Goal: Task Accomplishment & Management: Manage account settings

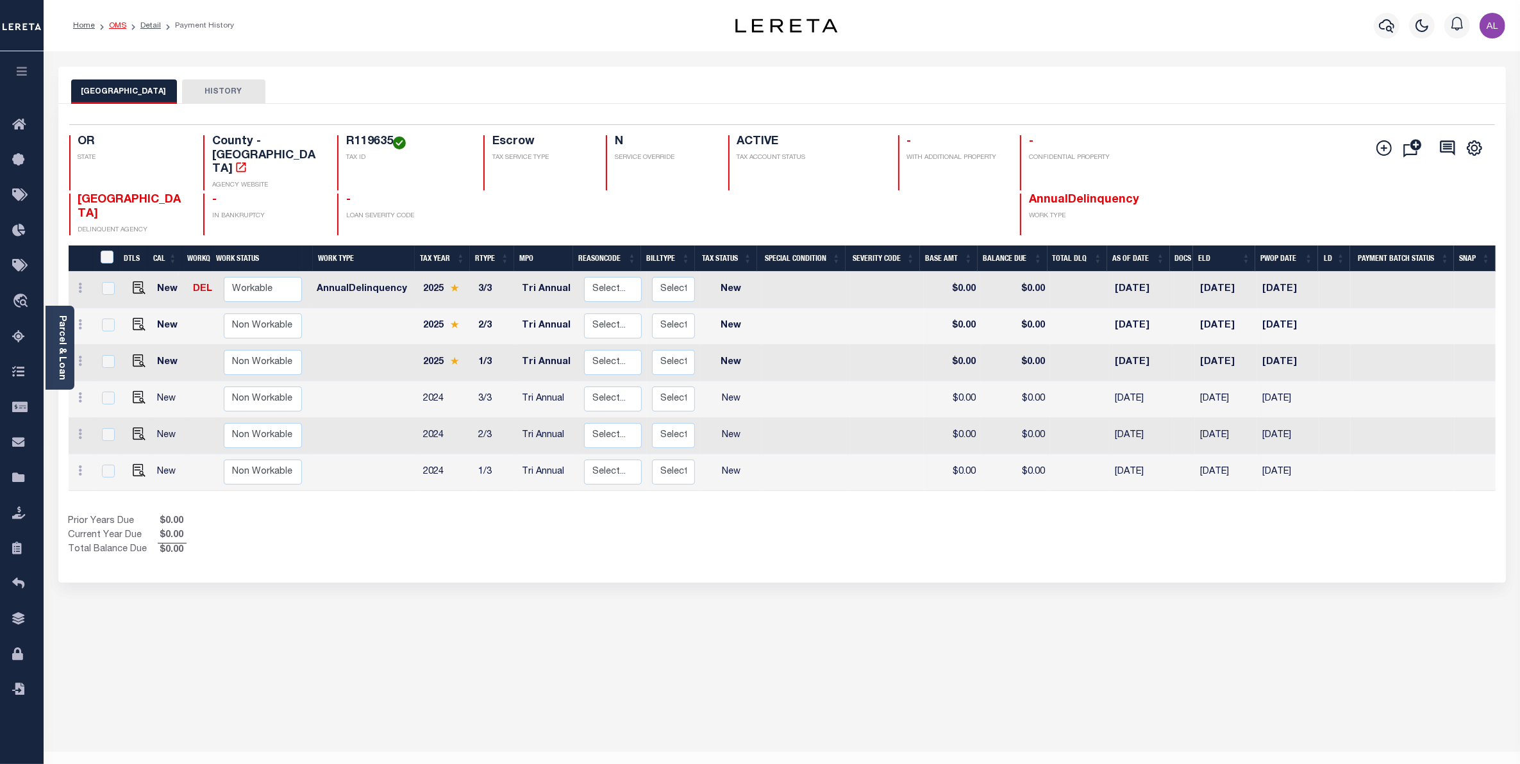
click at [119, 27] on link "OMS" at bounding box center [117, 26] width 17 height 8
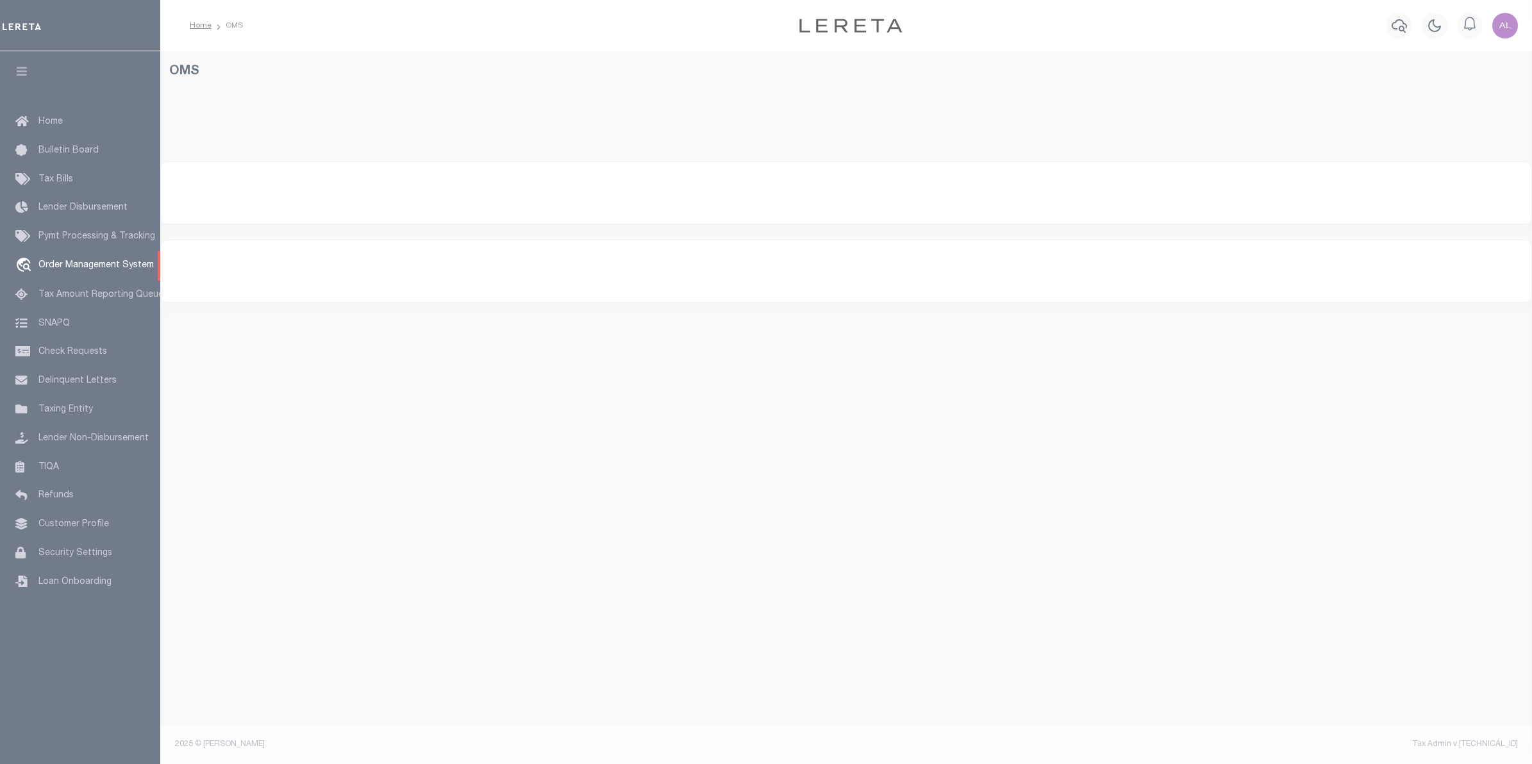
select select "200"
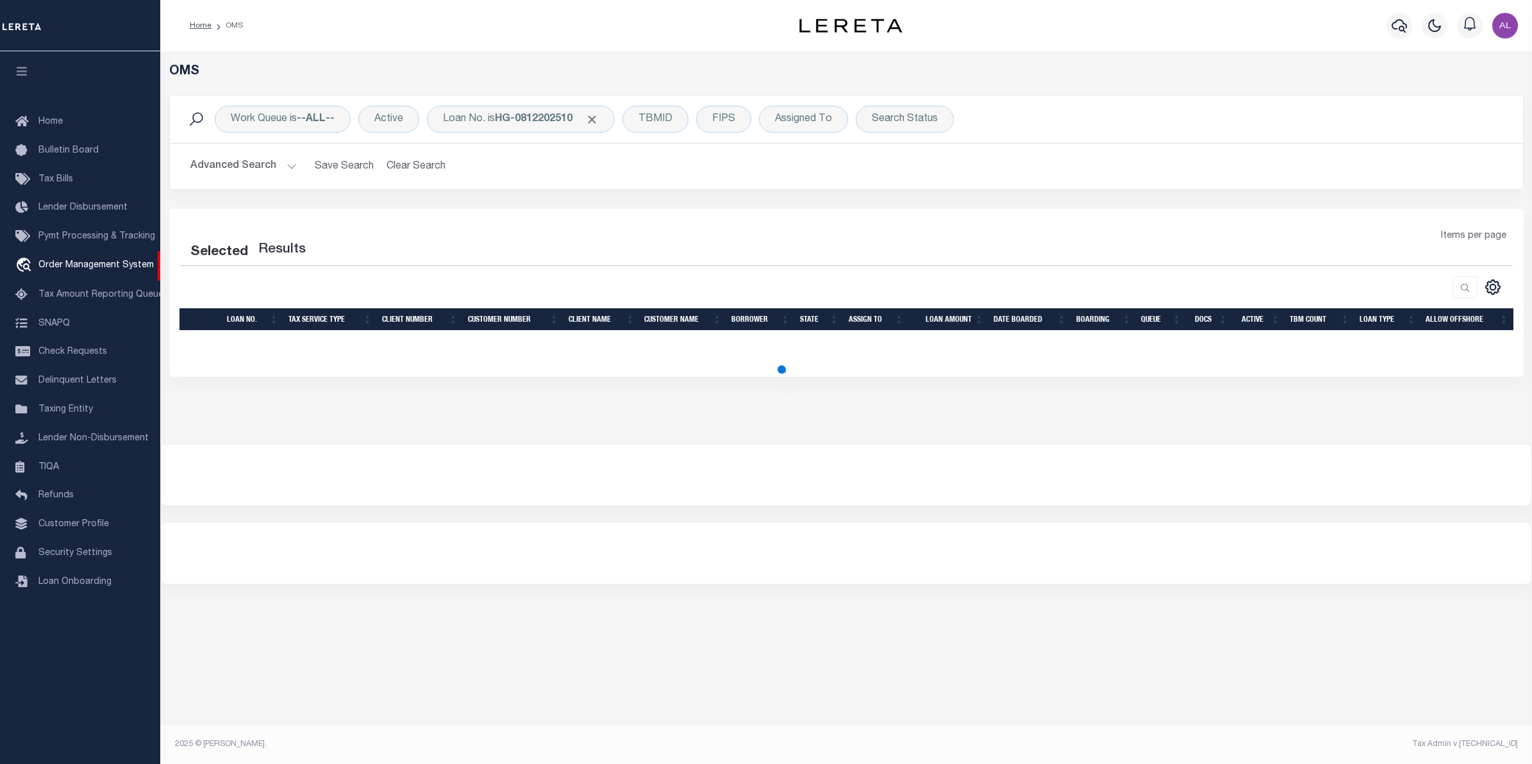
select select "200"
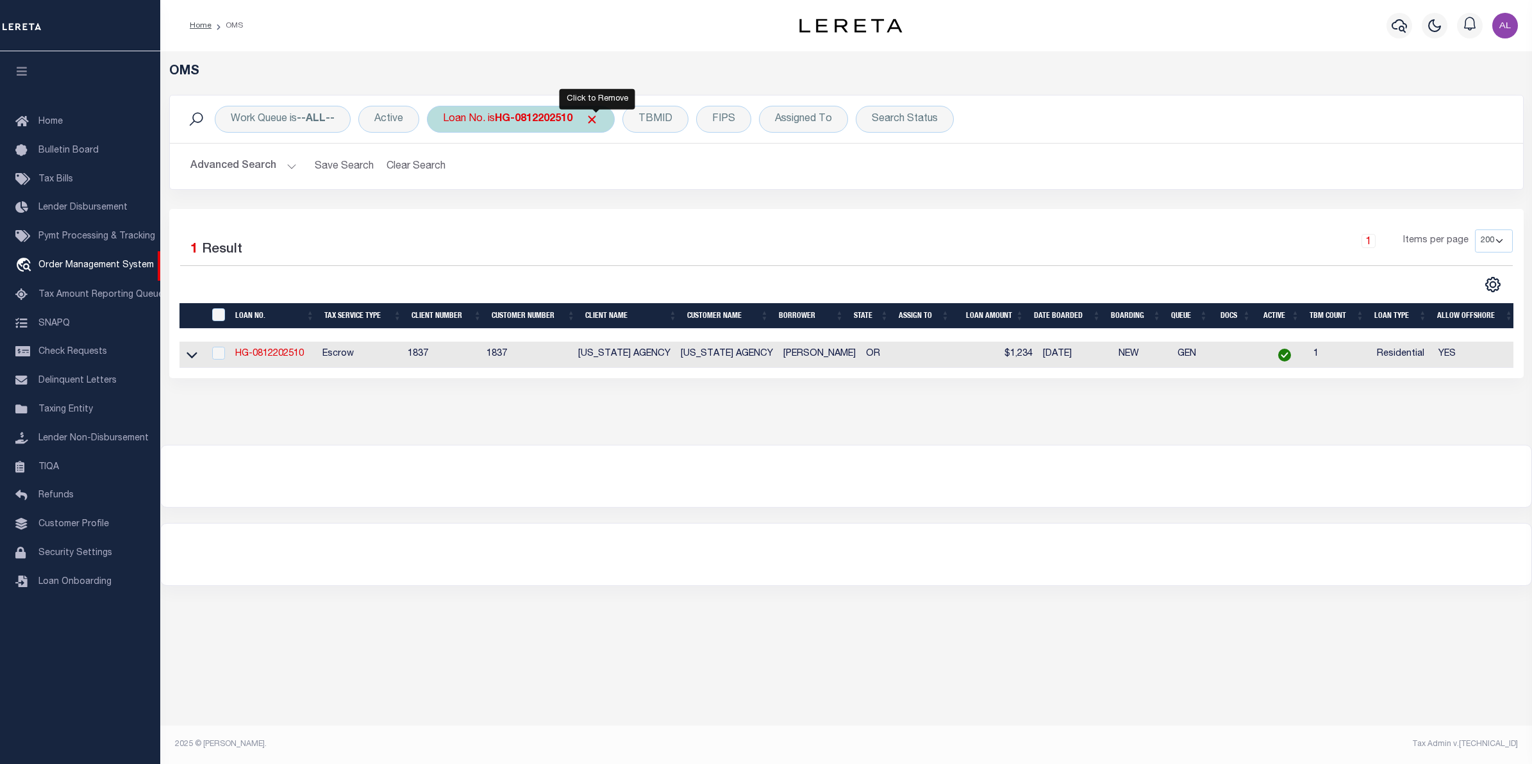
click at [597, 119] on span "Click to Remove" at bounding box center [591, 119] width 13 height 13
click at [550, 119] on div "TBMID" at bounding box center [542, 119] width 66 height 27
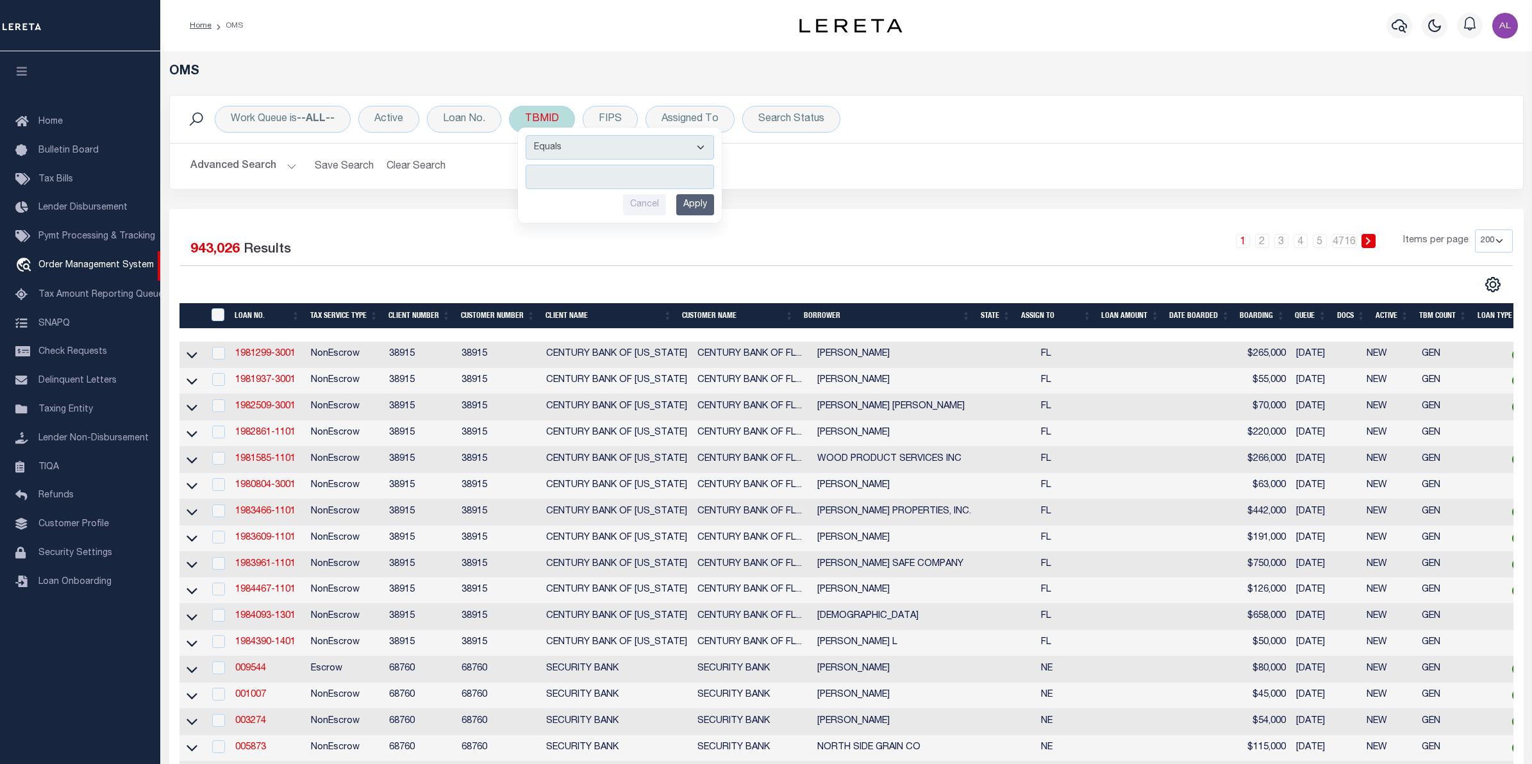
type input "3084638"
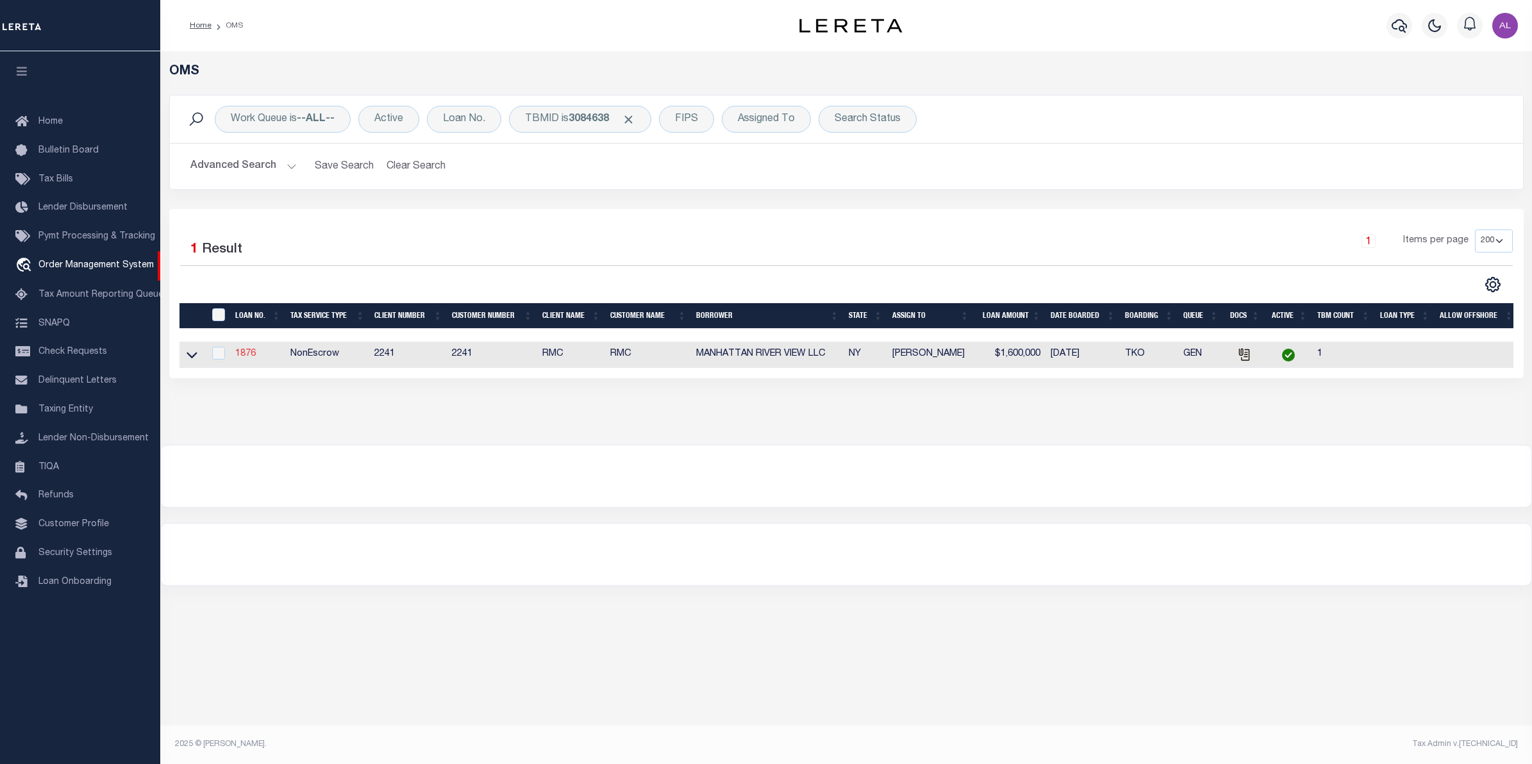
click at [246, 357] on link "1876" at bounding box center [245, 353] width 21 height 9
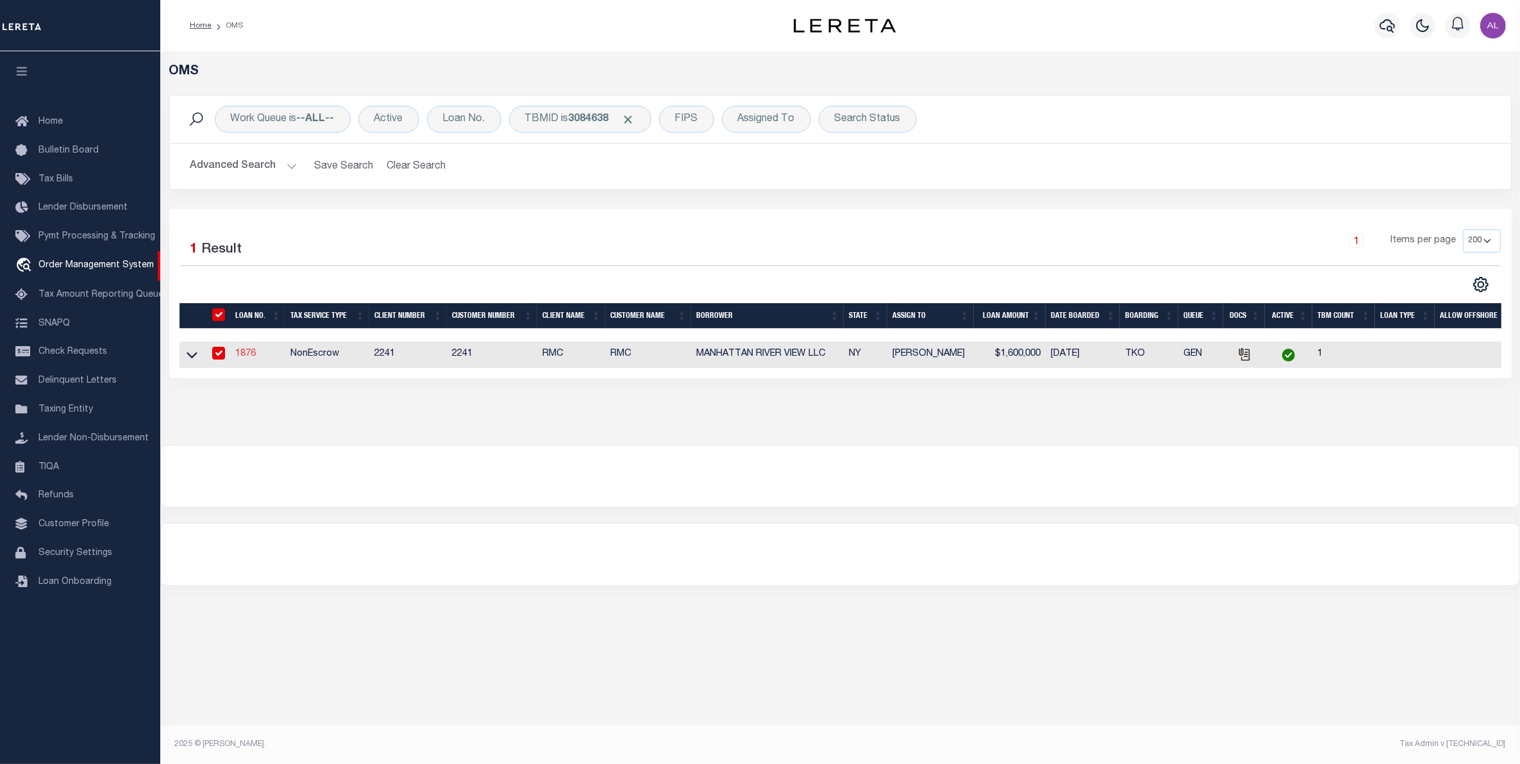
type input "1876"
type input "MANHATTAN RIVER VIEW LLC"
select select
type input "436 Franklin Avenue"
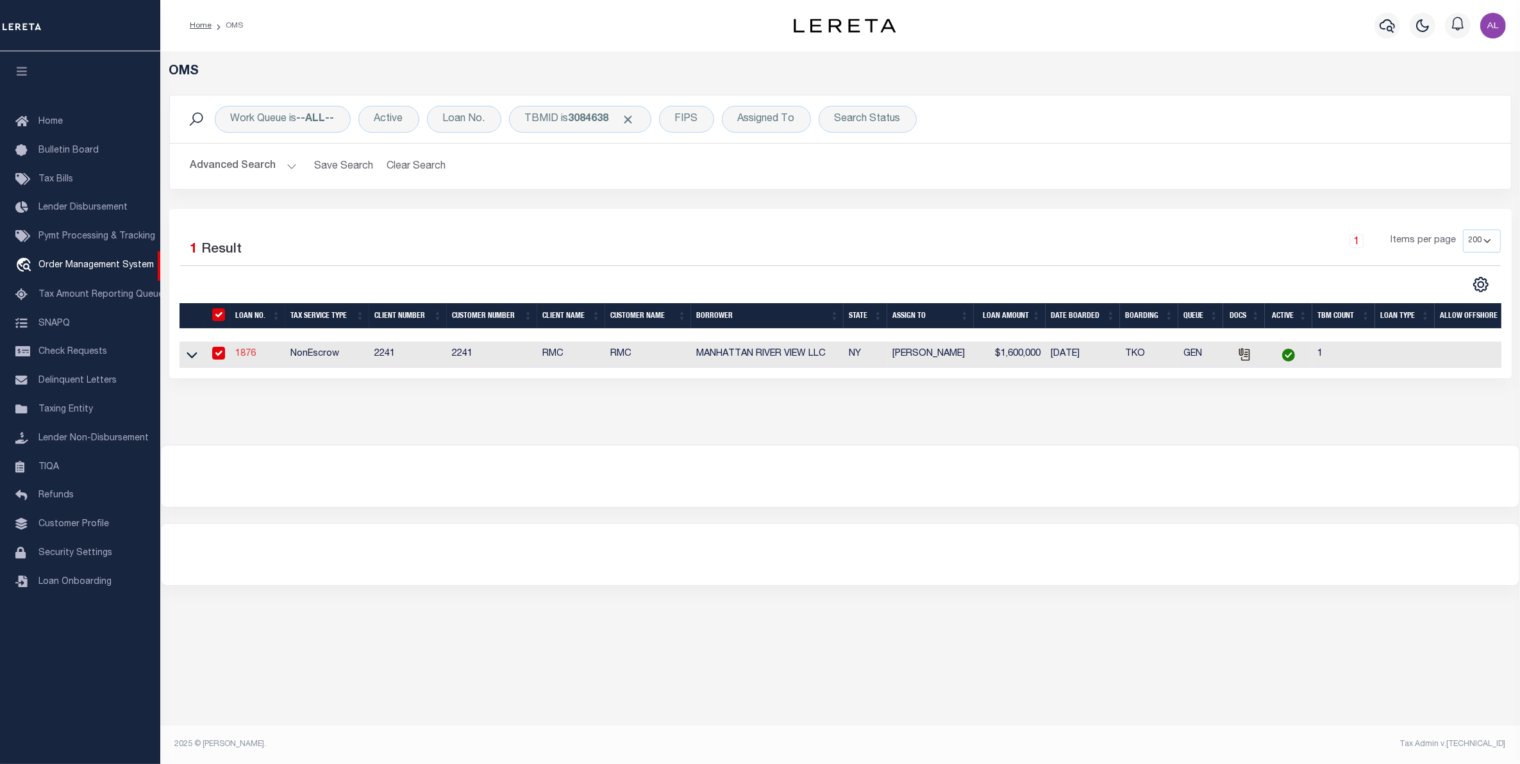
type input "Hewlett NY 11557"
select select
select select "NonEscrow"
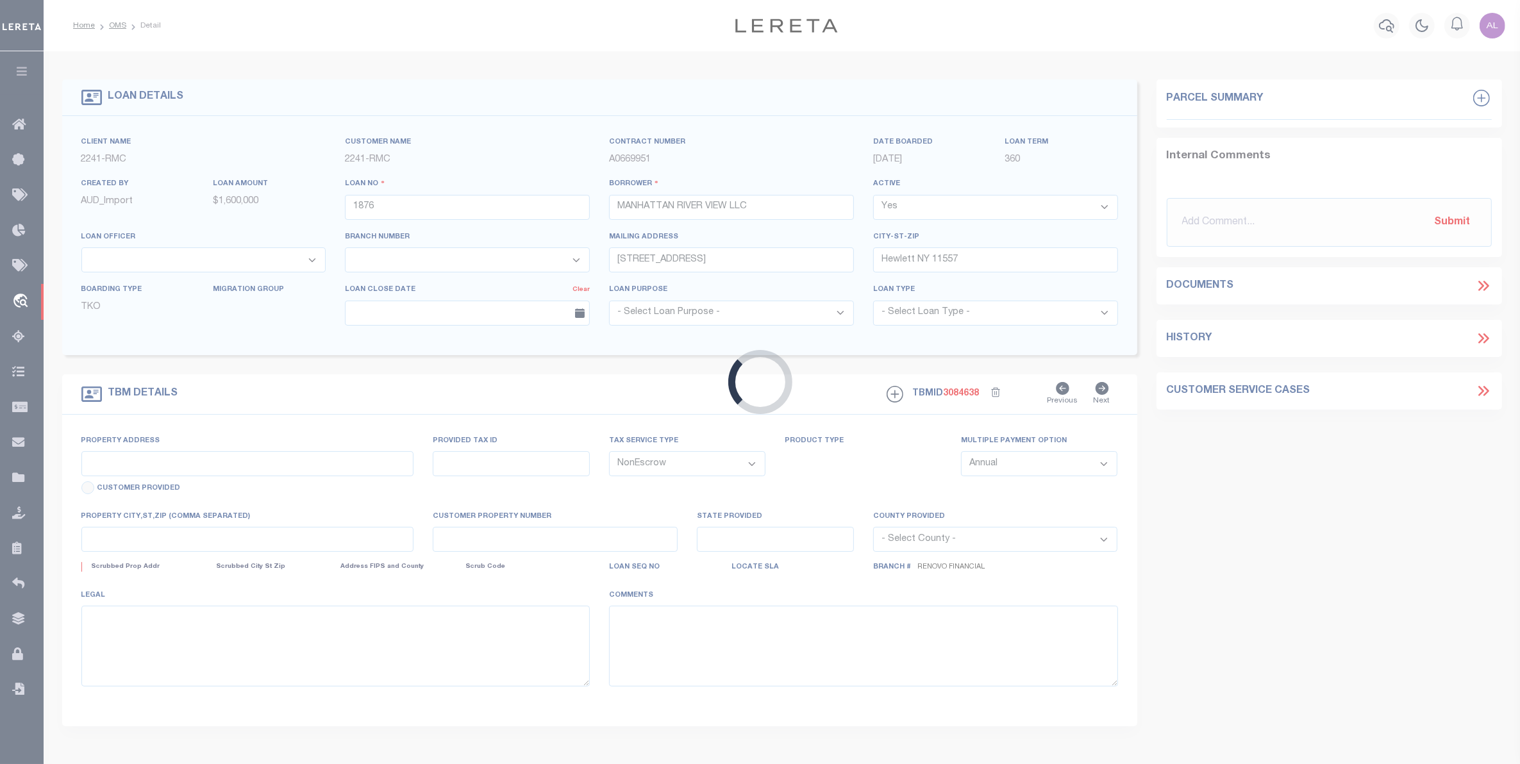
type input "2086-88 Bathgate Ave"
type input "2-03045-0025"
type input "[GEOGRAPHIC_DATA]"
type input "a0k1a00000r7x4I"
type input "NY"
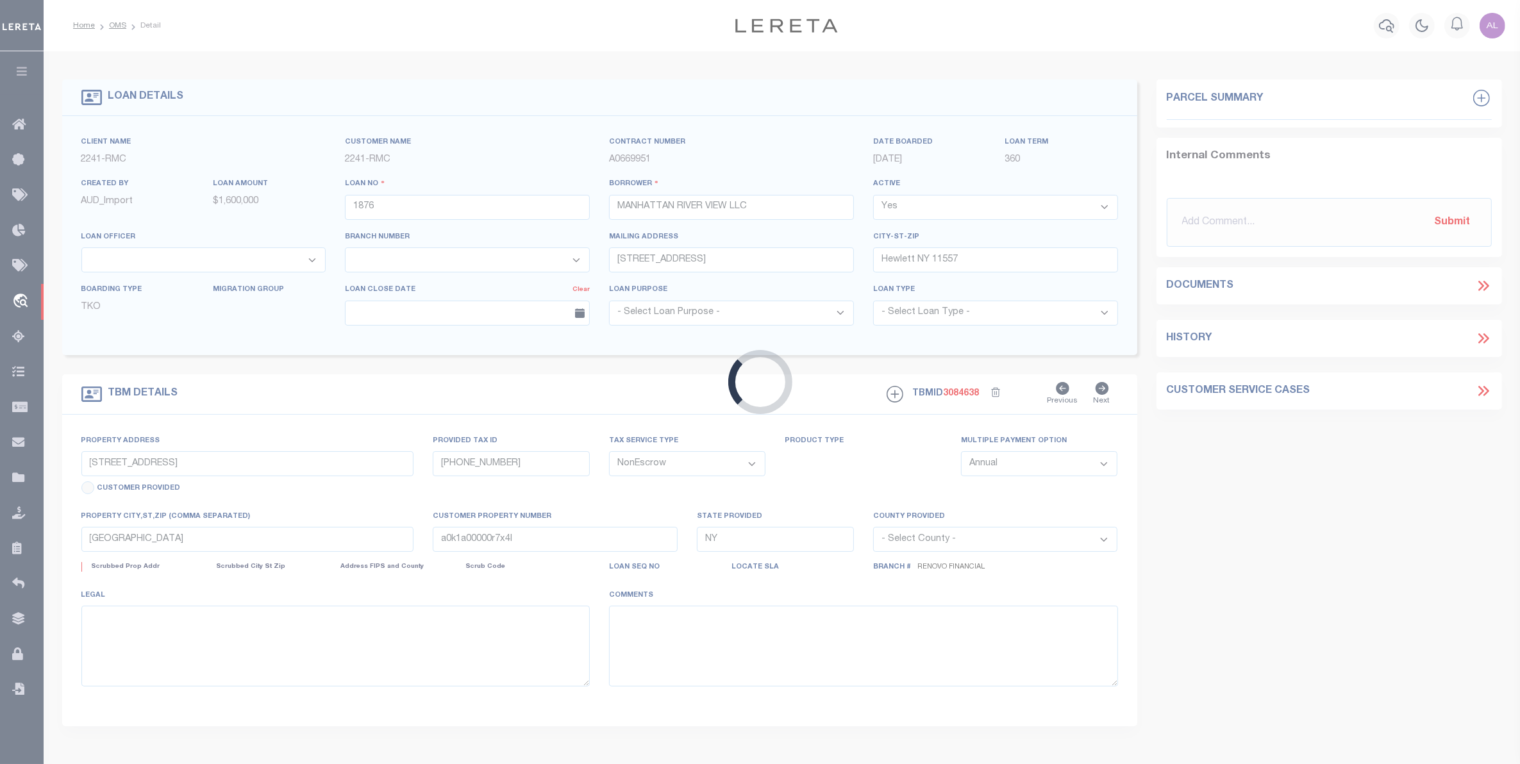
select select
select select "25066"
select select
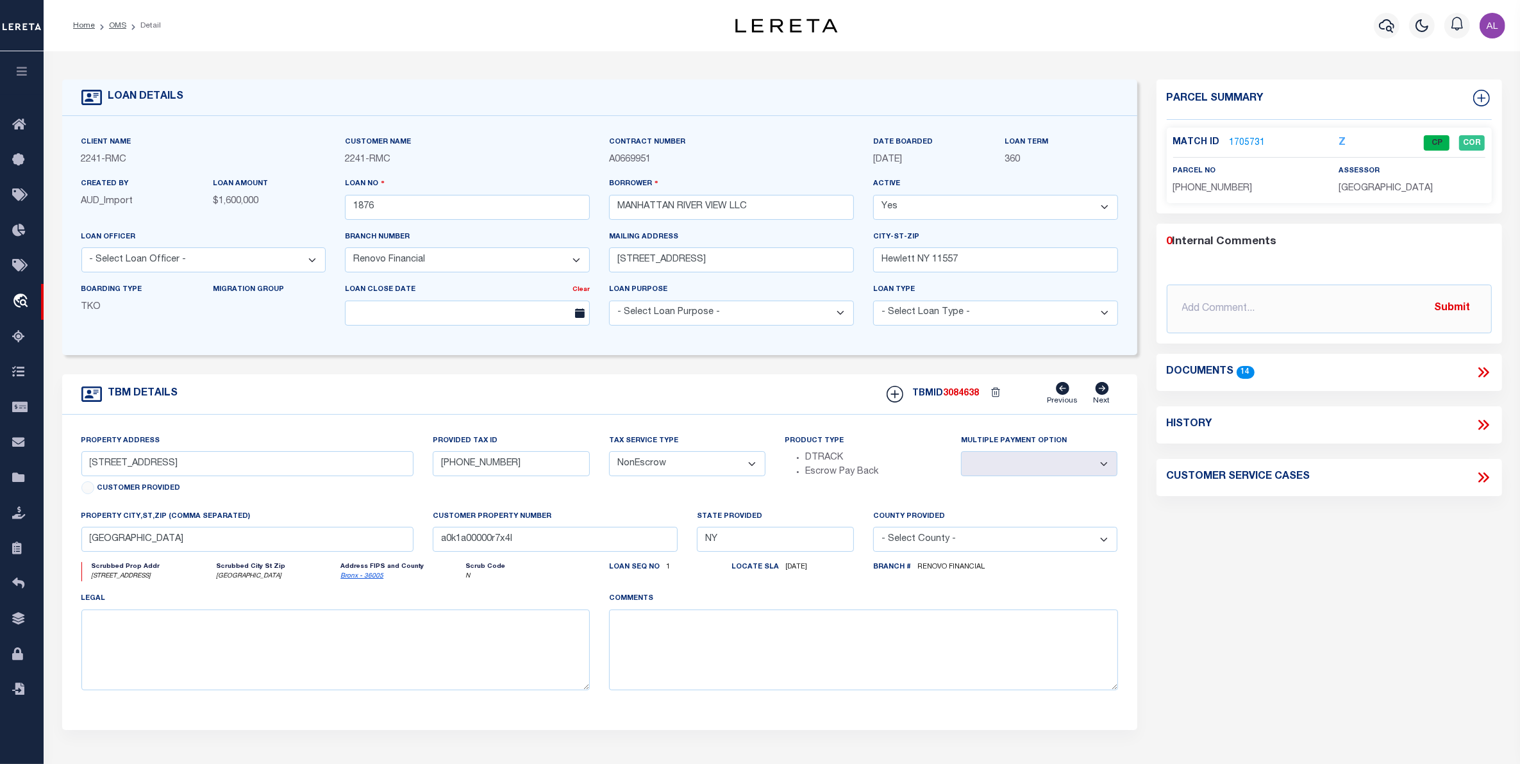
click at [1244, 146] on link "1705731" at bounding box center [1248, 143] width 36 height 13
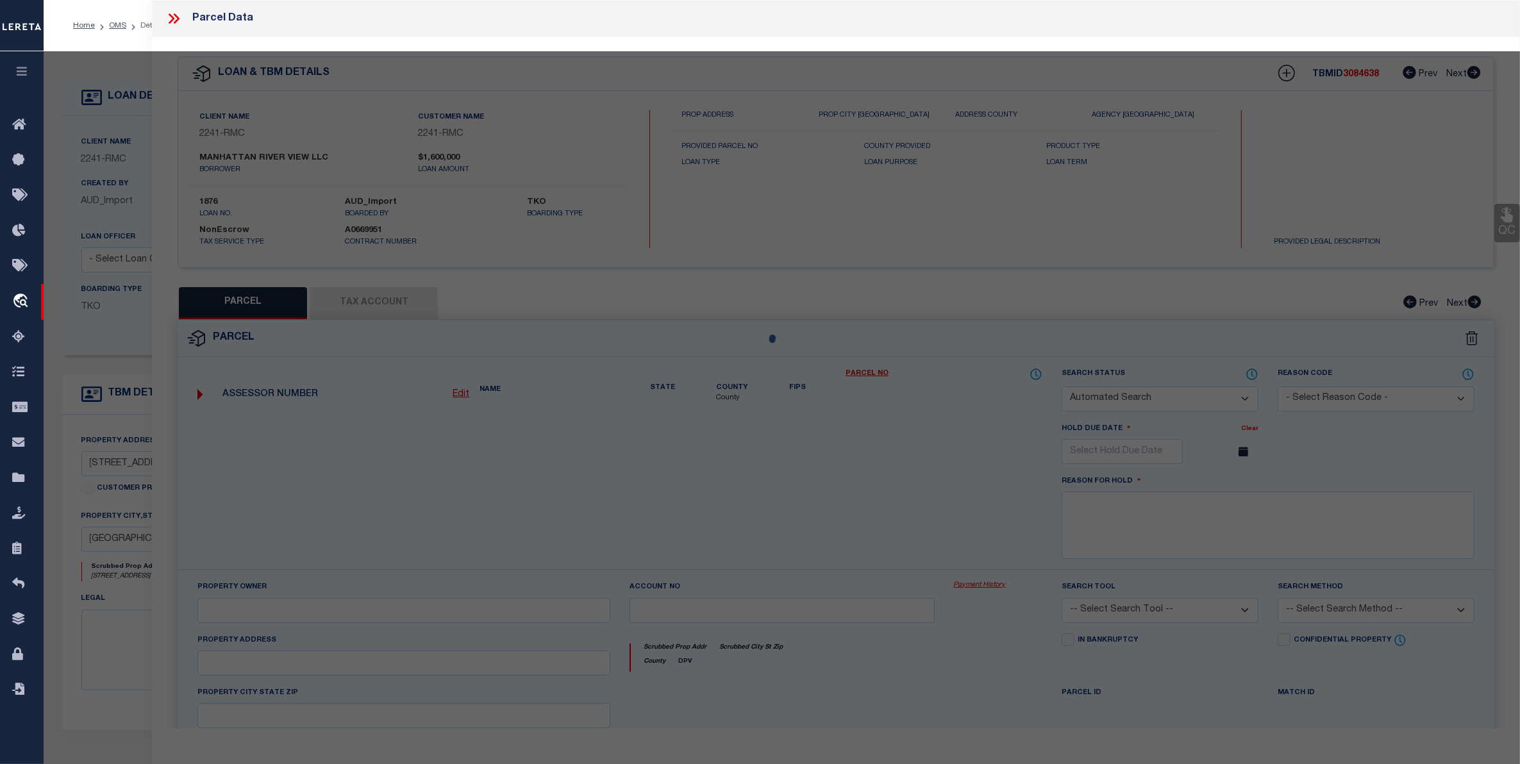
checkbox input "false"
select select "CP"
type input "MANHATTAN RIVER VIEW LLC"
select select
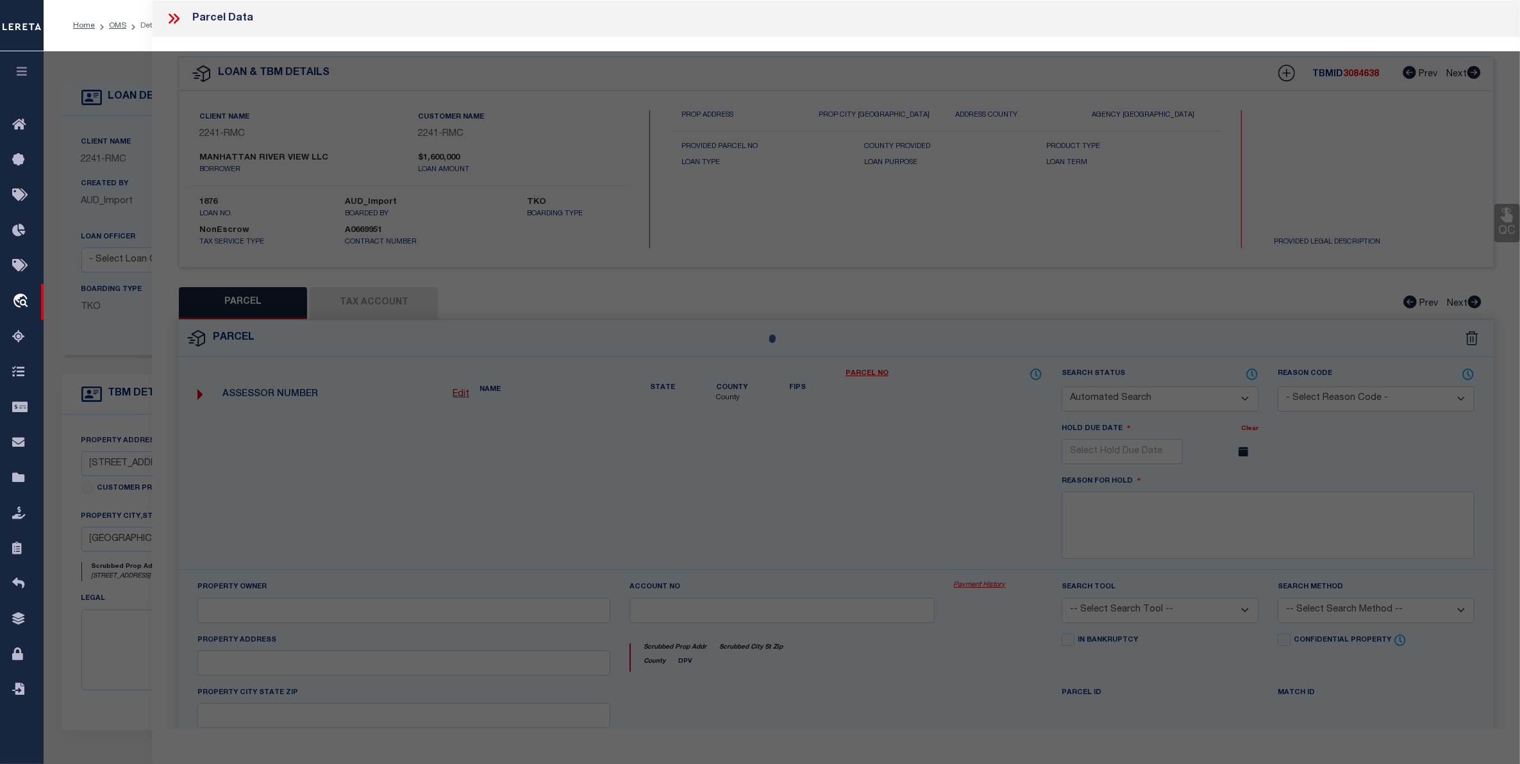
type input "2086 BATHGATE AVENUE"
checkbox input "false"
type input "[GEOGRAPHIC_DATA]"
type textarea "2086 BATHGATE AVENUE, 10457"
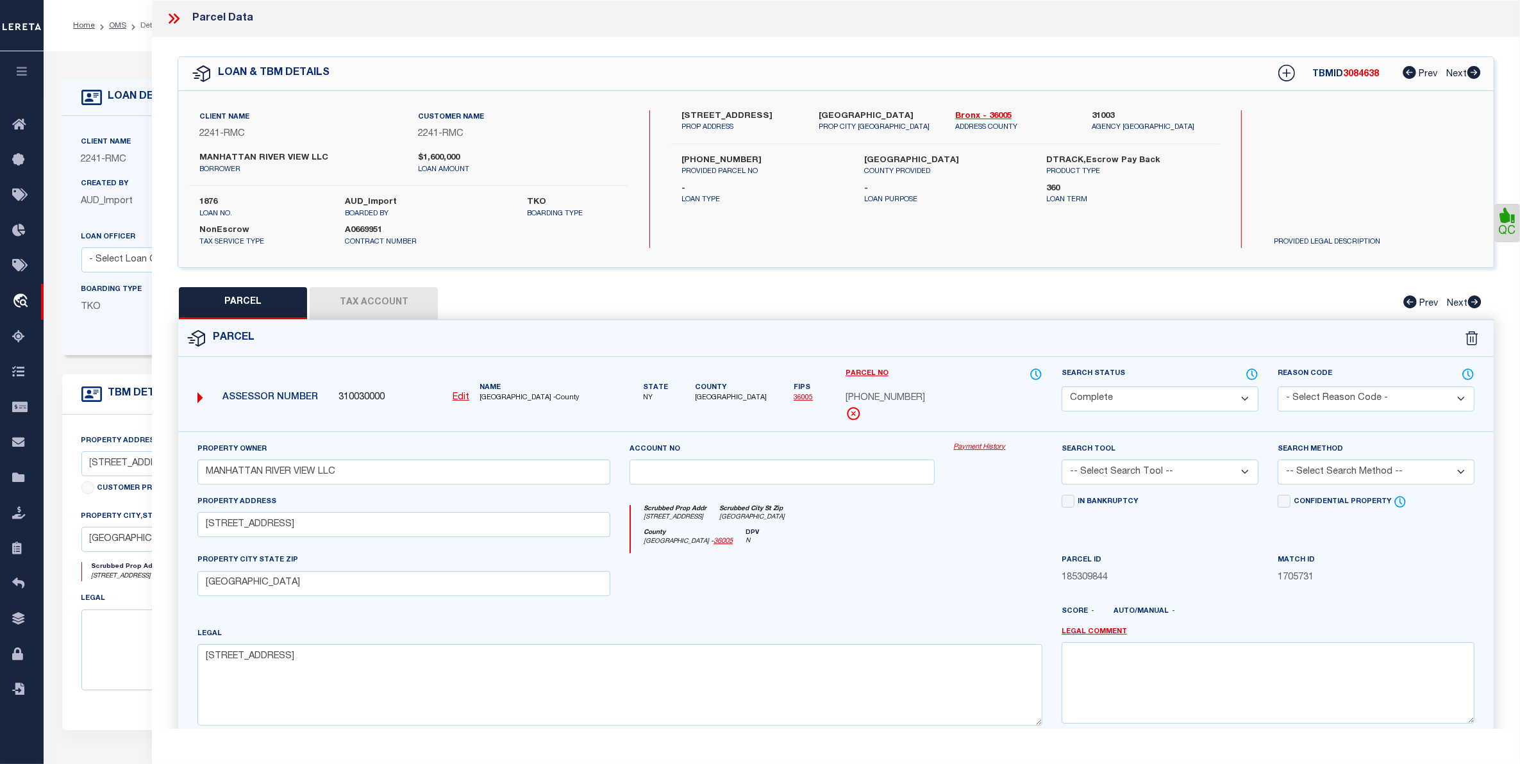
click at [969, 454] on div "Payment History" at bounding box center [998, 468] width 108 height 53
click at [972, 453] on link "Payment History" at bounding box center [998, 447] width 88 height 11
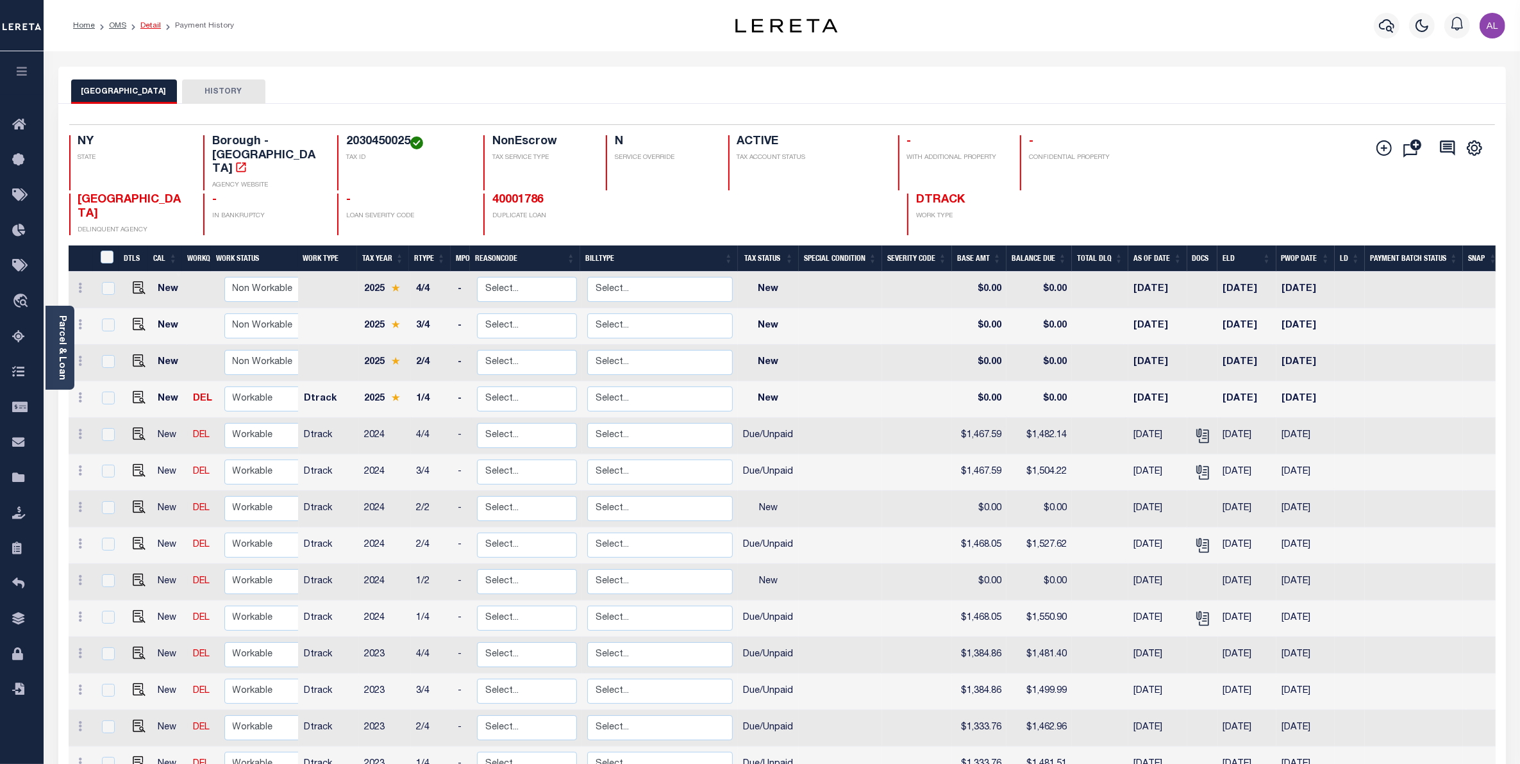
click at [148, 29] on link "Detail" at bounding box center [150, 26] width 21 height 8
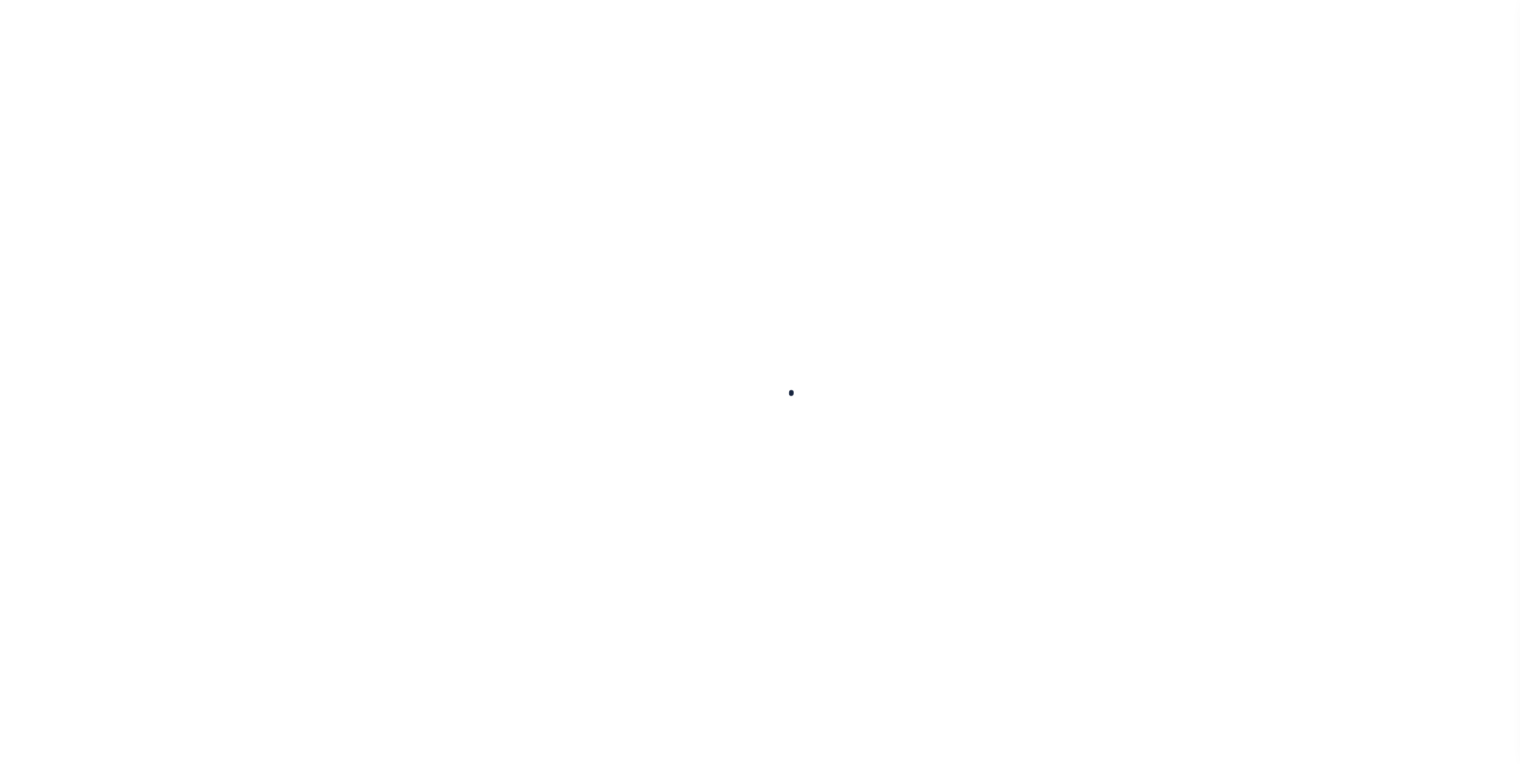
select select "25066"
select select "NonEscrow"
select select
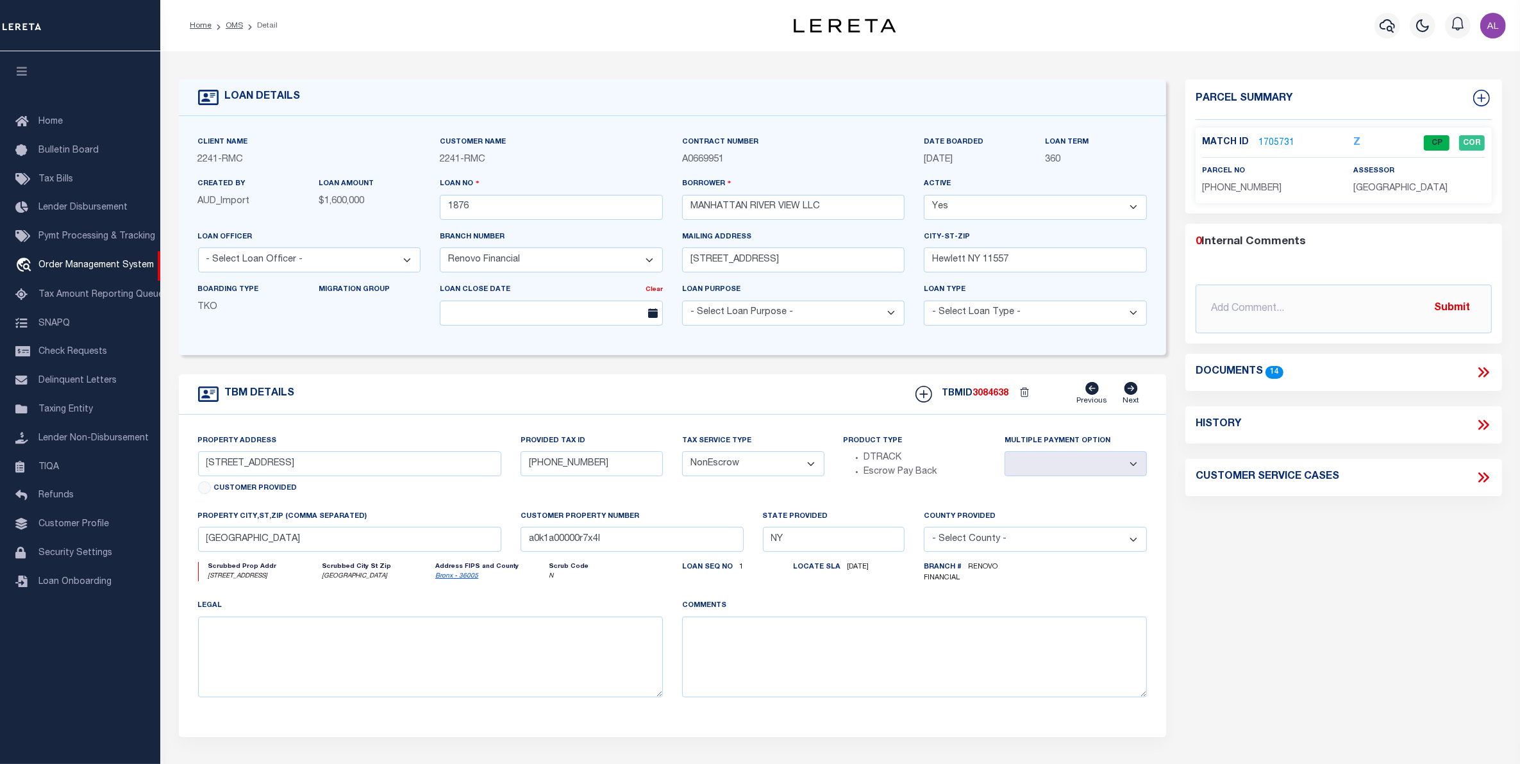
click at [230, 32] on ol "Home OMS Detail" at bounding box center [234, 25] width 108 height 27
click at [234, 24] on link "OMS" at bounding box center [234, 26] width 17 height 8
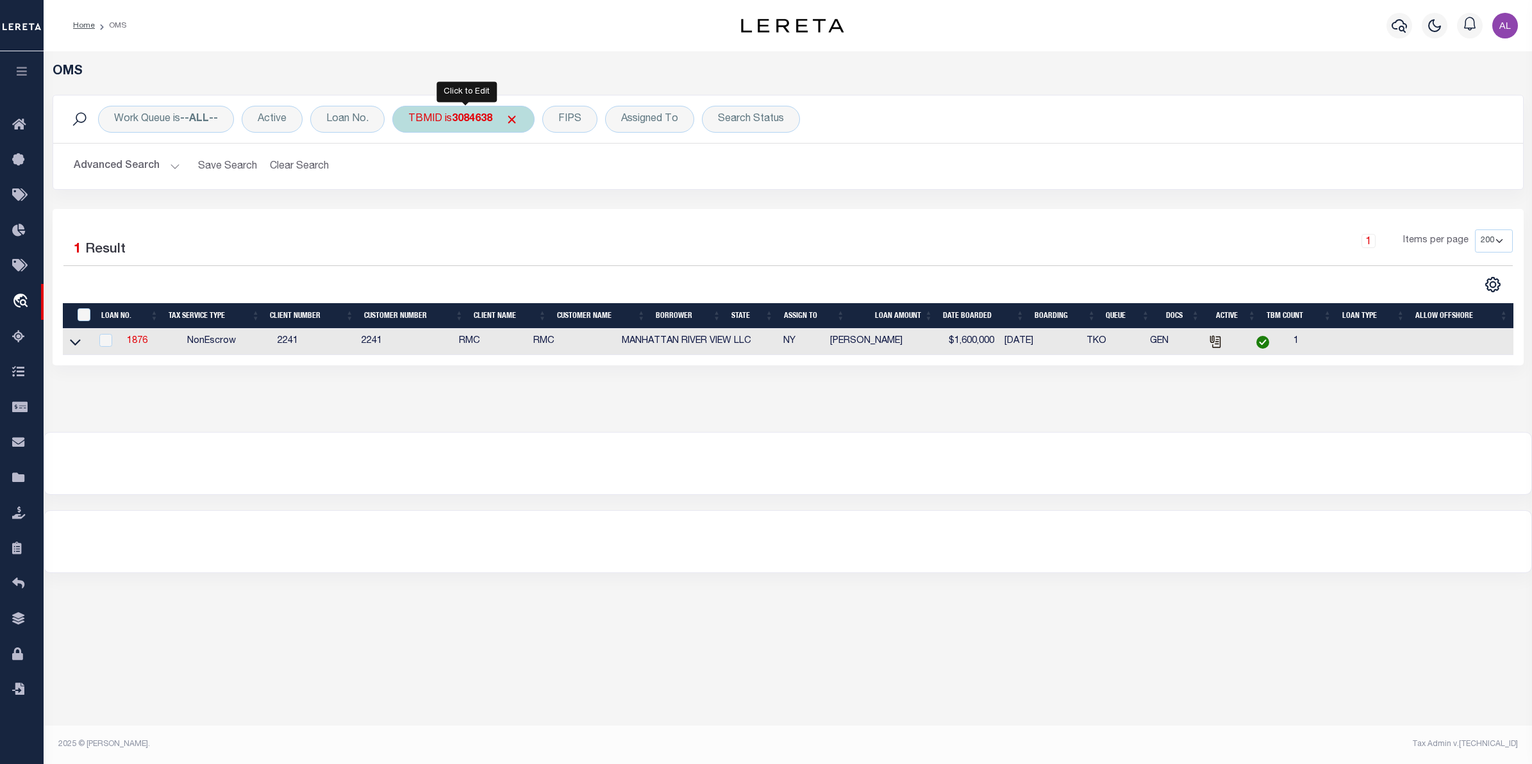
click at [466, 119] on b "3084638" at bounding box center [472, 119] width 40 height 10
type input "3257755"
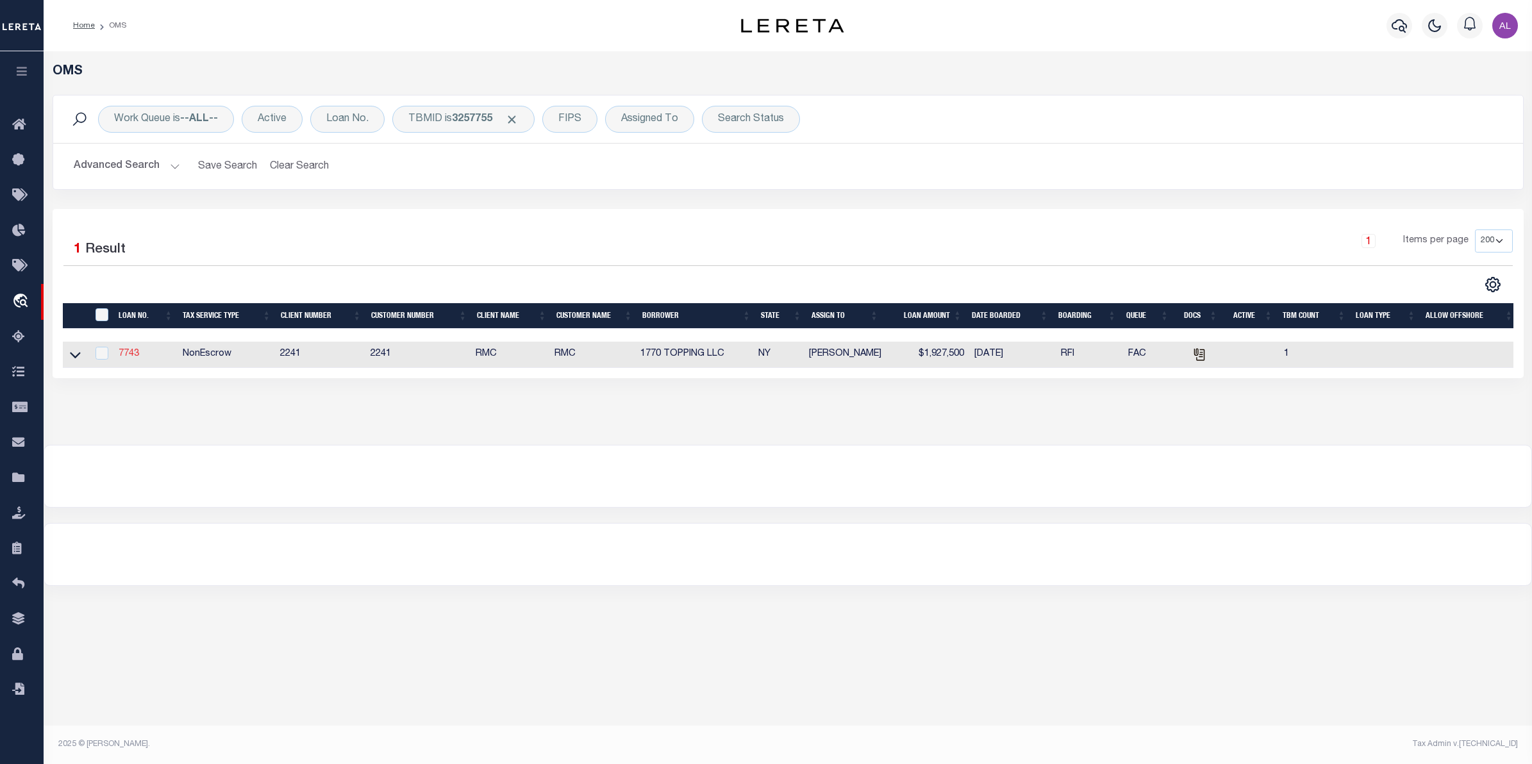
click at [125, 358] on link "7743" at bounding box center [129, 353] width 21 height 9
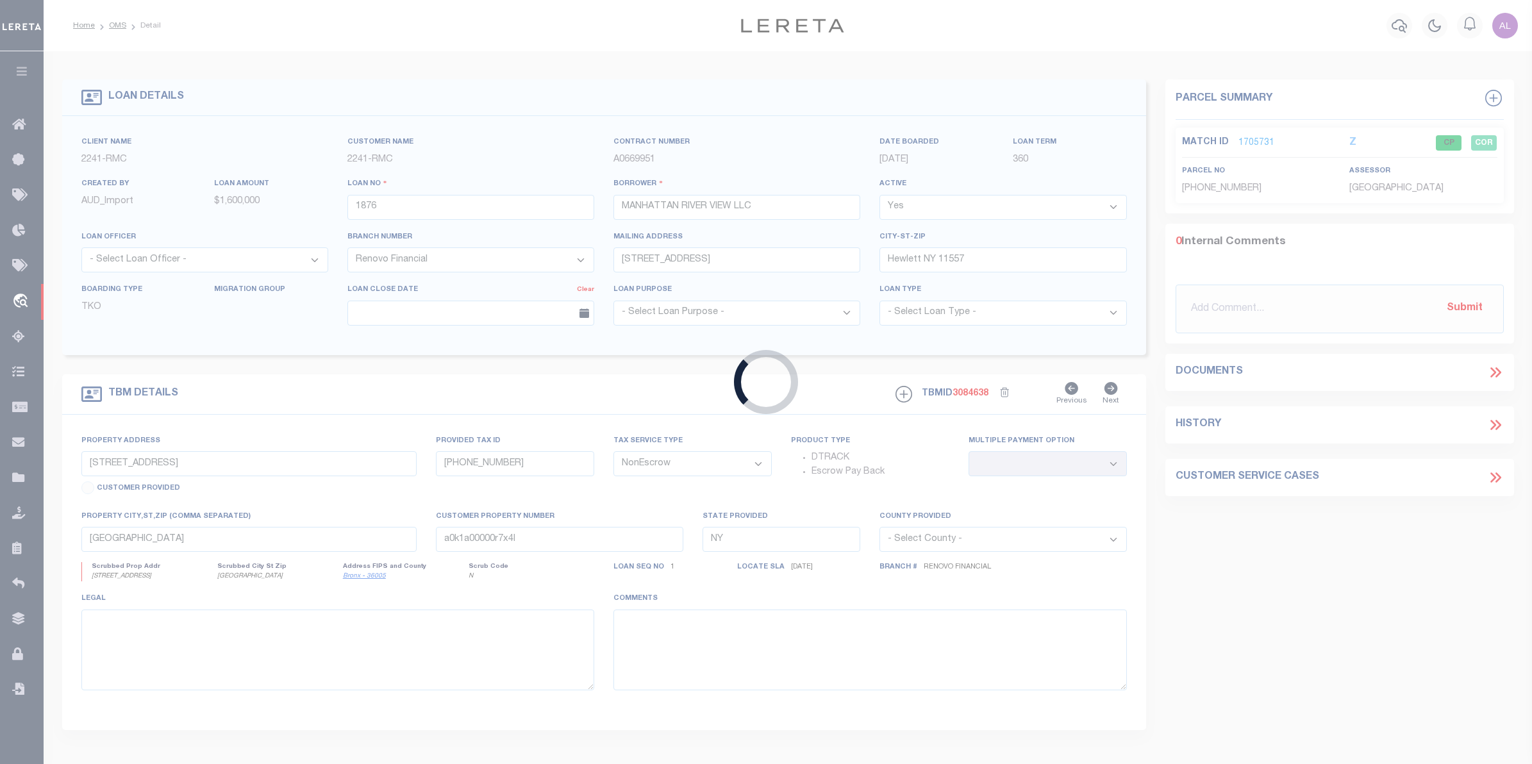
type input "7743"
type input "1770 TOPPING LLC"
select select "False"
select select "14701"
type input "[STREET_ADDRESS] 6A"
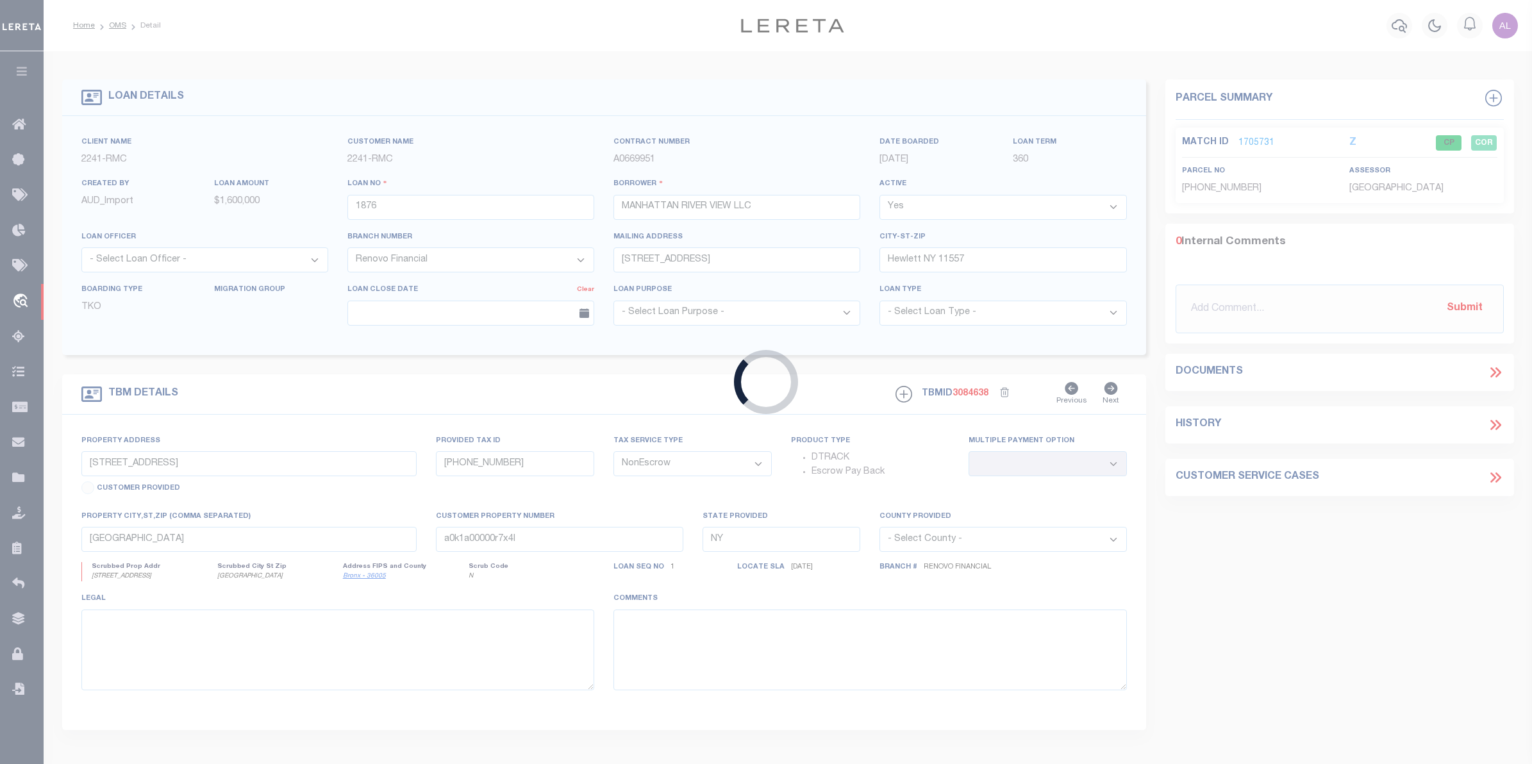
type input "[GEOGRAPHIC_DATA]"
select select
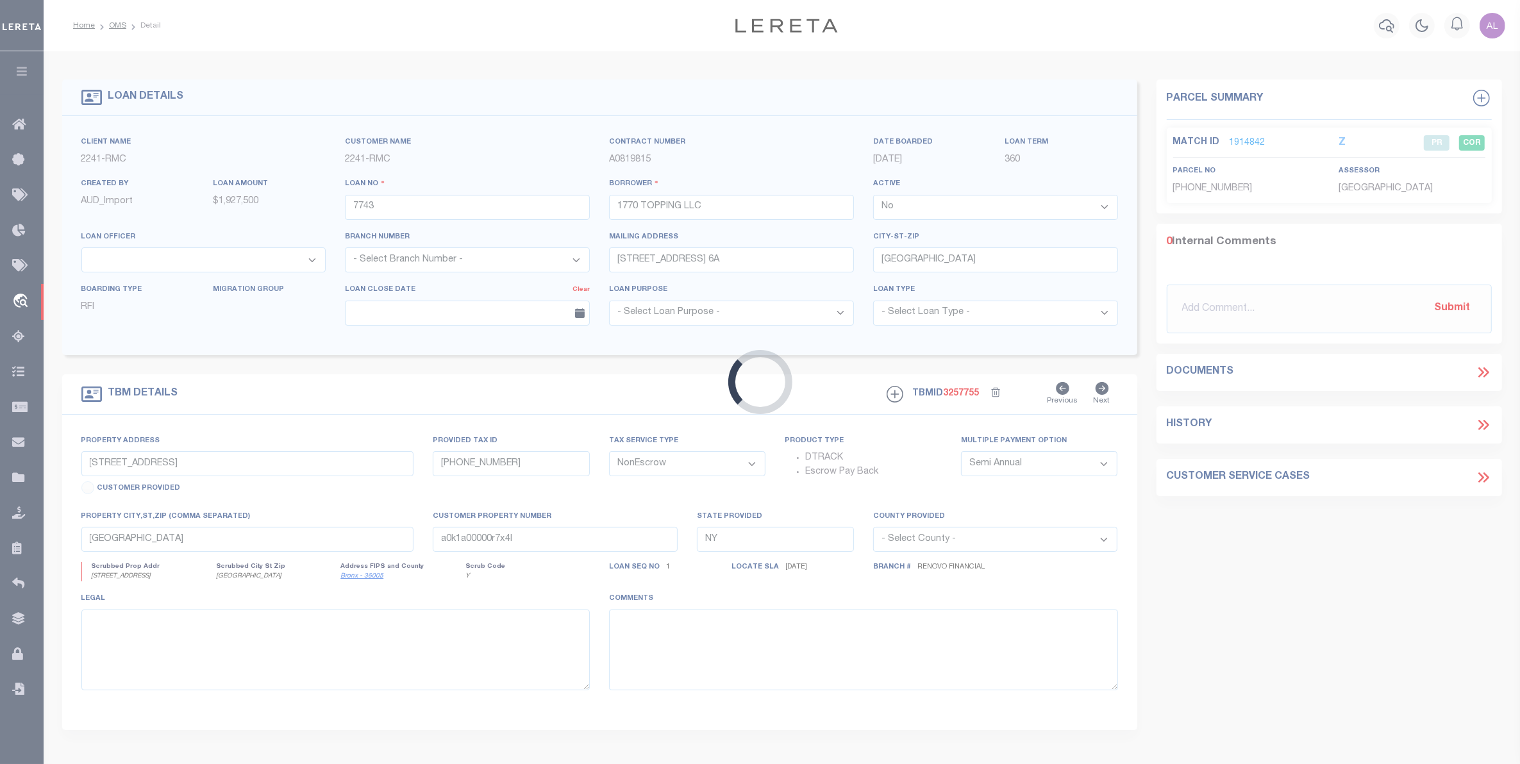
select select "25066"
type input "[STREET_ADDRESS]"
select select
type input "a0k8Y00000d1RHT"
select select
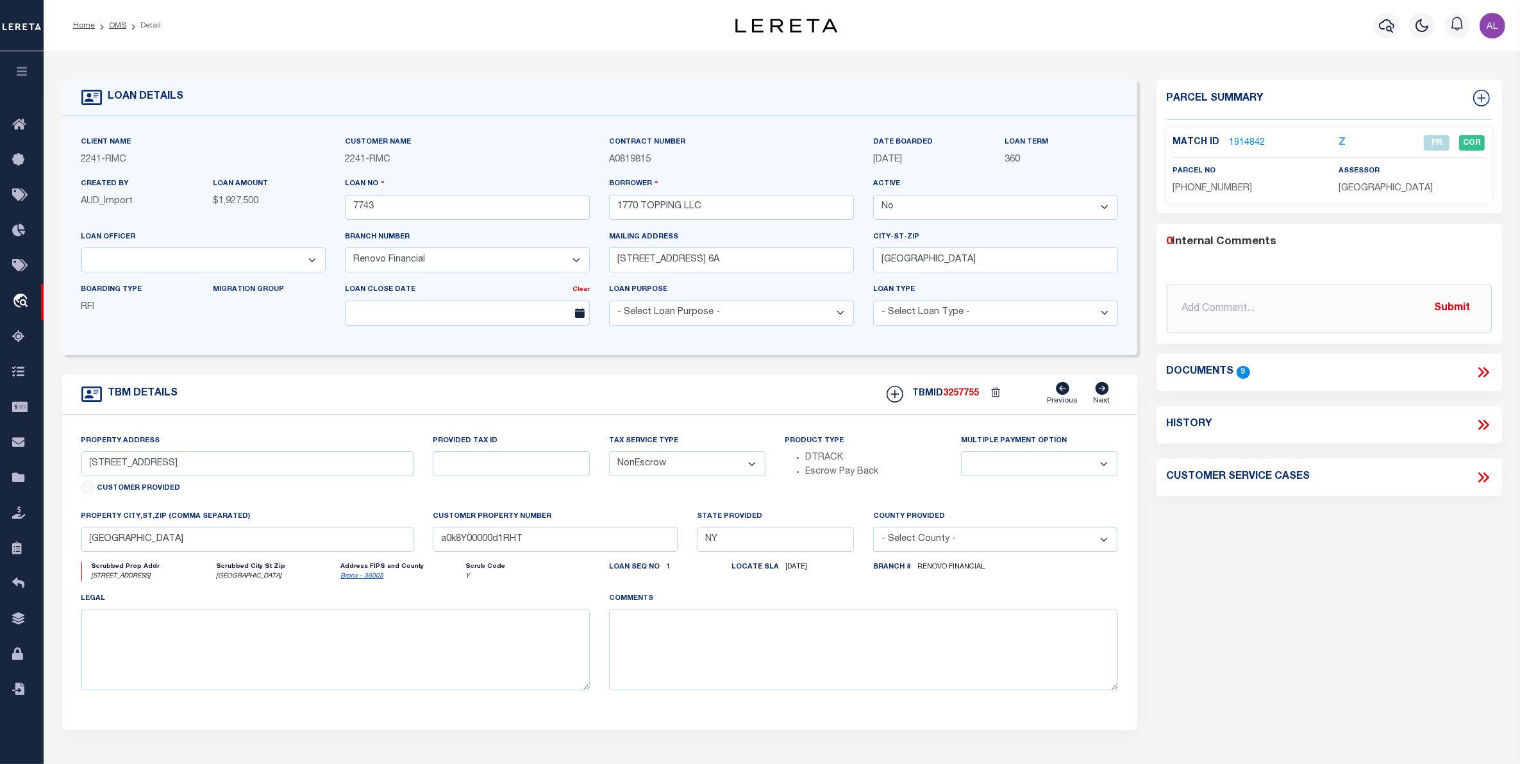
click at [1250, 142] on link "1914842" at bounding box center [1248, 143] width 36 height 13
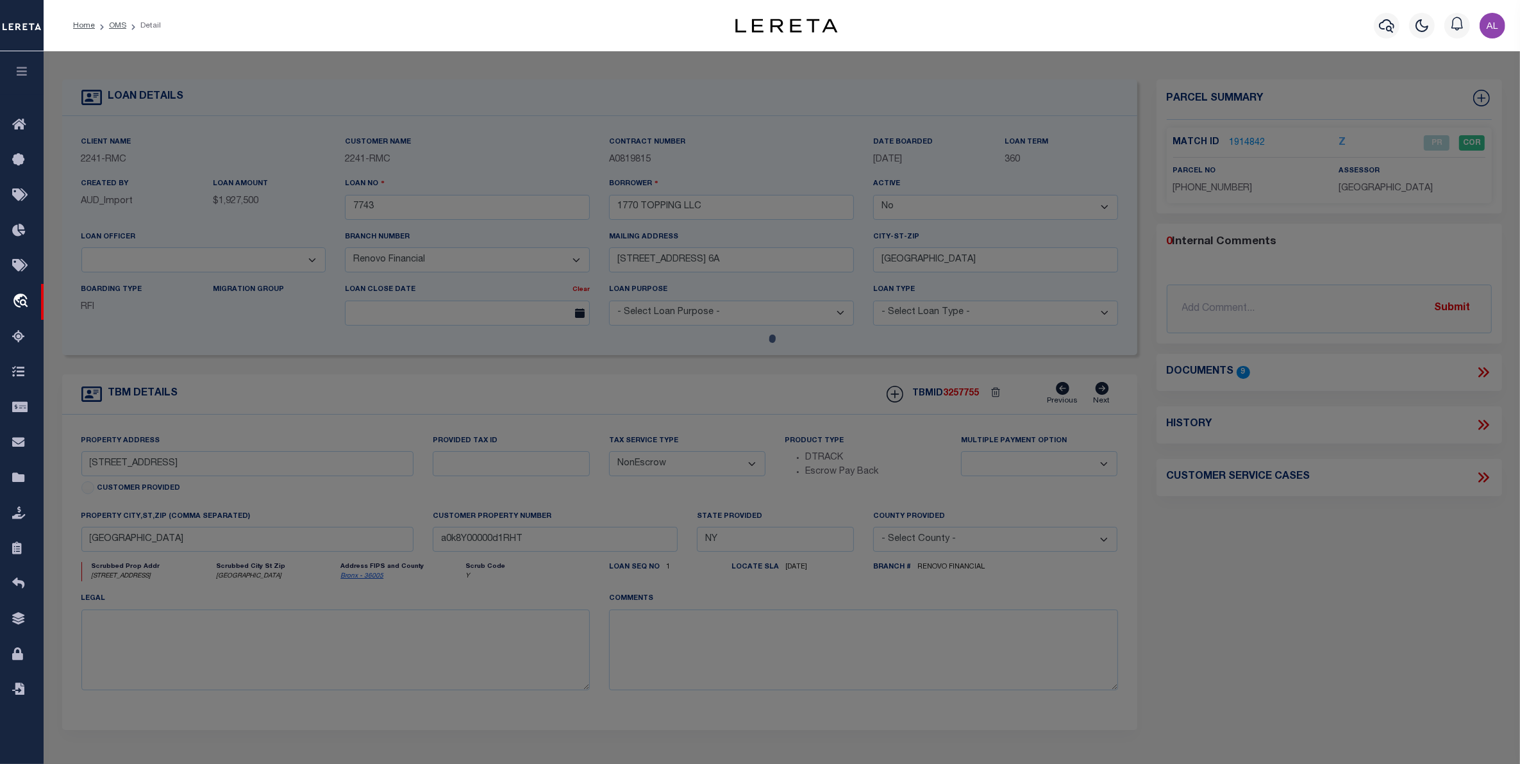
checkbox input "false"
select select "PR"
type input "1770 TOPPING LLC"
select select
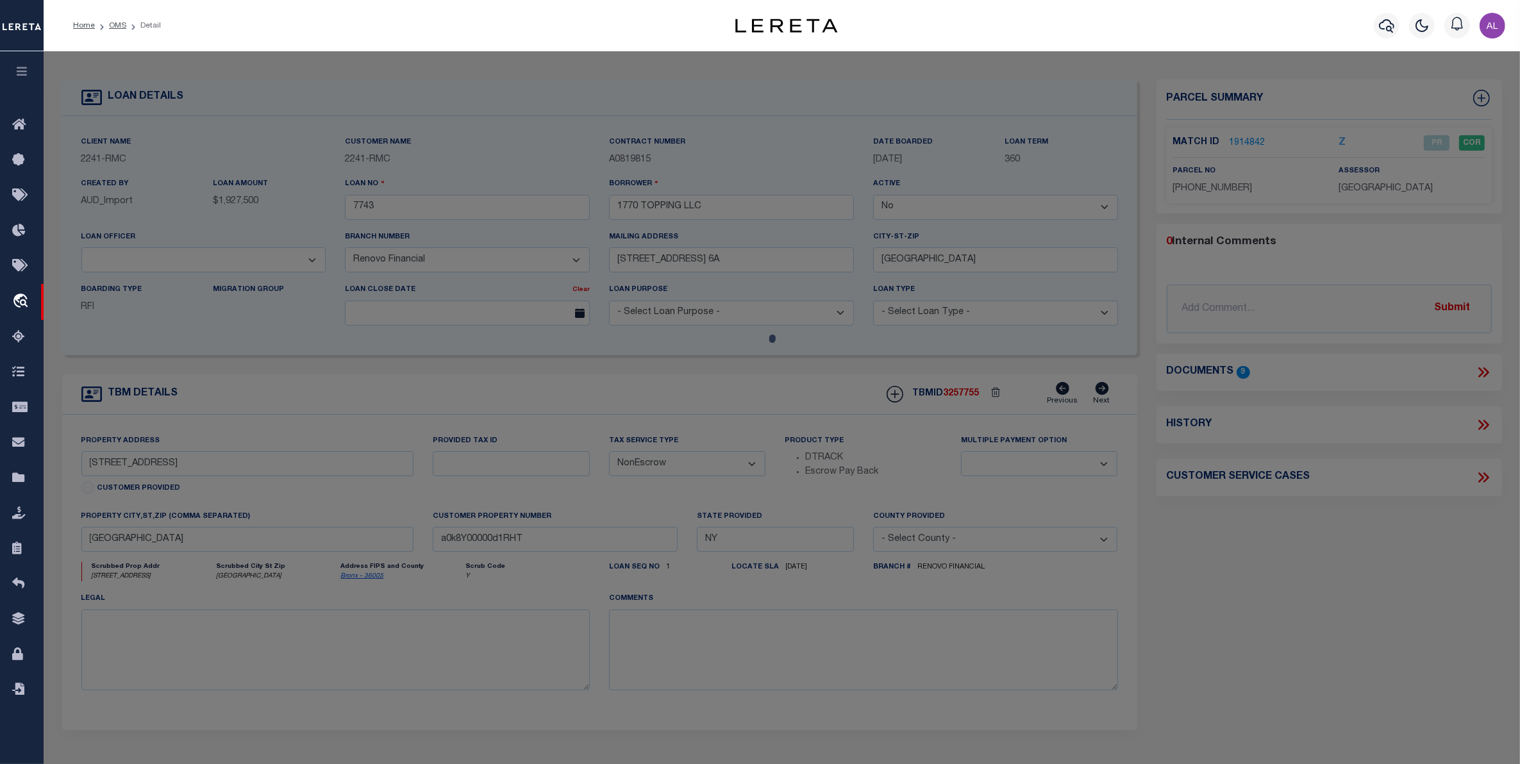
type input "1770 TOPPING AVENUE"
checkbox input "false"
type input "[GEOGRAPHIC_DATA]"
type textarea "Lot Area: 1,900 sf Lot Frontage: 20.00' Lot Depth: 95.00'"
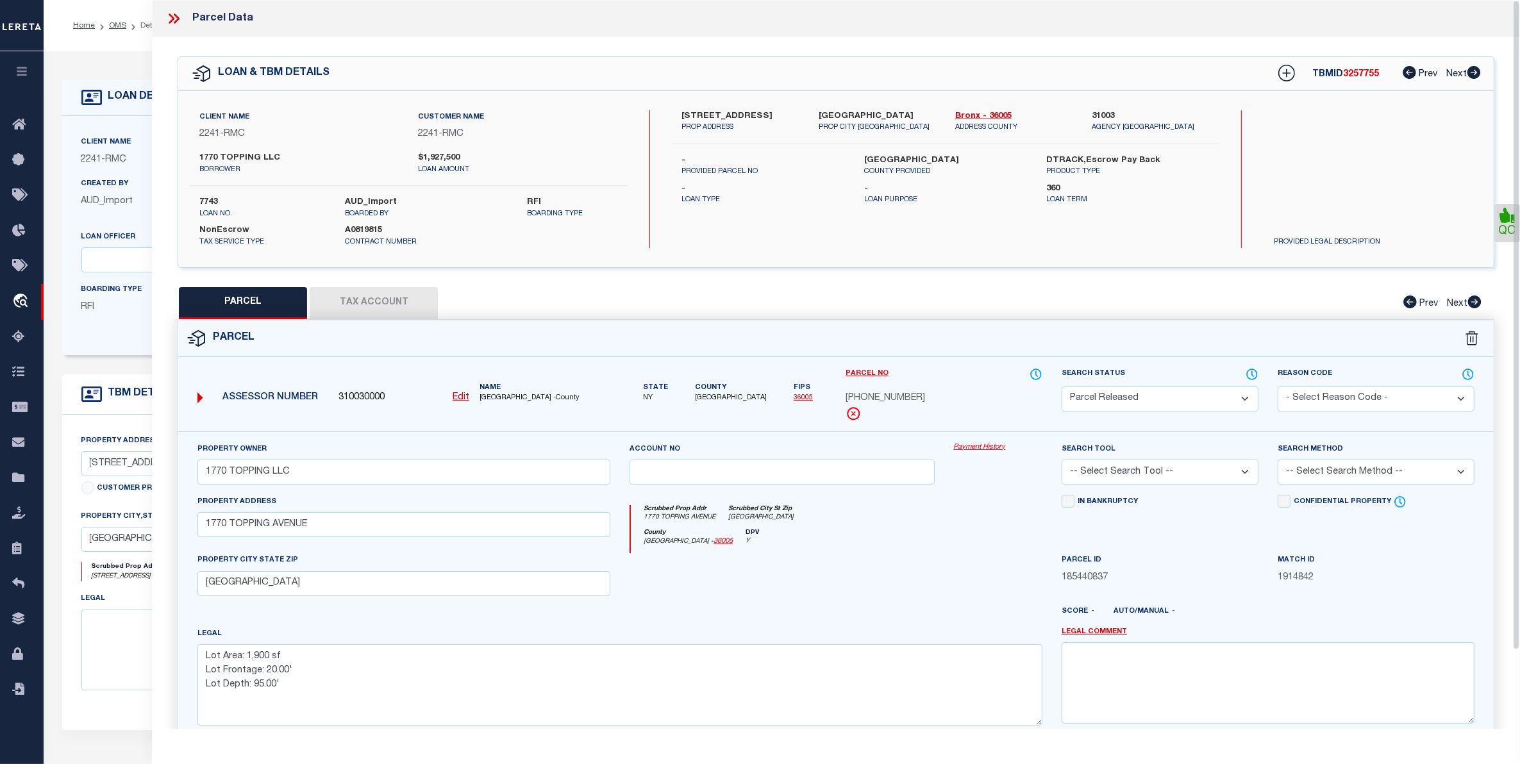
click at [973, 446] on link "Payment History" at bounding box center [998, 447] width 88 height 11
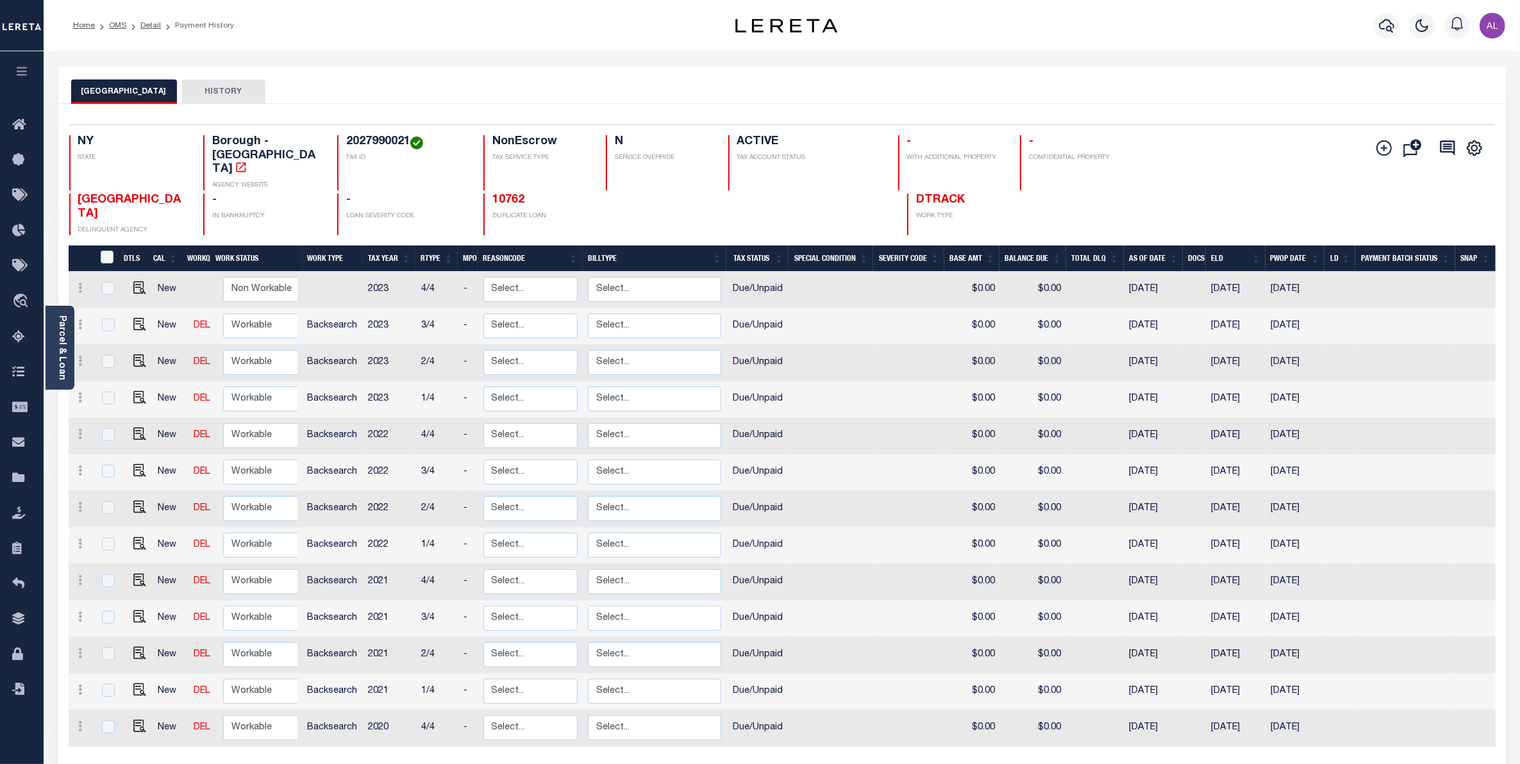
click at [149, 30] on li "Detail" at bounding box center [143, 26] width 35 height 12
click at [151, 26] on link "Detail" at bounding box center [150, 26] width 21 height 8
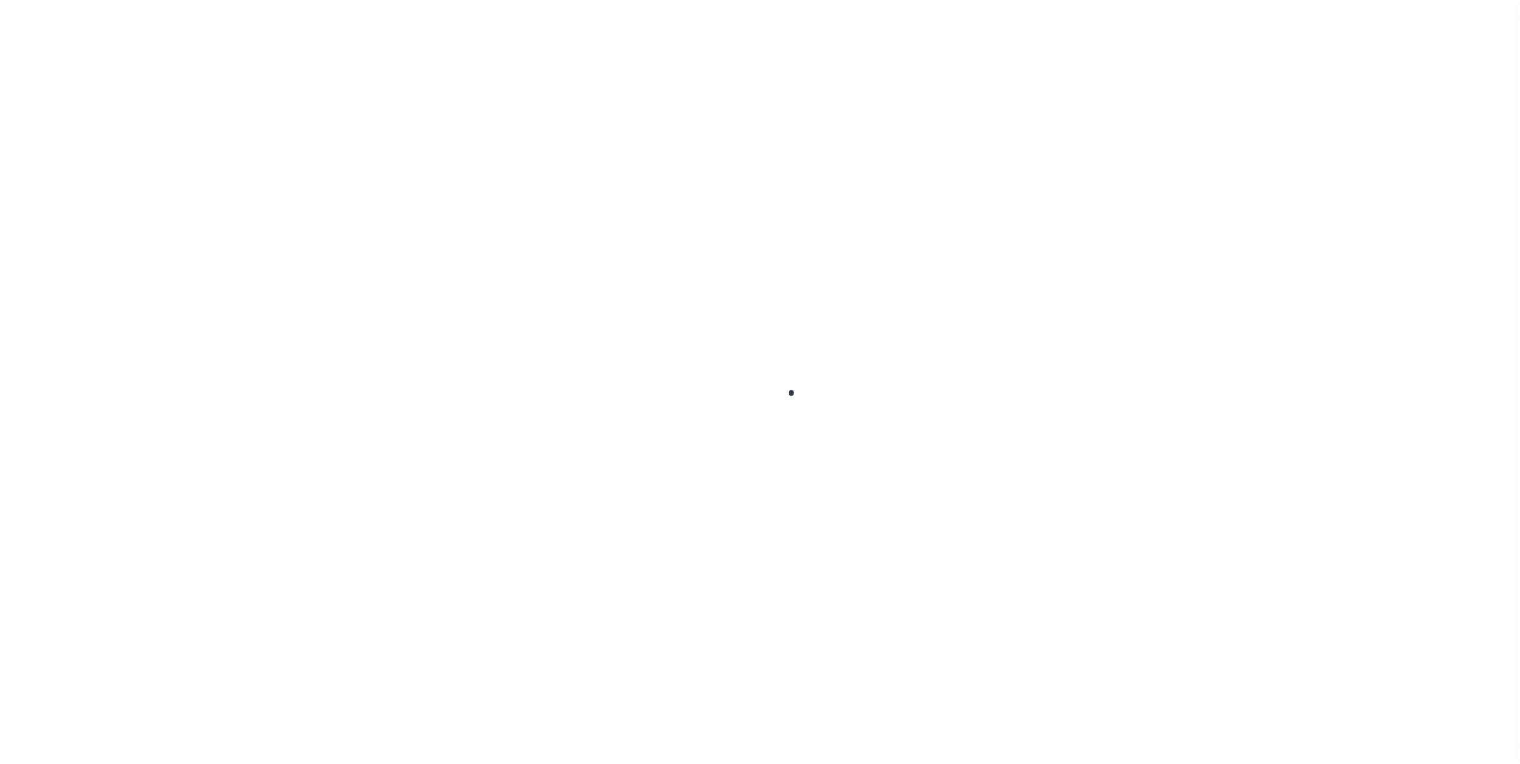
select select "False"
select select "14701"
select select "25066"
select select "NonEscrow"
select select
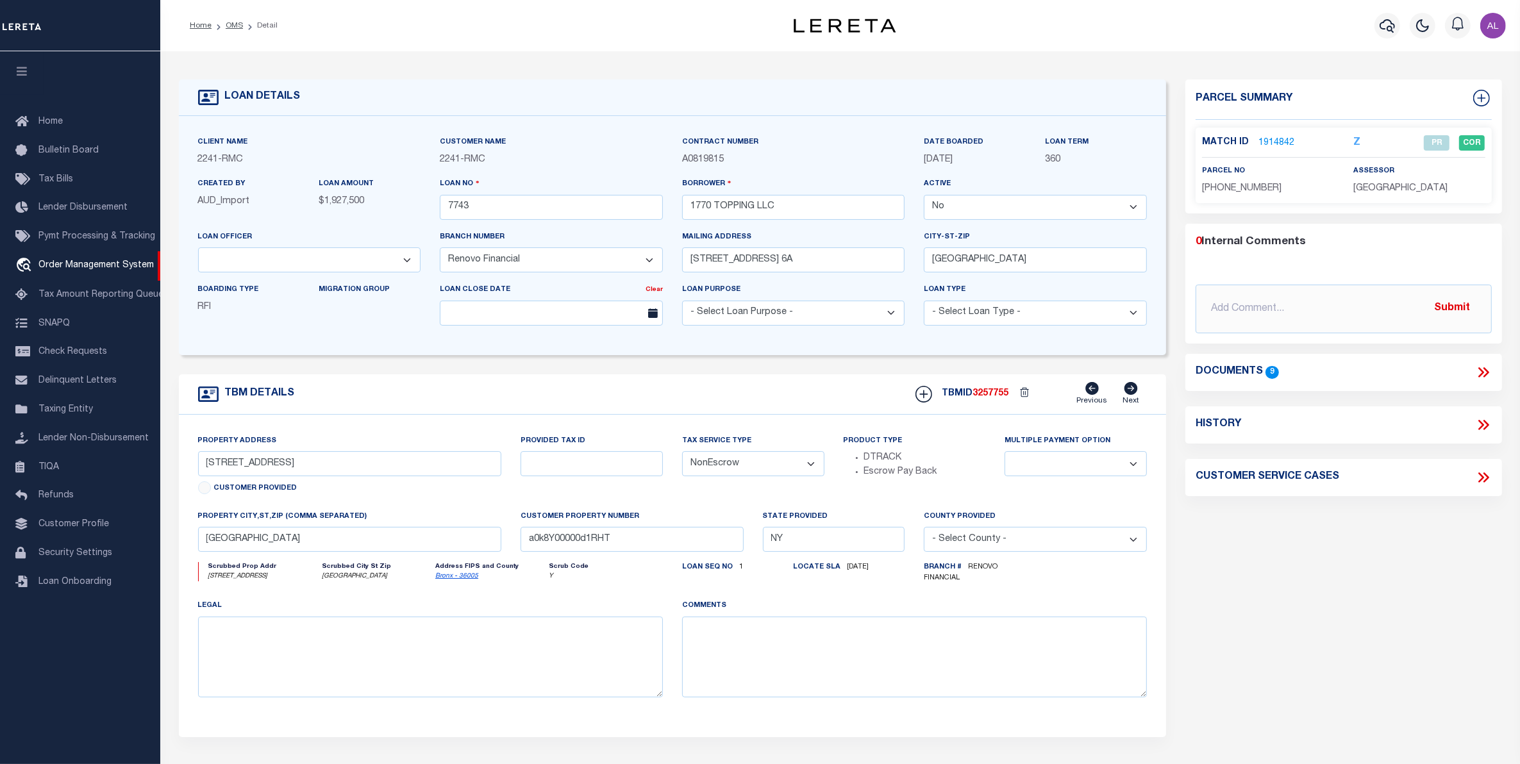
click at [1274, 139] on link "1914842" at bounding box center [1276, 143] width 36 height 13
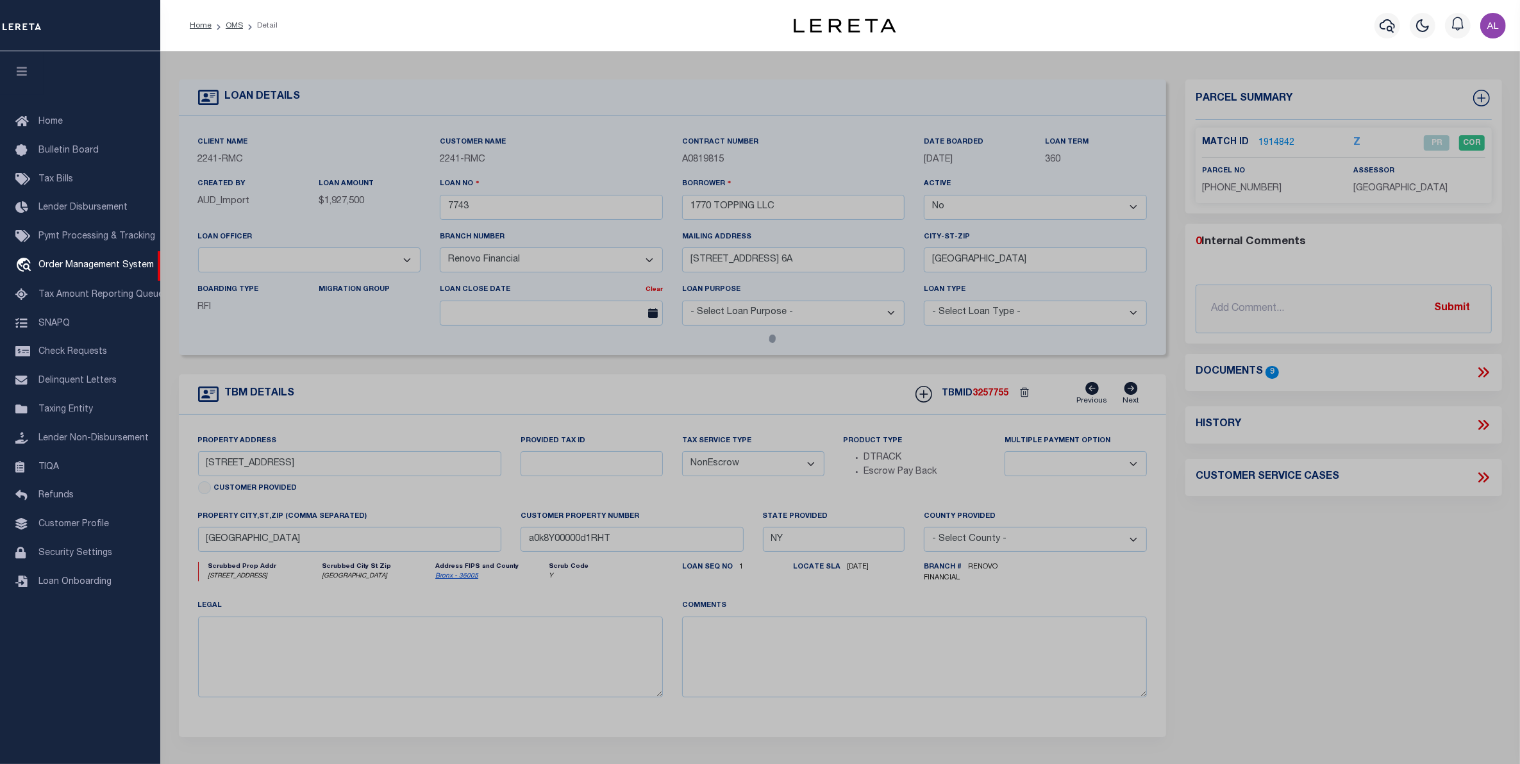
checkbox input "false"
select select "PR"
type input "1770 TOPPING LLC"
select select
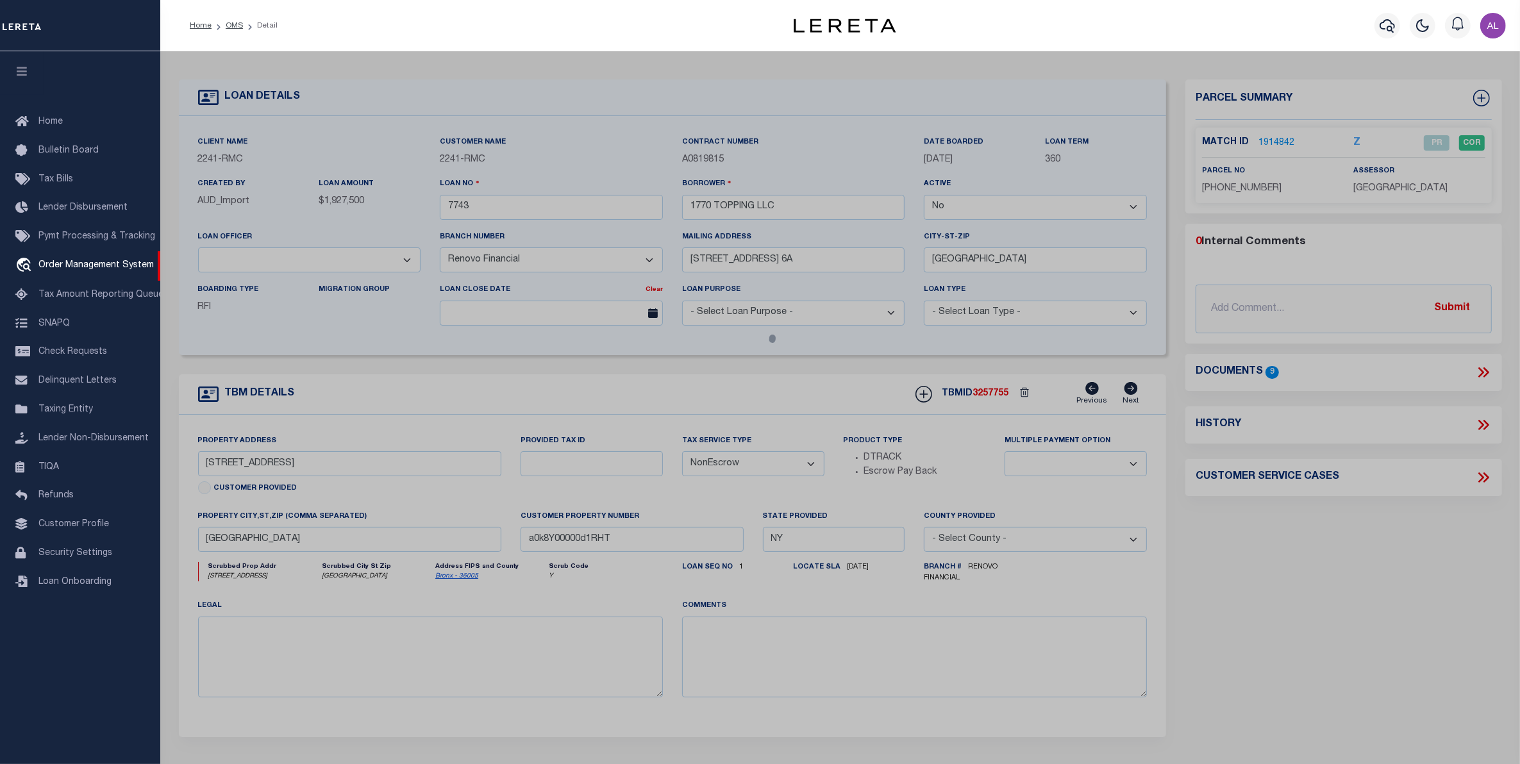
type input "1770 TOPPING AVENUE"
checkbox input "false"
type input "[GEOGRAPHIC_DATA]"
type textarea "Lot Area: 1,900 sf Lot Frontage: 20.00' Lot Depth: 95.00'"
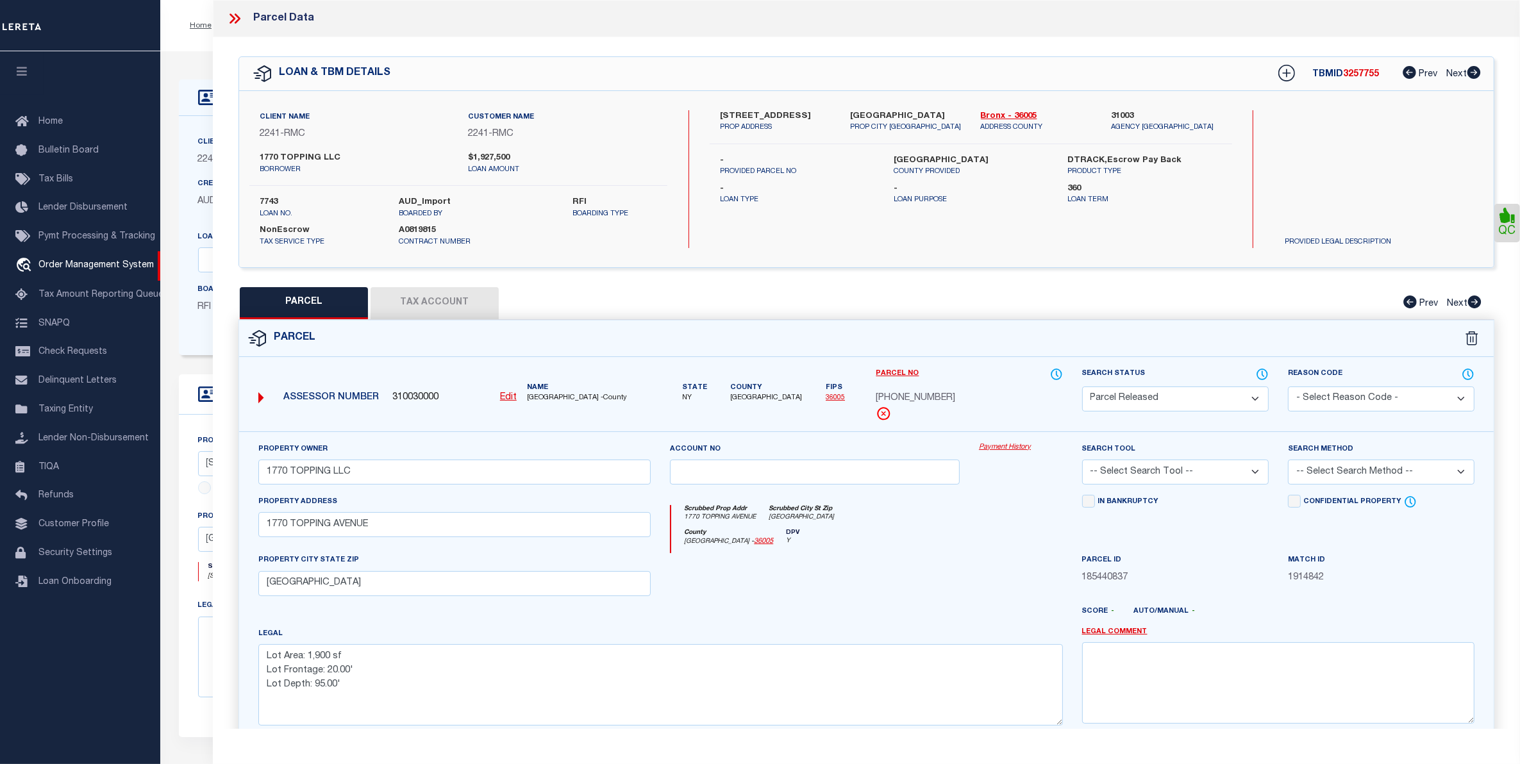
click at [1008, 453] on link "Payment History" at bounding box center [1021, 447] width 84 height 11
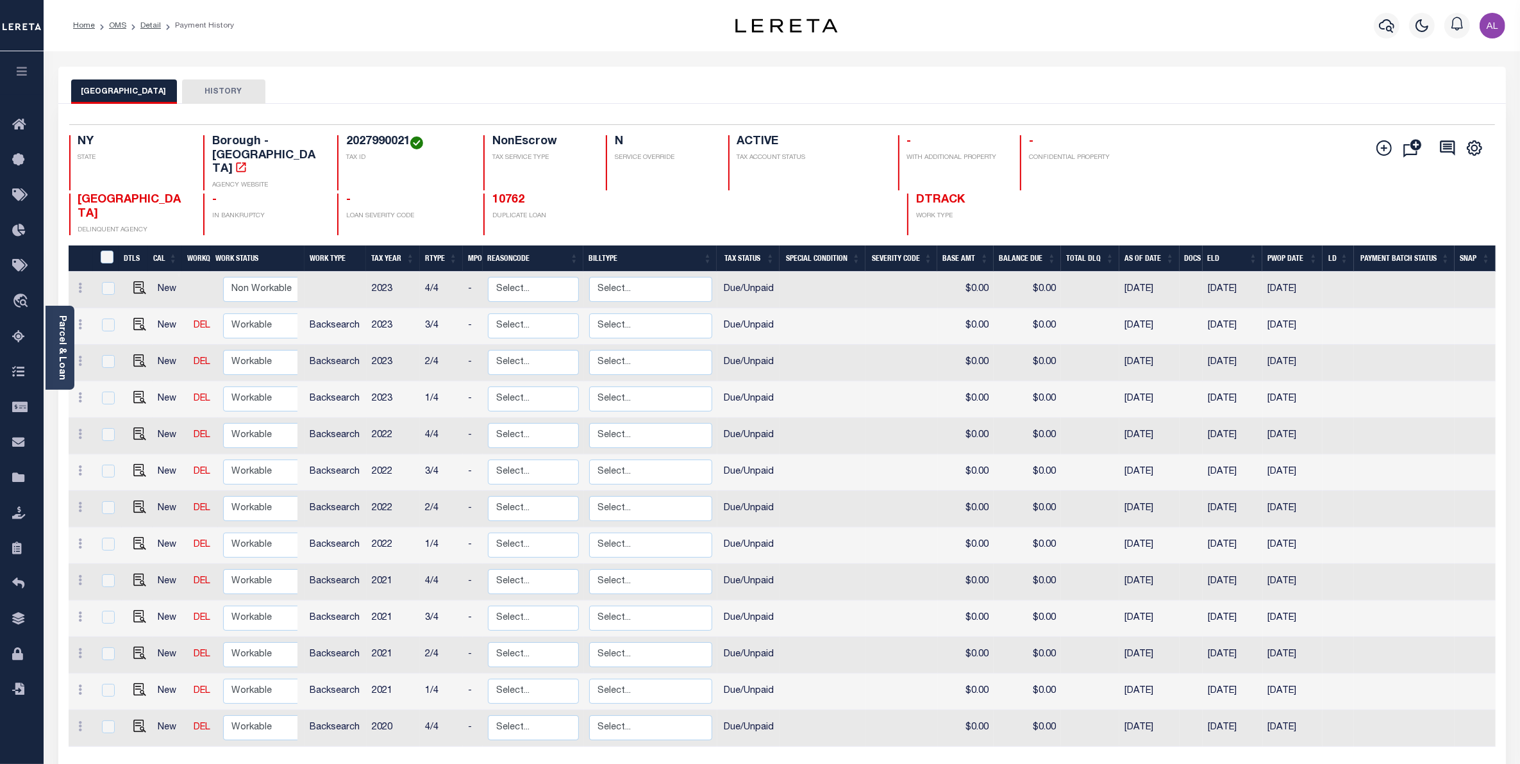
scroll to position [54, 0]
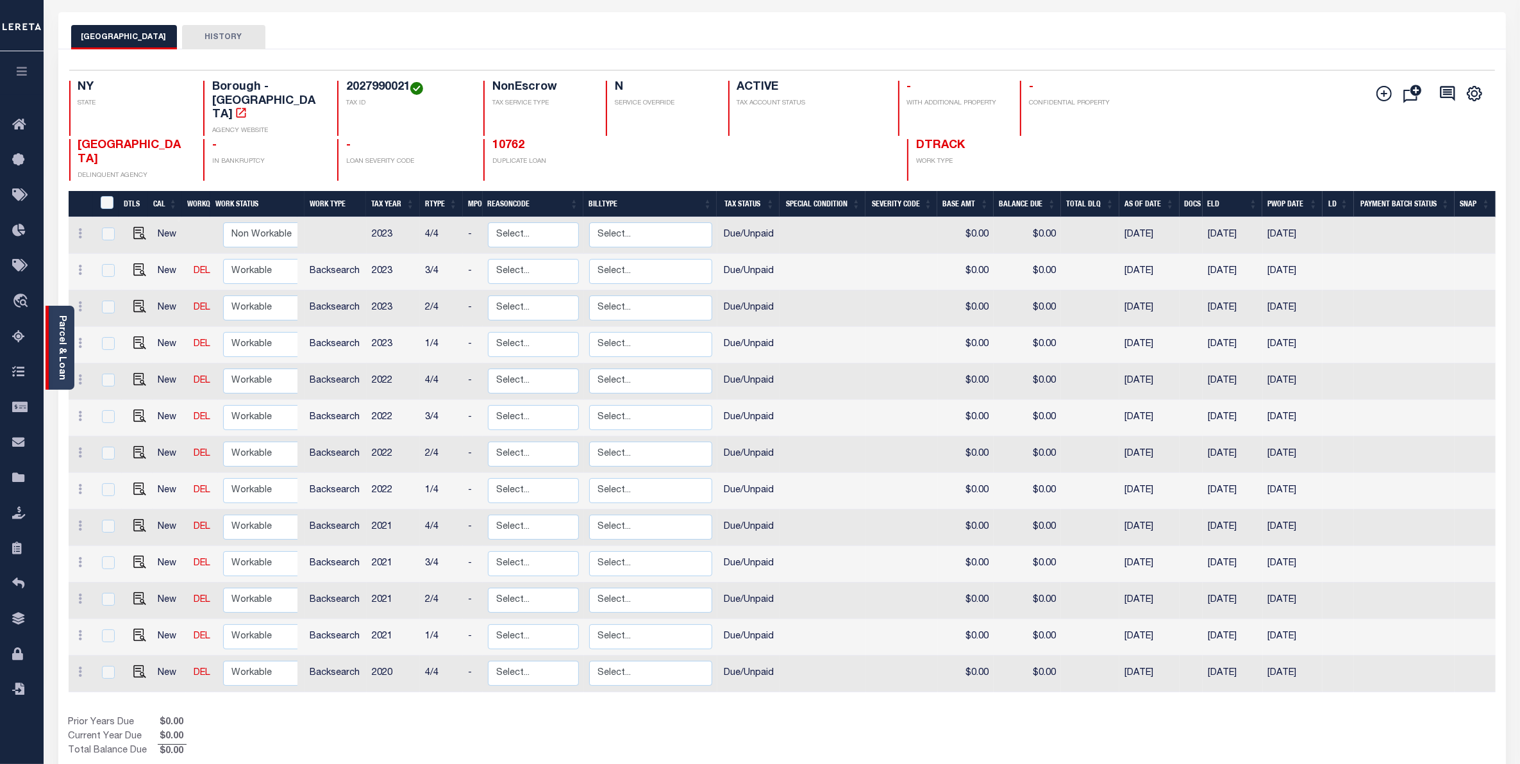
click at [63, 328] on link "Parcel & Loan" at bounding box center [61, 347] width 9 height 65
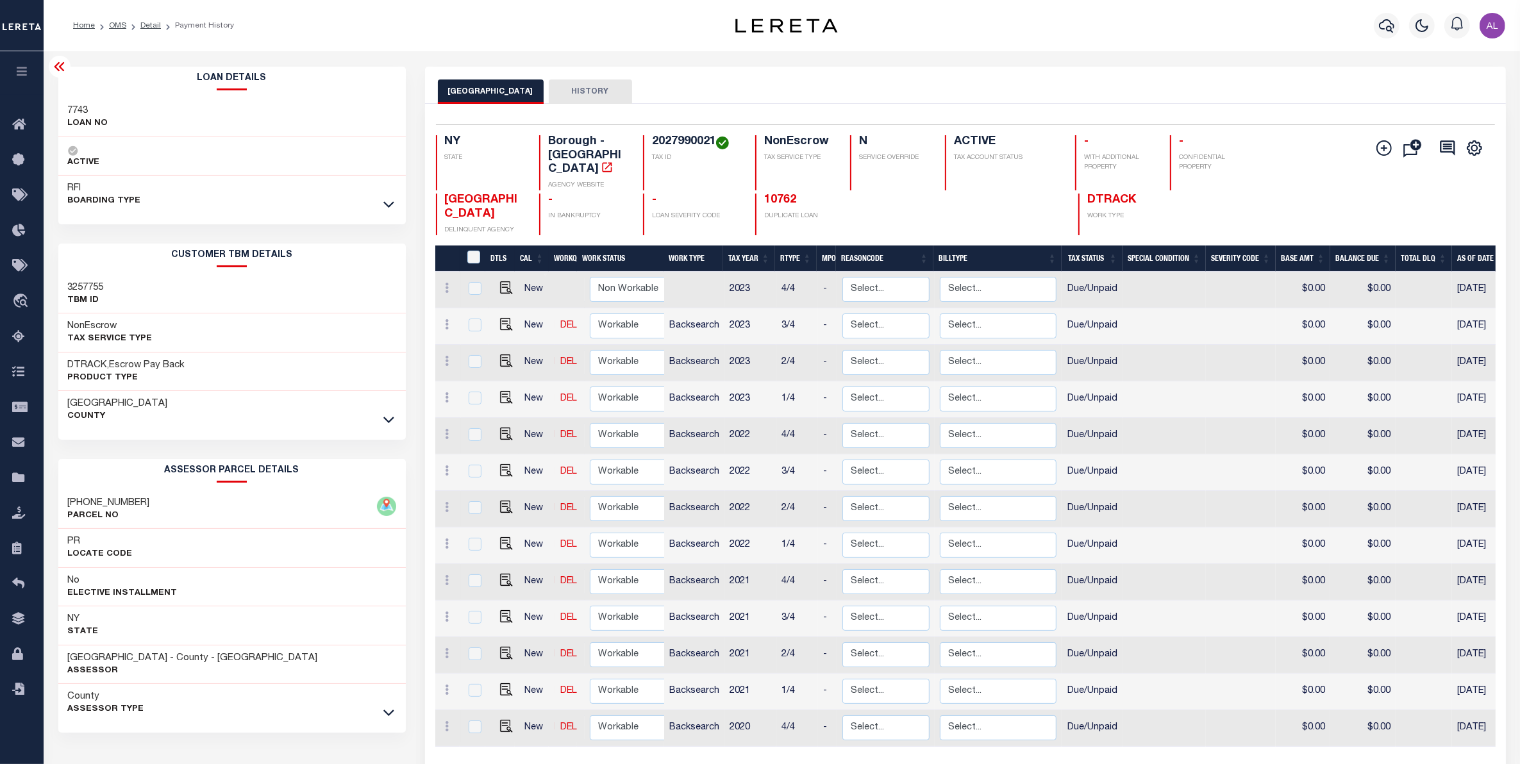
click at [62, 67] on icon at bounding box center [59, 66] width 15 height 15
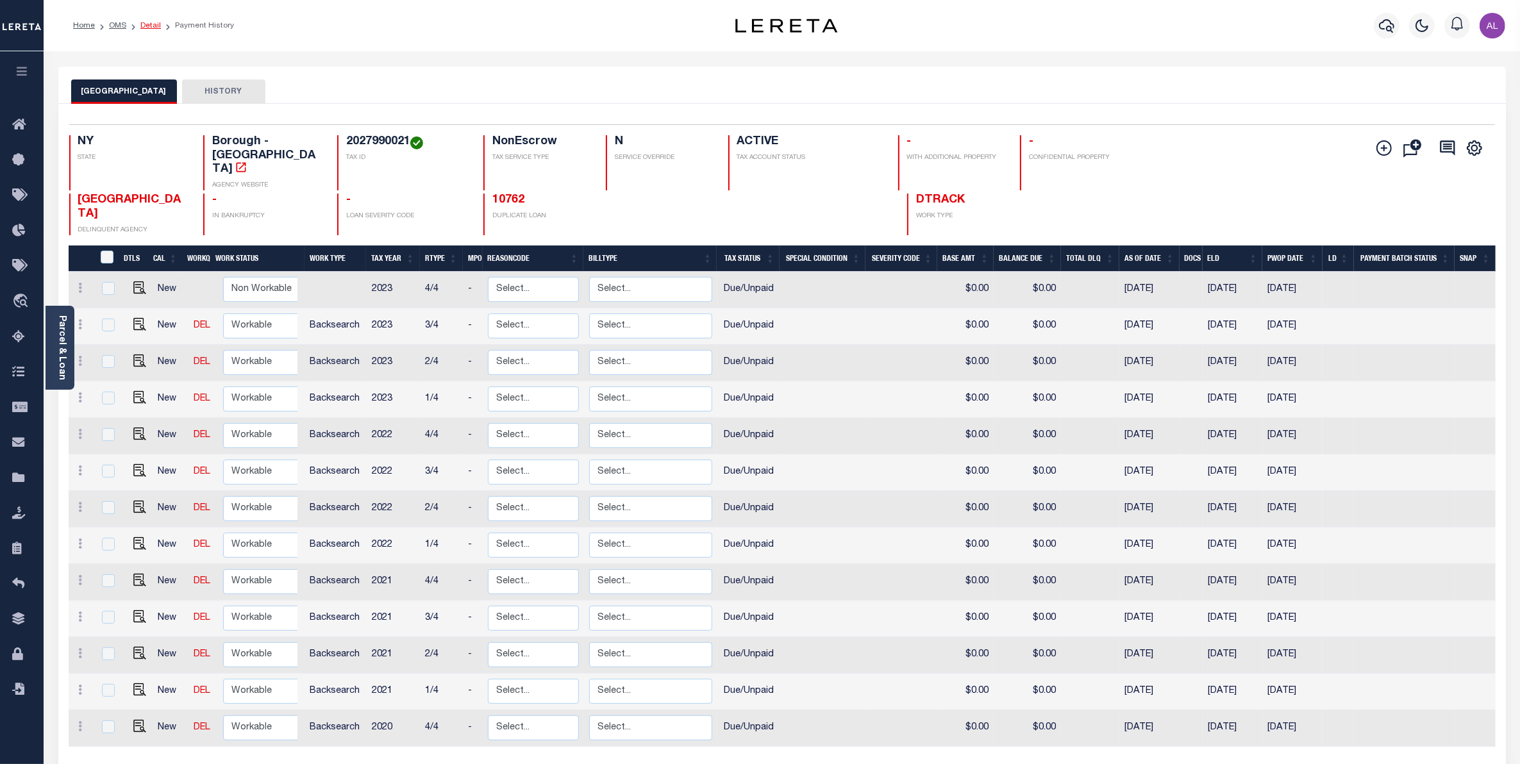
click at [146, 26] on link "Detail" at bounding box center [150, 26] width 21 height 8
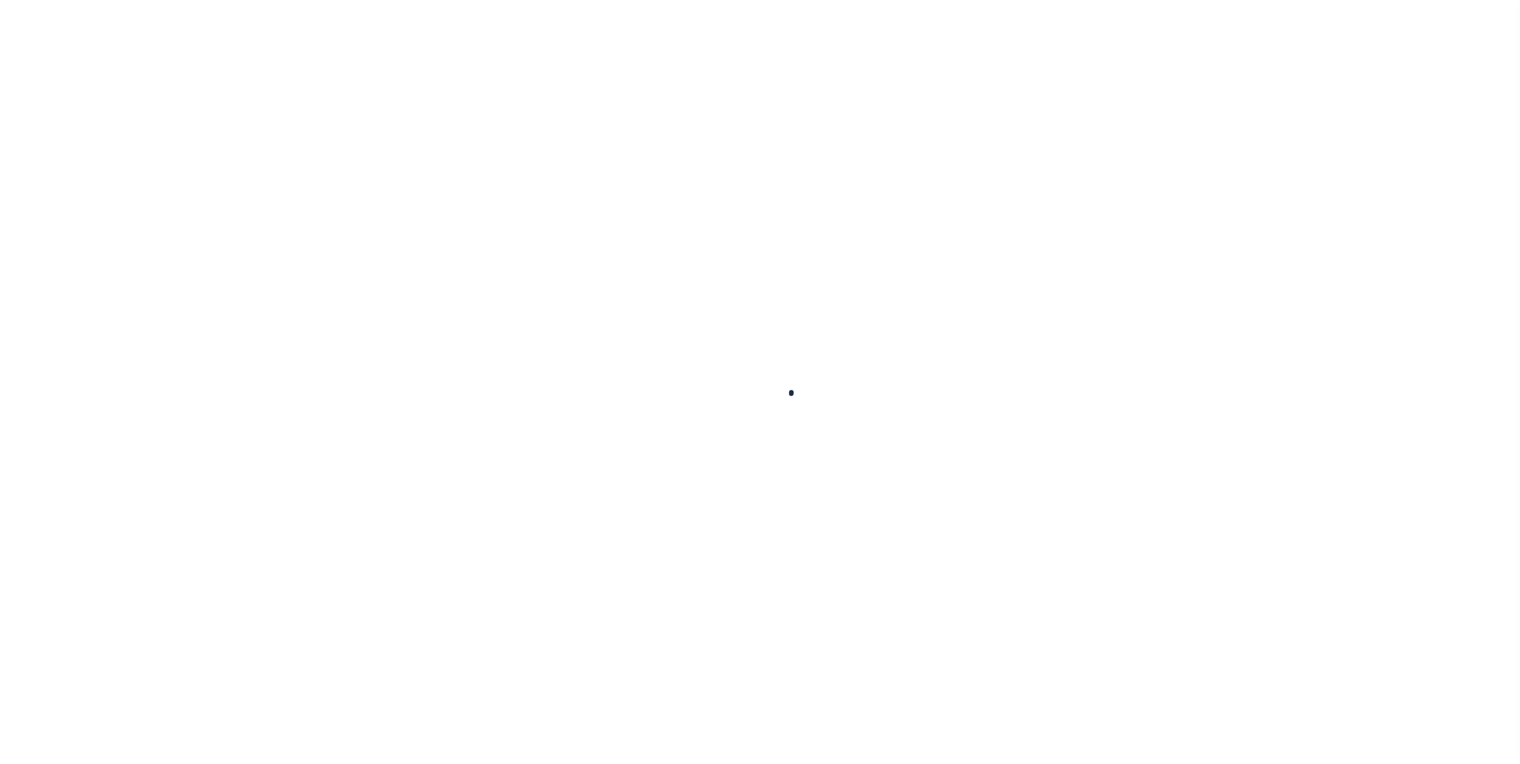
select select "False"
select select "14701"
select select "25066"
select select "NonEscrow"
select select
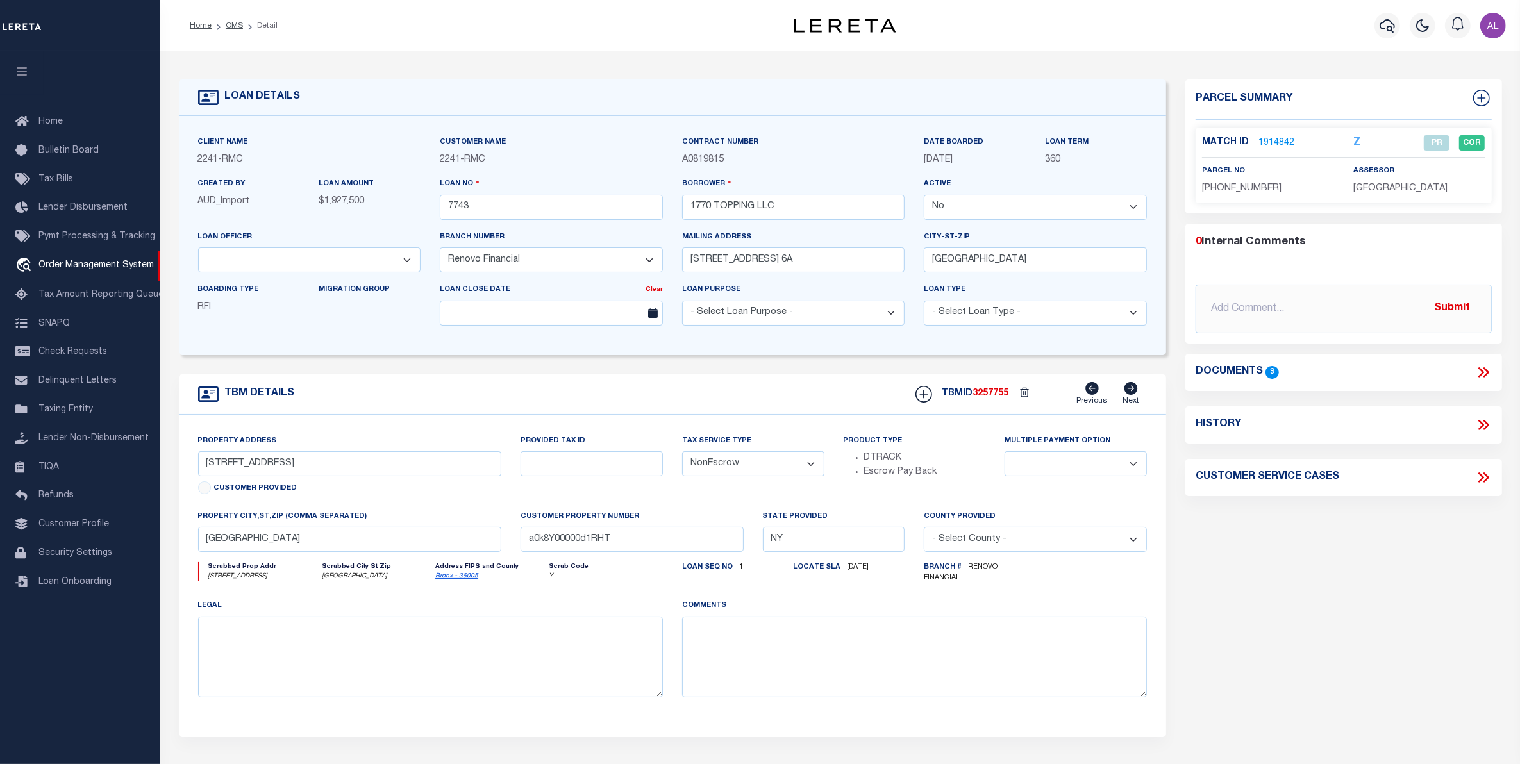
click at [590, 174] on div "Customer Name 2241 - RMC" at bounding box center [551, 156] width 242 height 42
click at [1271, 140] on link "1914842" at bounding box center [1276, 143] width 36 height 13
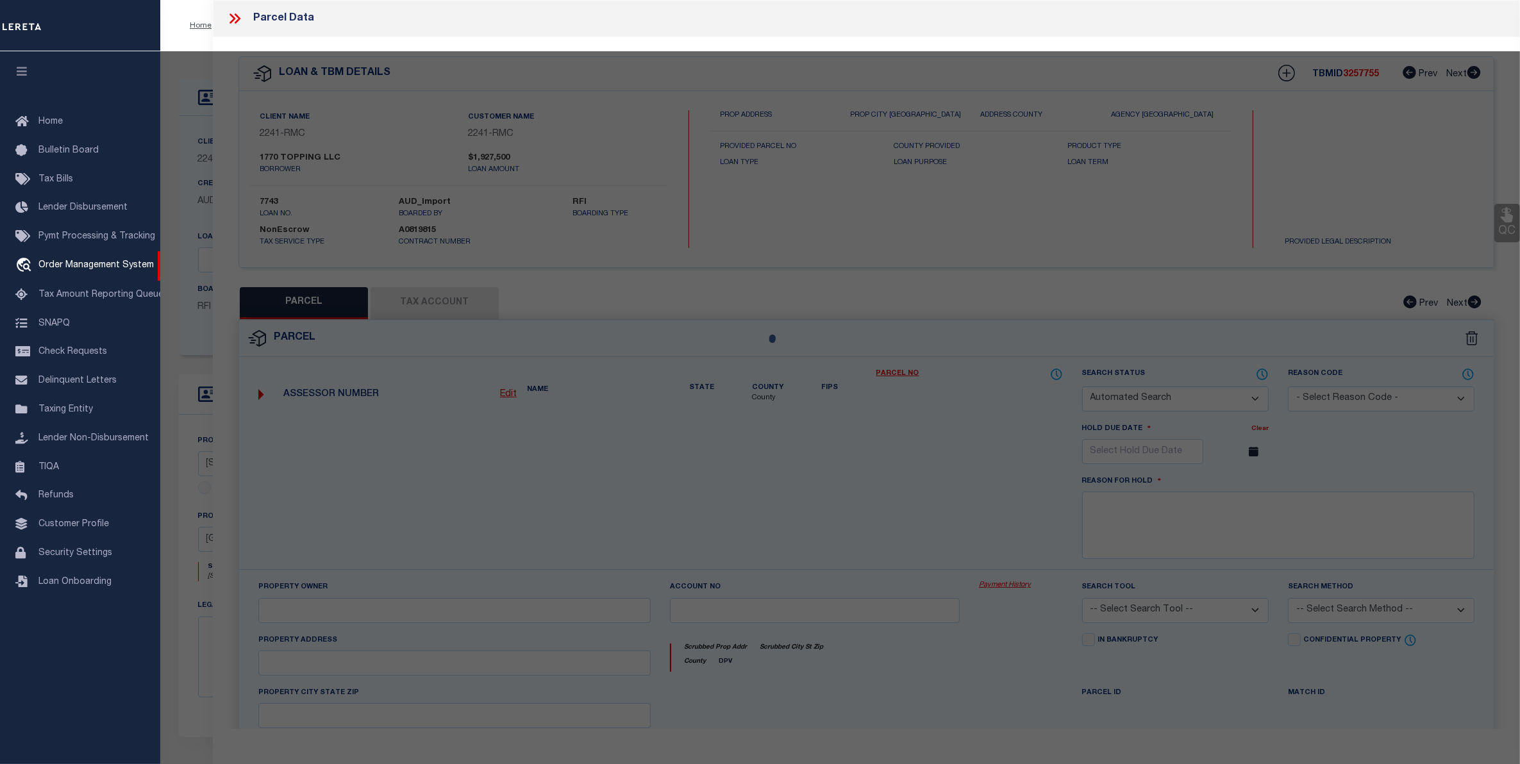
checkbox input "false"
select select "PR"
type input "1770 TOPPING LLC"
select select
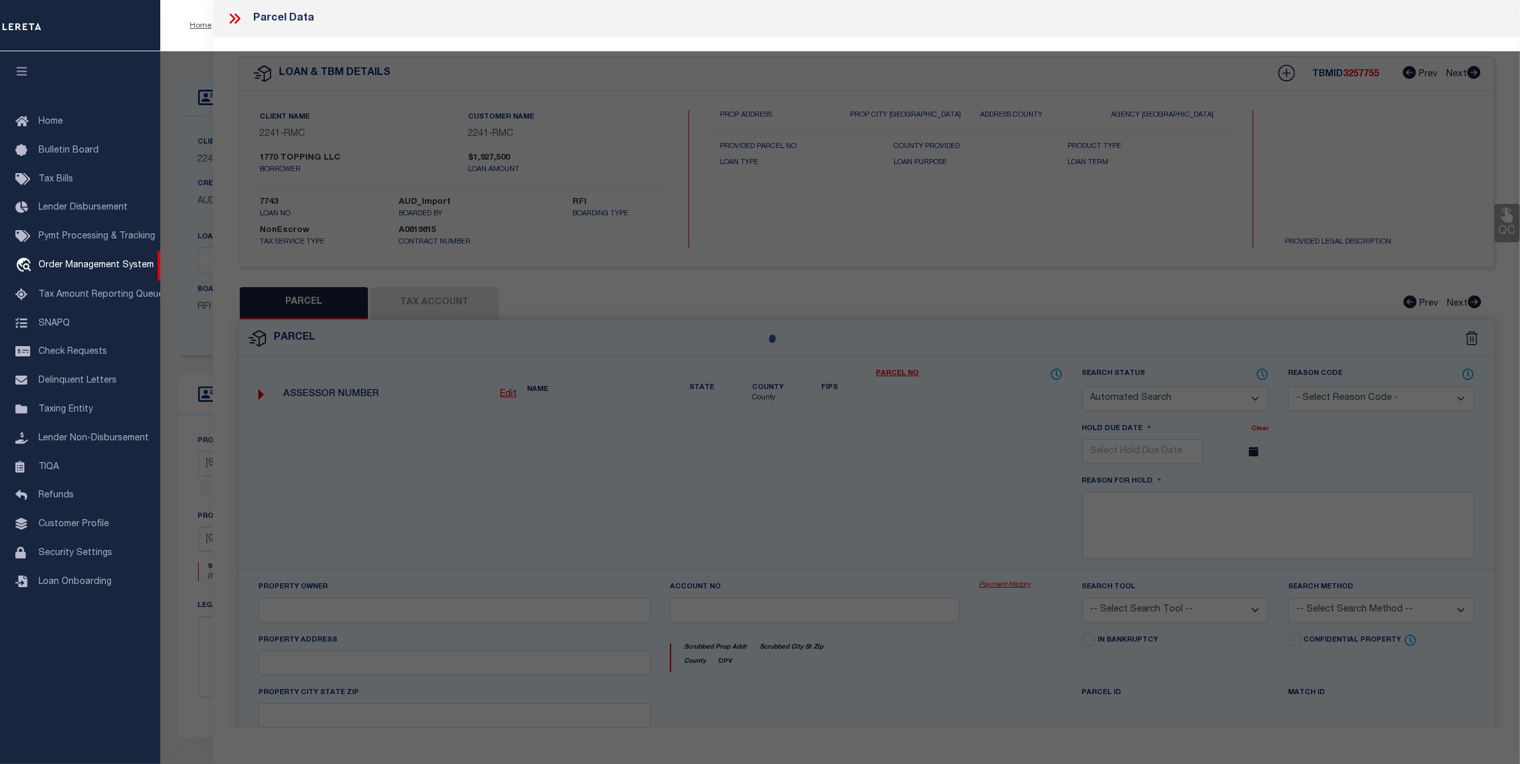
type input "1770 TOPPING AVENUE"
checkbox input "false"
type input "[GEOGRAPHIC_DATA]"
type textarea "Lot Area: 1,900 sf Lot Frontage: 20.00' Lot Depth: 95.00'"
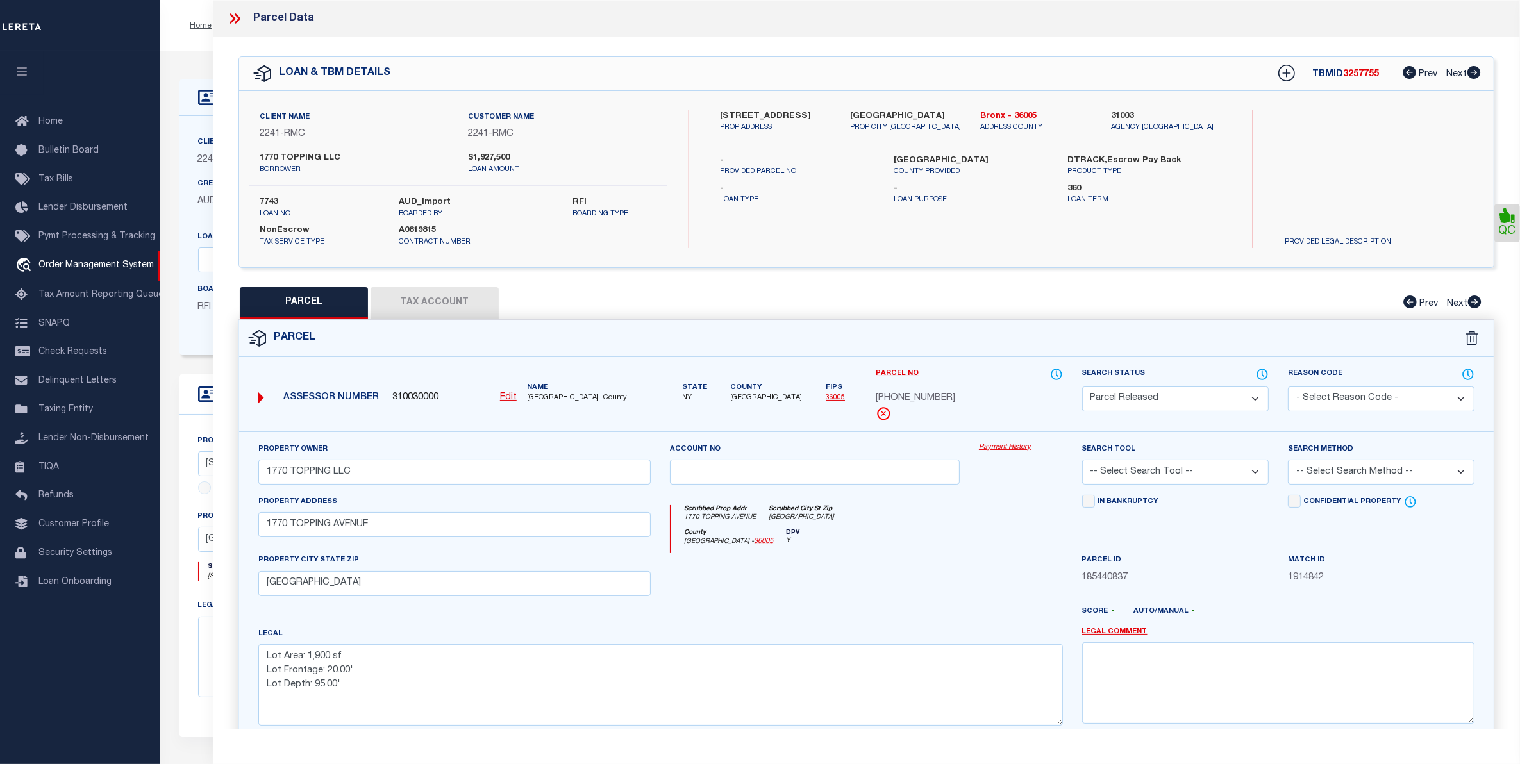
click at [1011, 446] on link "Payment History" at bounding box center [1021, 447] width 84 height 11
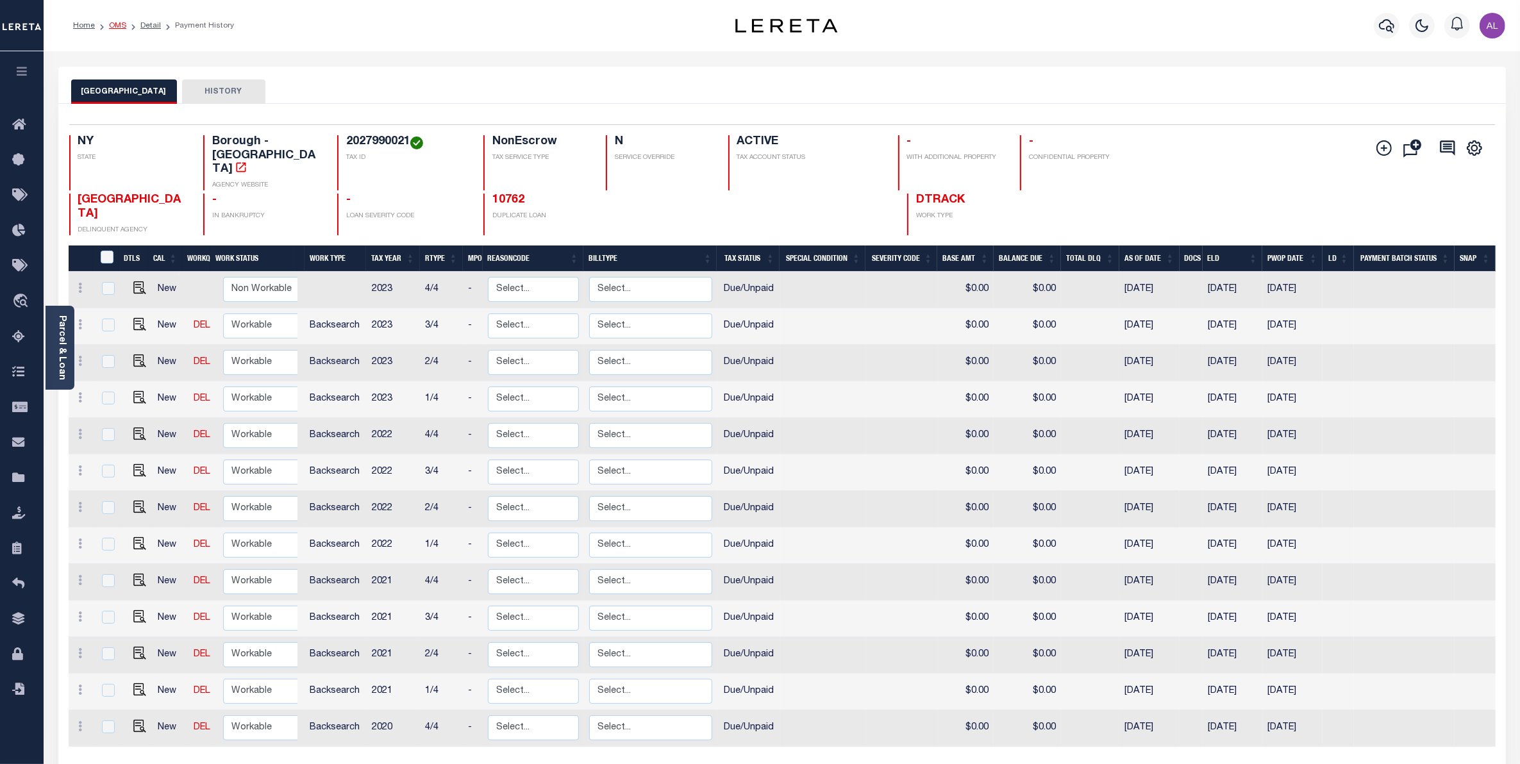
click at [115, 28] on link "OMS" at bounding box center [117, 26] width 17 height 8
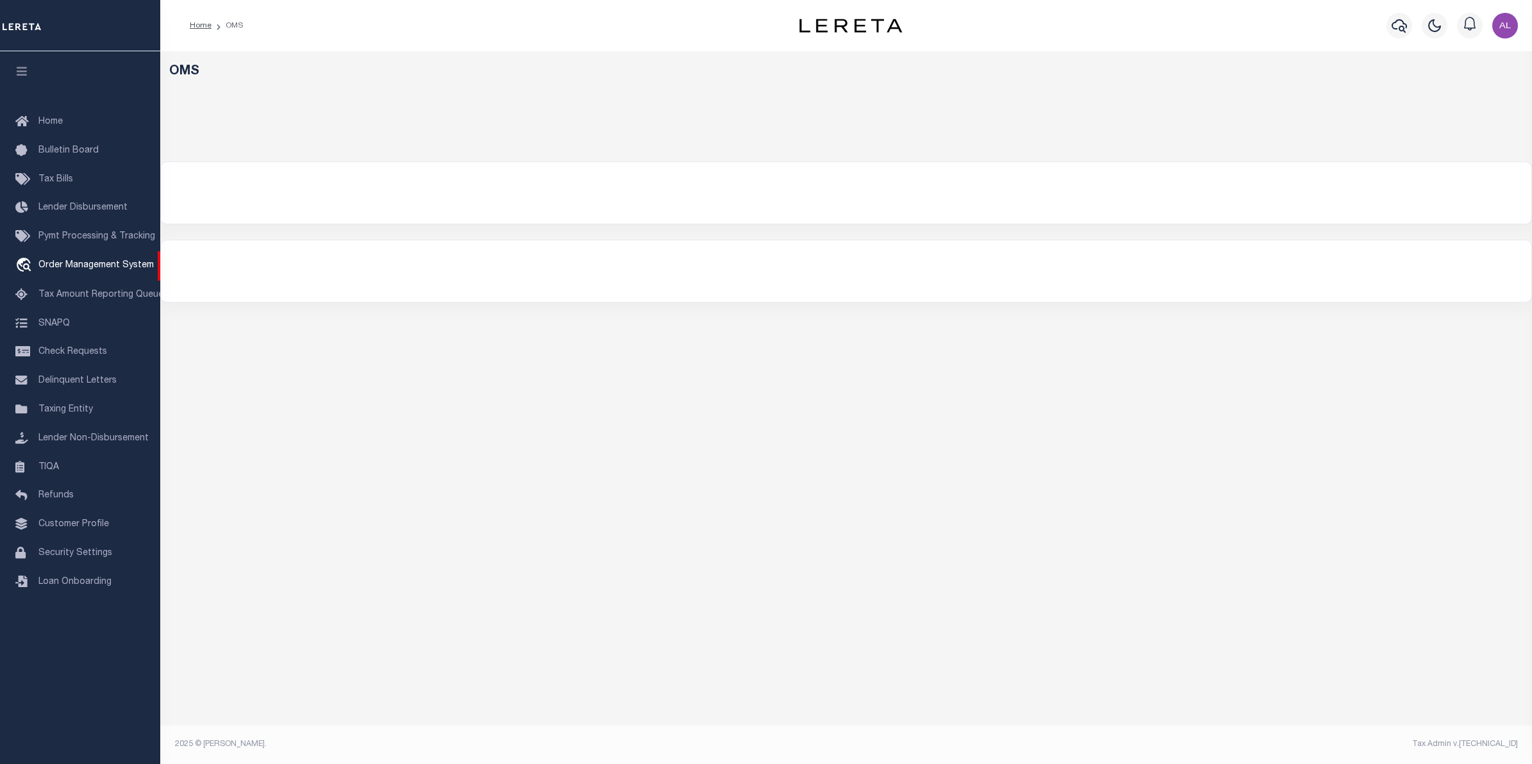
select select "200"
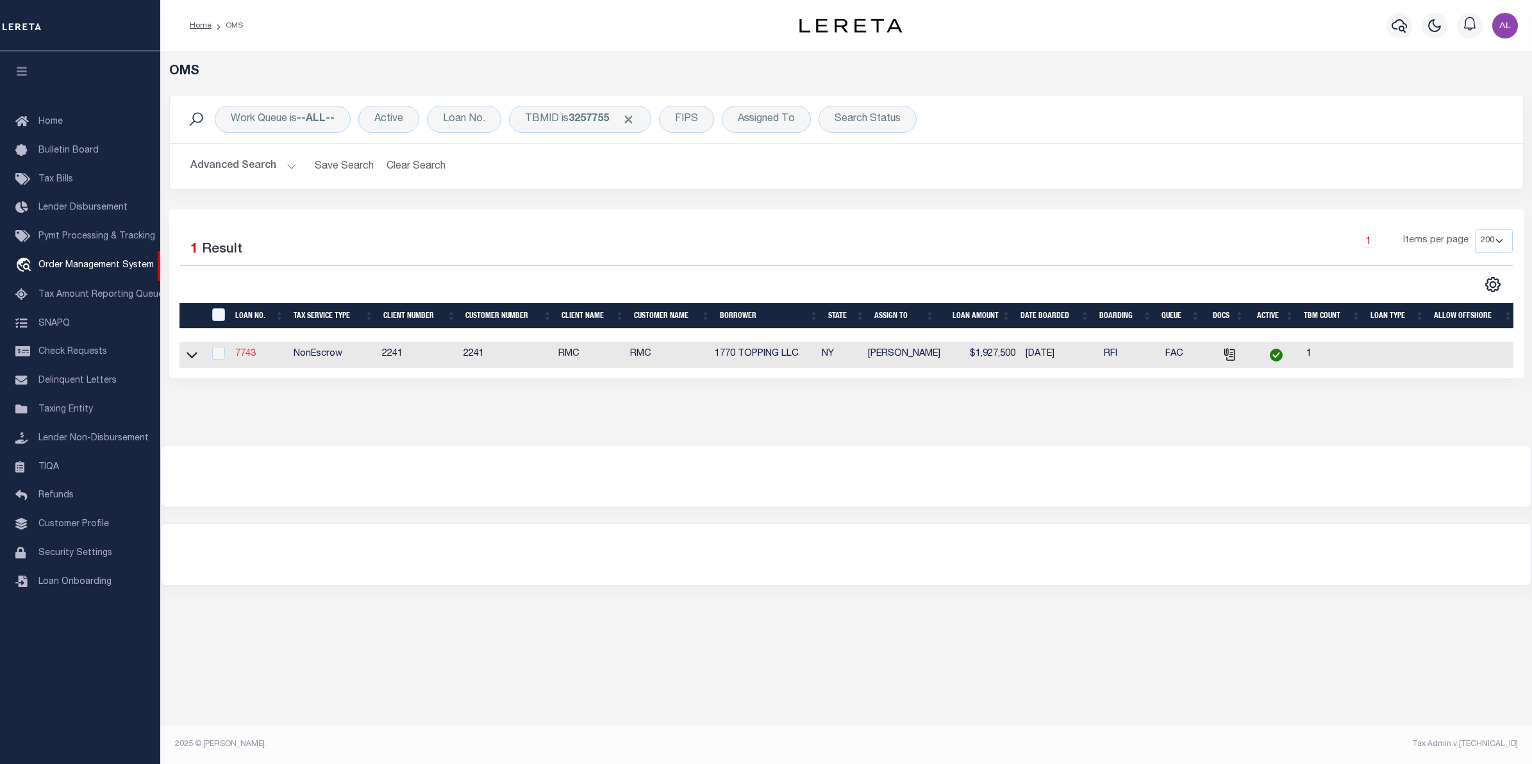
click at [246, 355] on link "7743" at bounding box center [245, 353] width 21 height 9
type input "7743"
type input "1770 TOPPING LLC"
select select
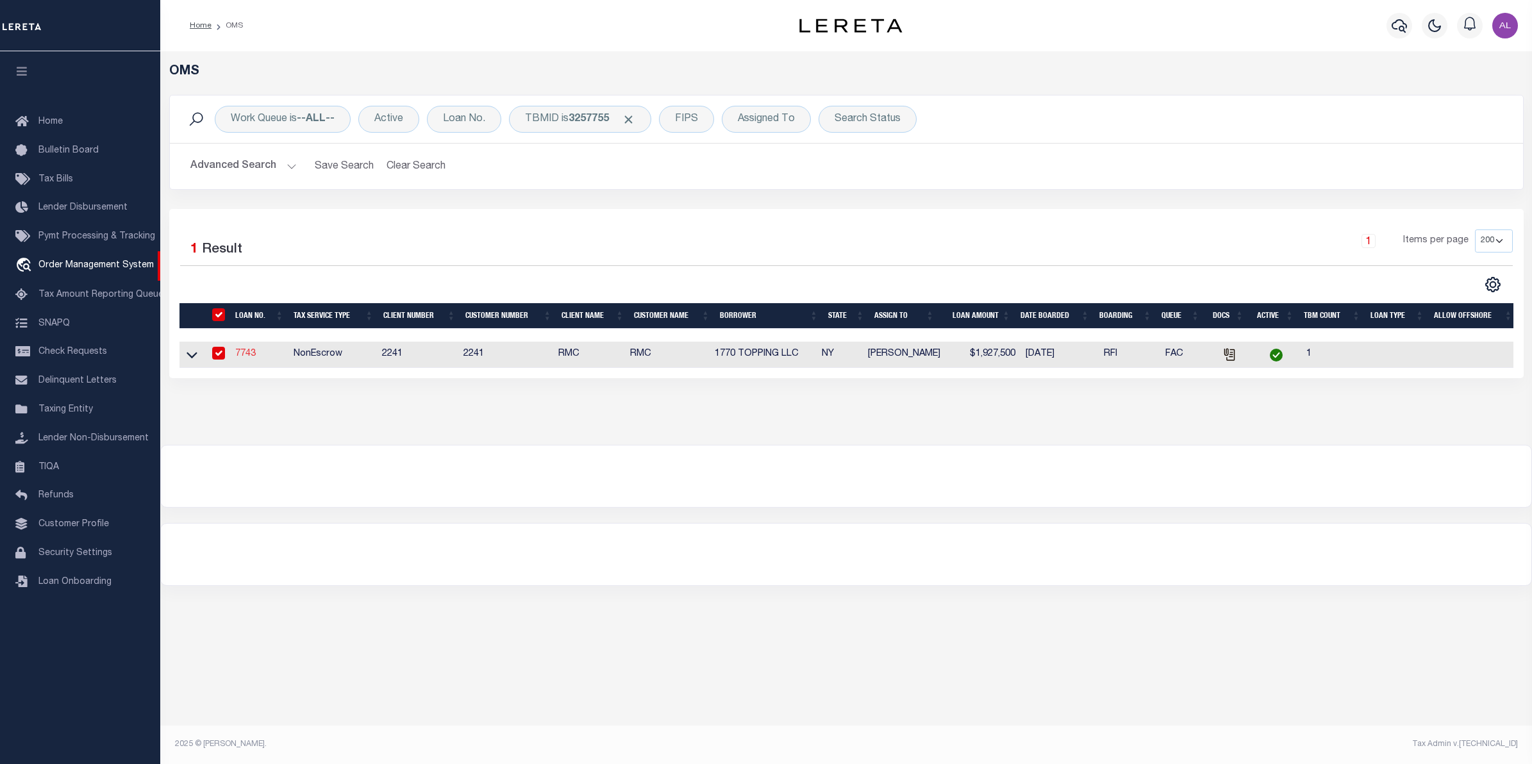
type input "252 Wallabout Street, Apt. 6A"
type input "Brooklyn NY 11206"
select select
select select "NonEscrow"
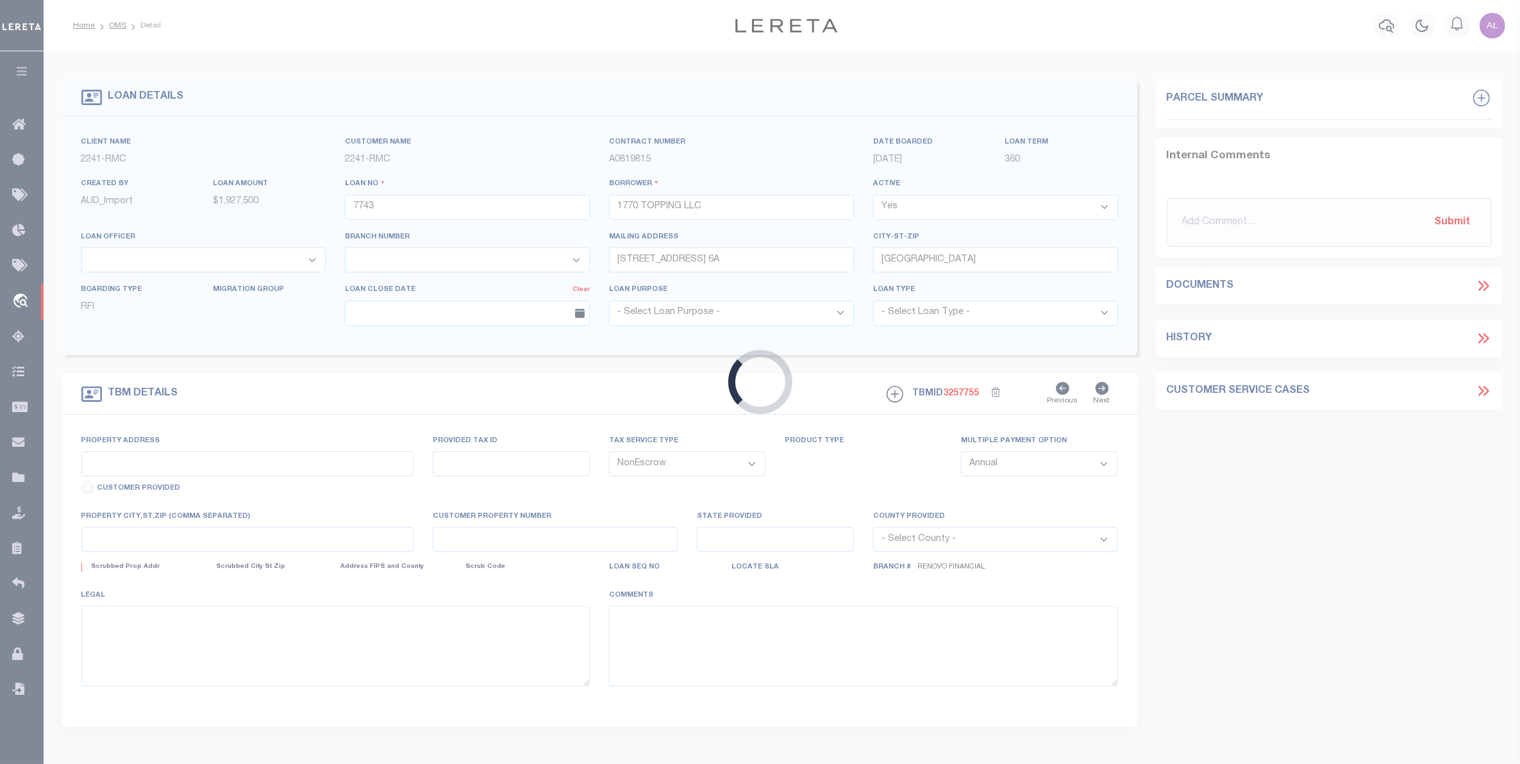
type input "1770 Topping Avenue"
type input "Bronx, NY 10457"
type input "a0k8Y00000d1RHT"
type input "NY"
select select
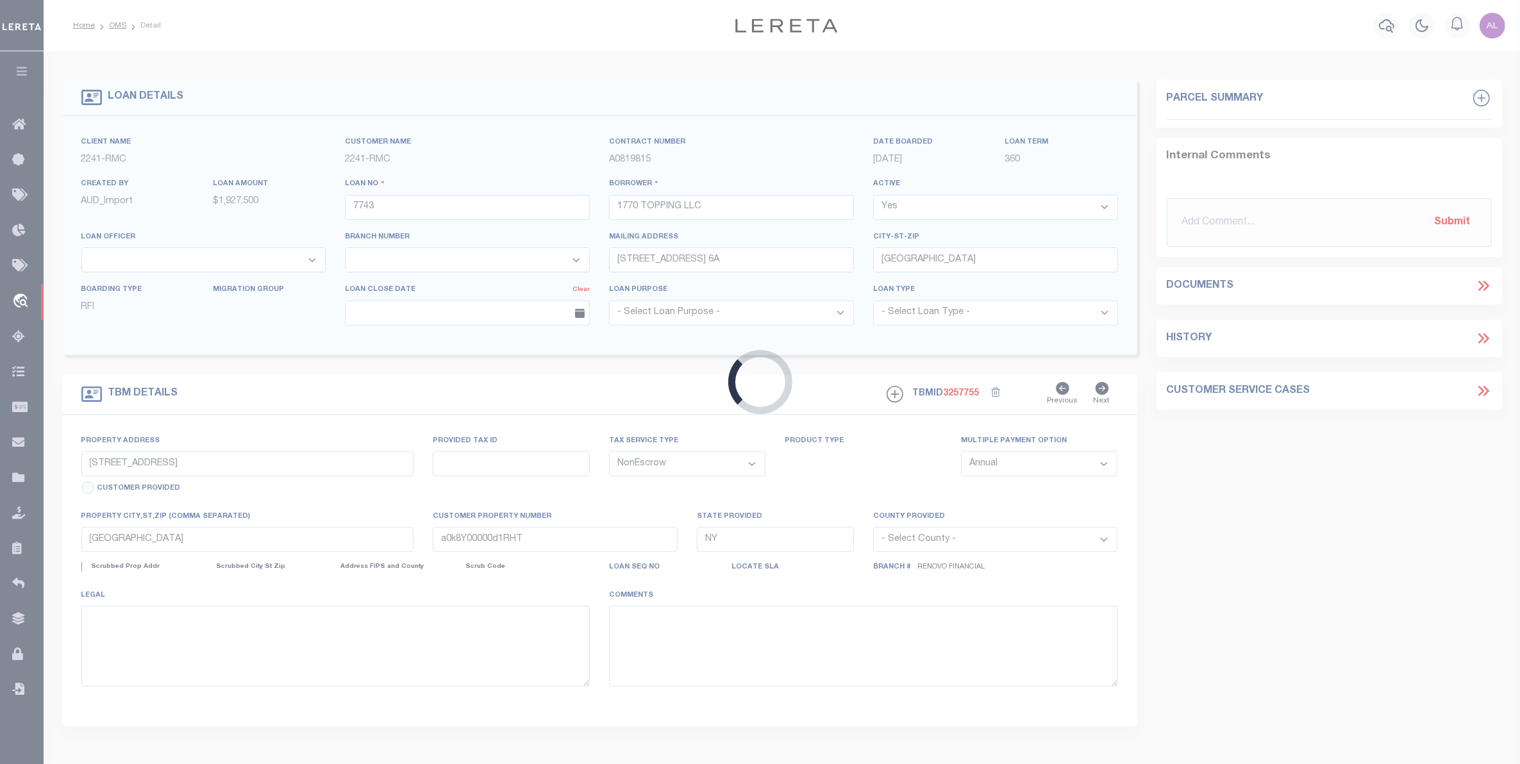
select select "14701"
select select "25066"
select select
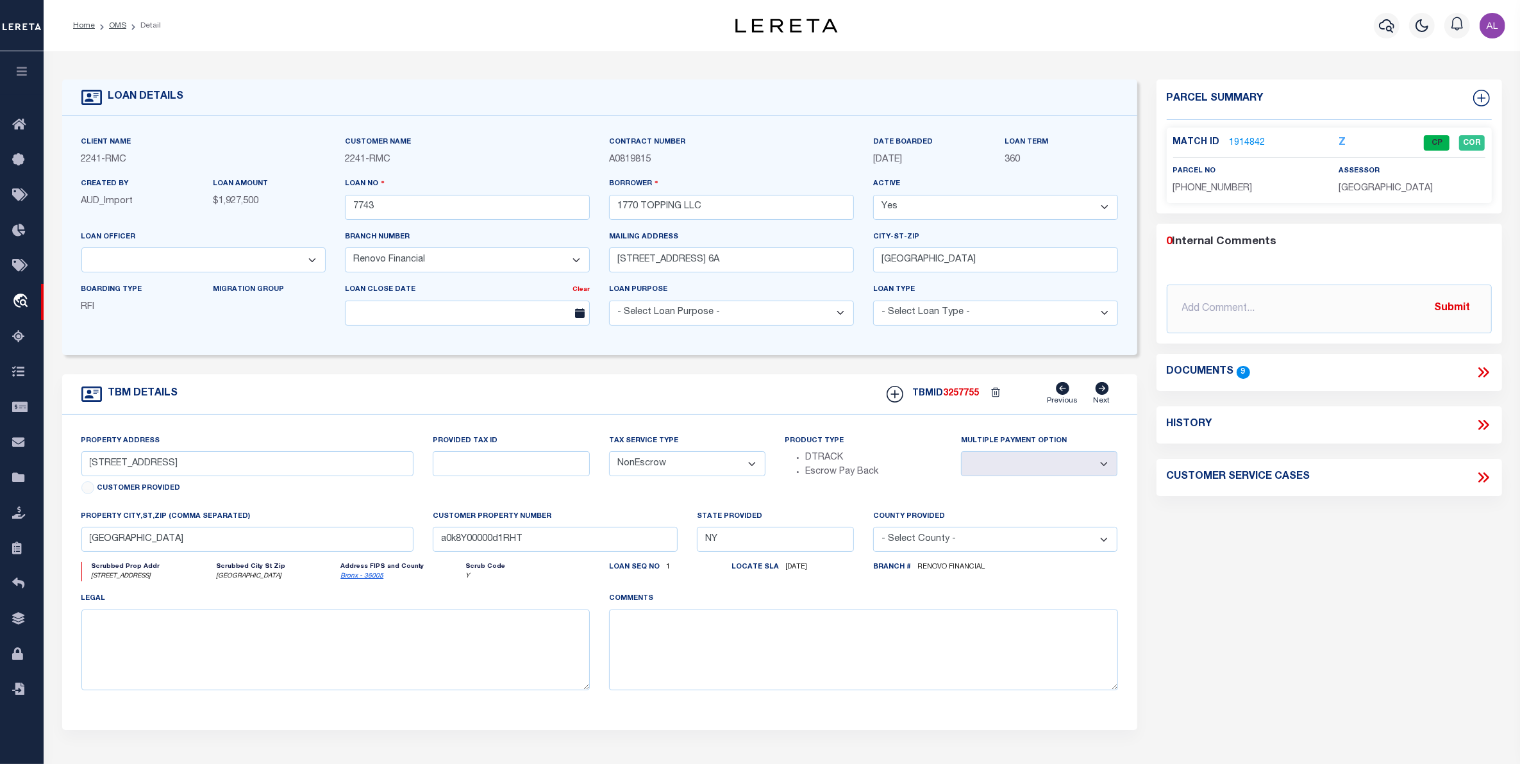
click at [1244, 143] on link "1914842" at bounding box center [1248, 143] width 36 height 13
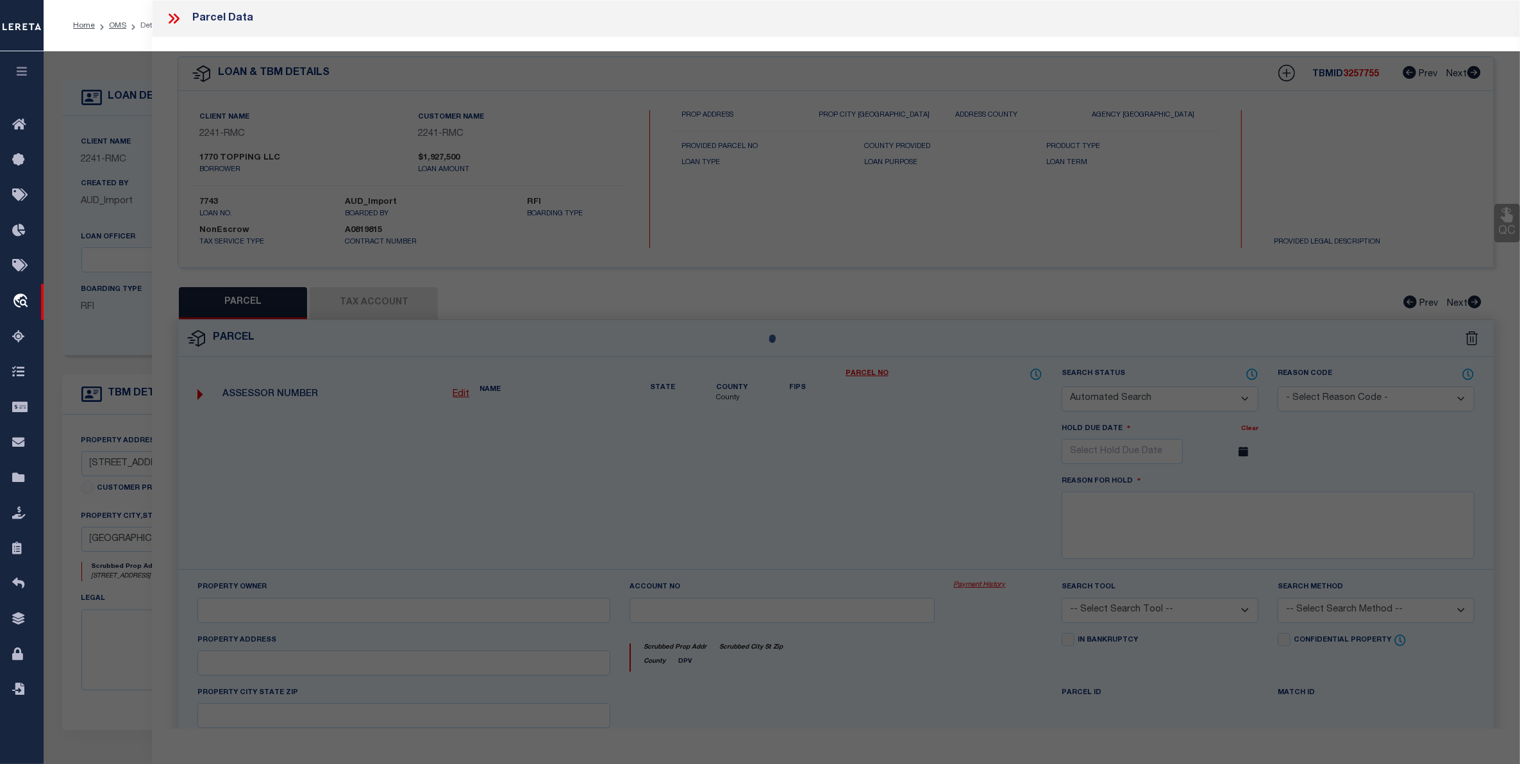
checkbox input "false"
select select "CP"
type input "1770 TOPPING LLC"
select select
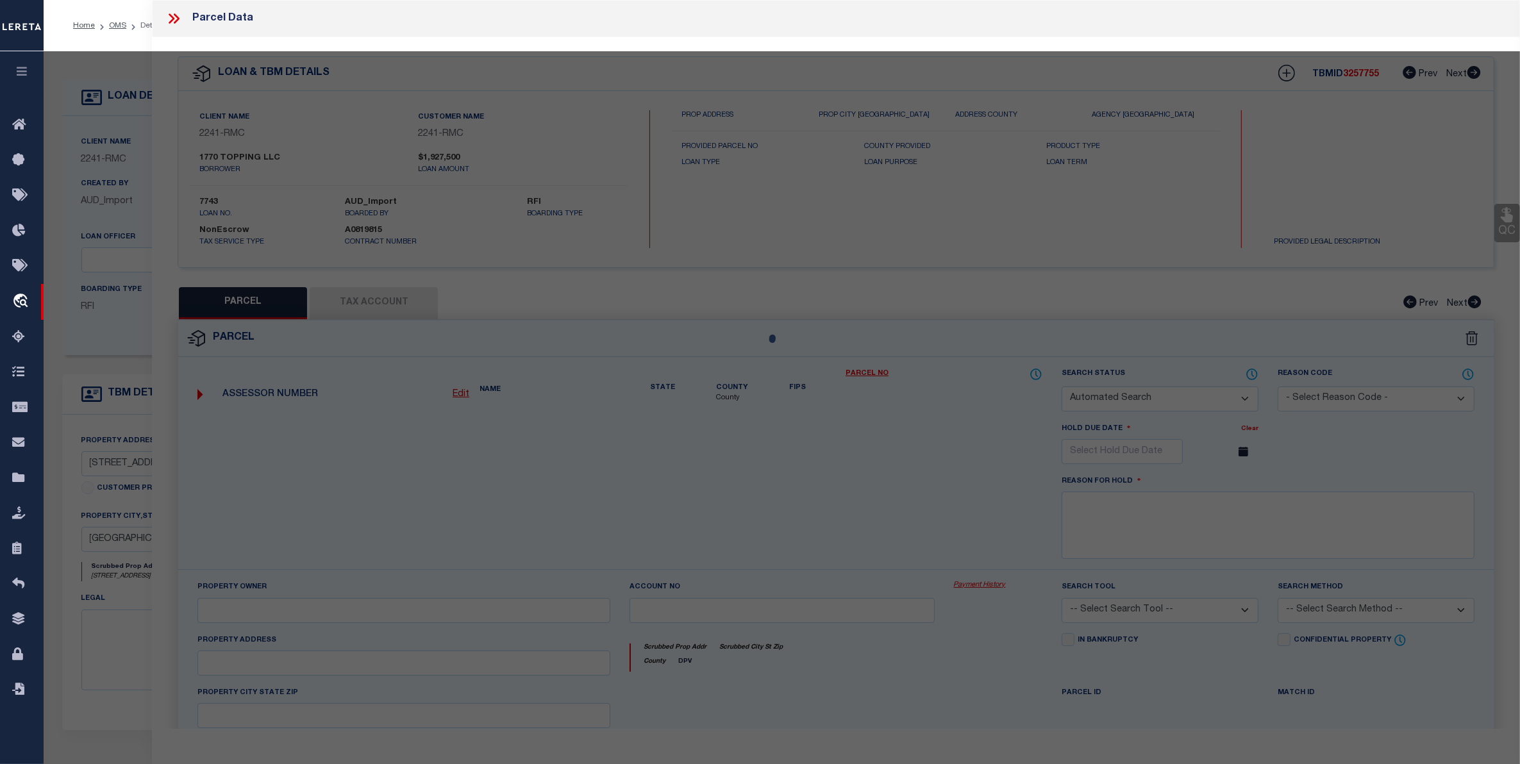
type input "1770 TOPPING AVENUE"
checkbox input "false"
type input "[GEOGRAPHIC_DATA]"
type textarea "Lot Area: 1,900 sf Lot Frontage: 20.00' Lot Depth: 95.00'"
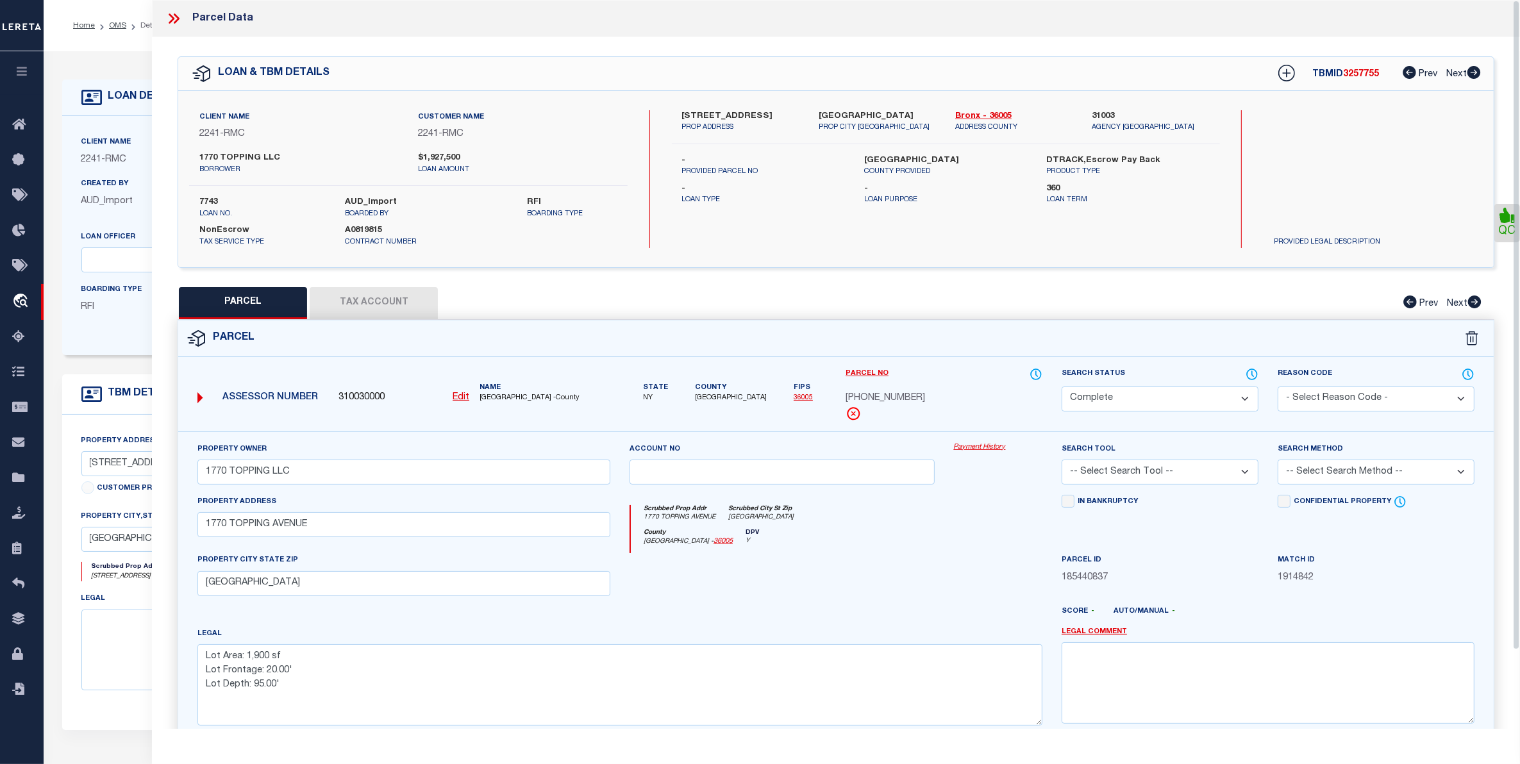
click at [972, 447] on link "Payment History" at bounding box center [998, 447] width 88 height 11
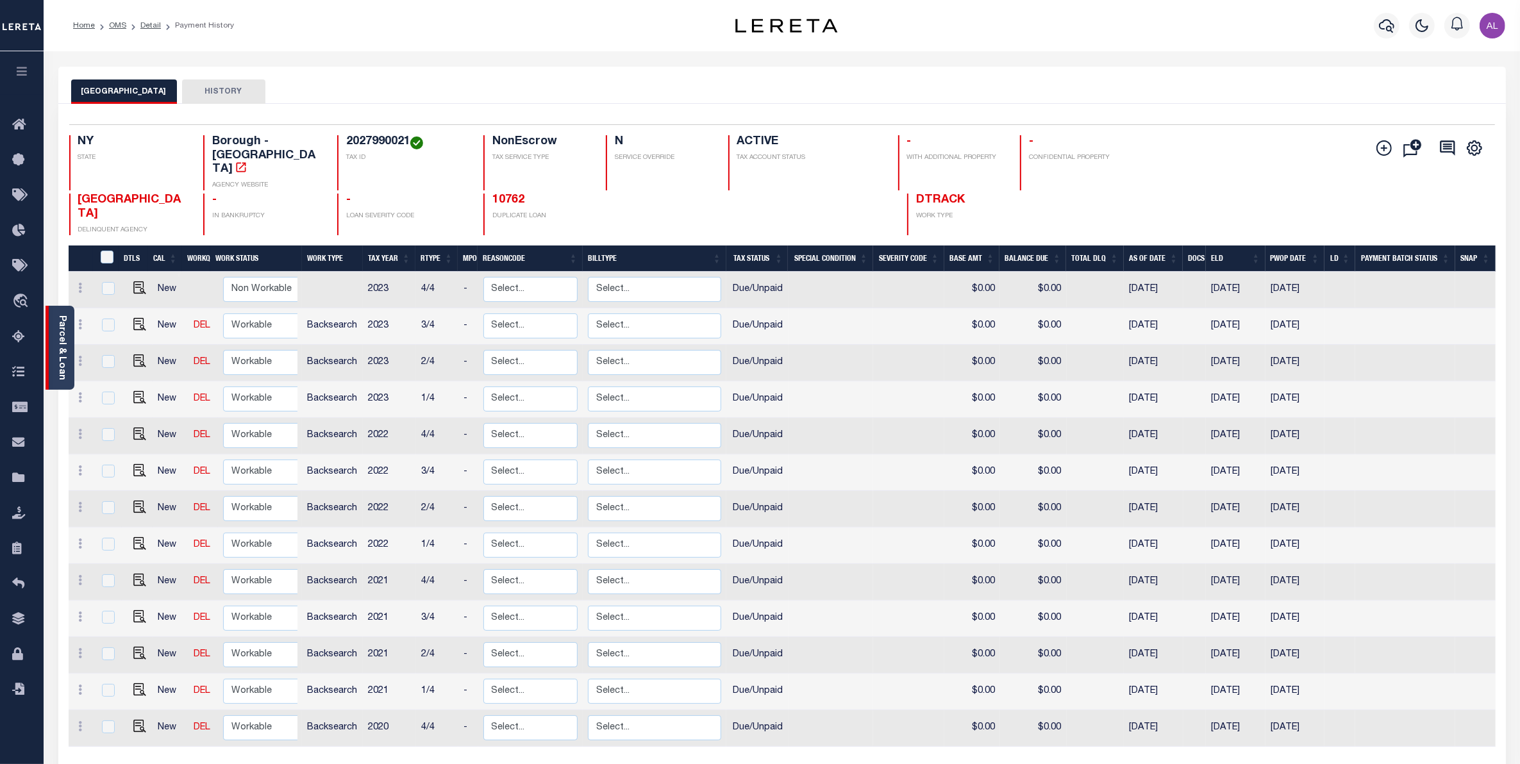
click at [65, 372] on link "Parcel & Loan" at bounding box center [61, 347] width 9 height 65
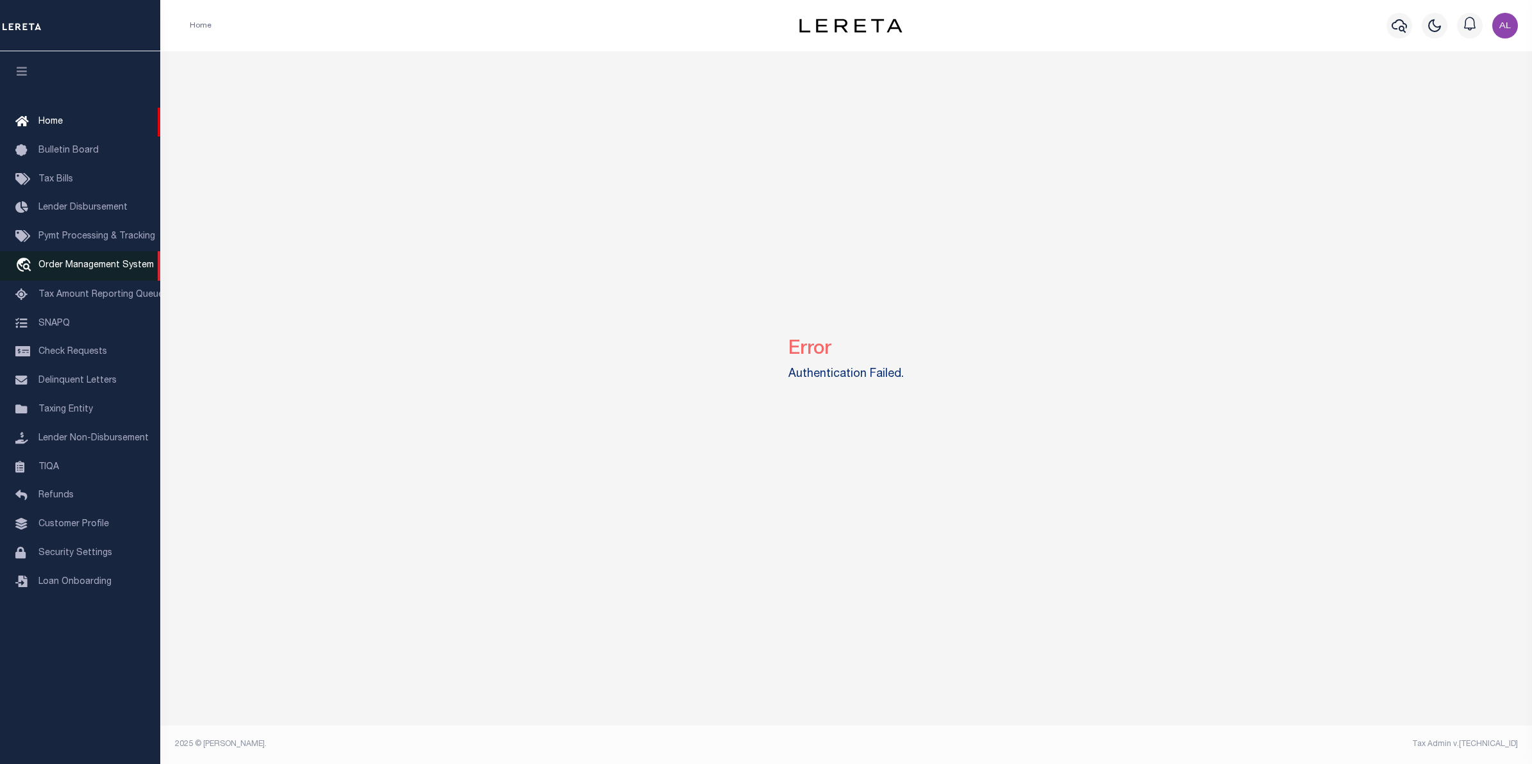
click at [58, 267] on span "Order Management System" at bounding box center [95, 265] width 115 height 9
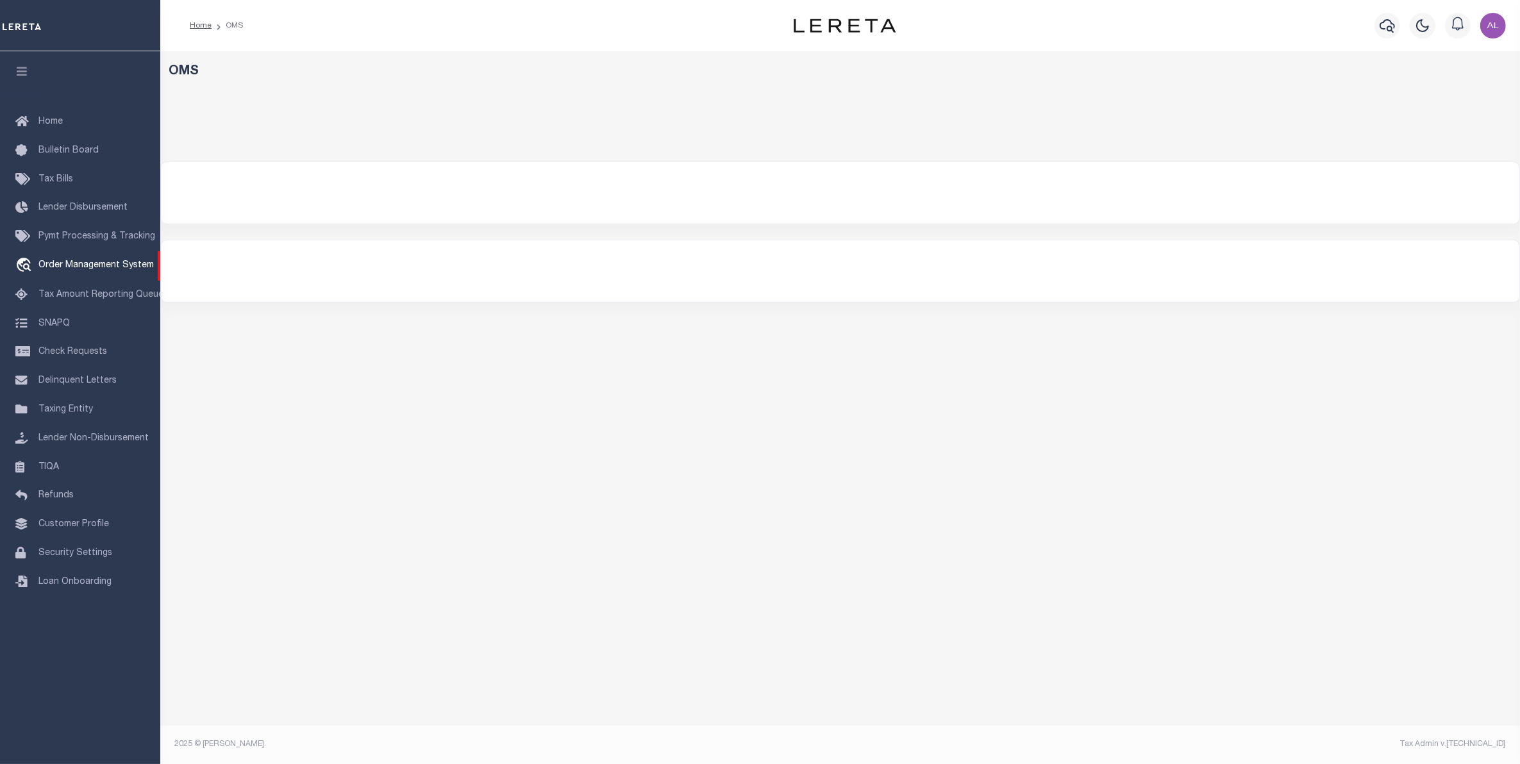
select select "200"
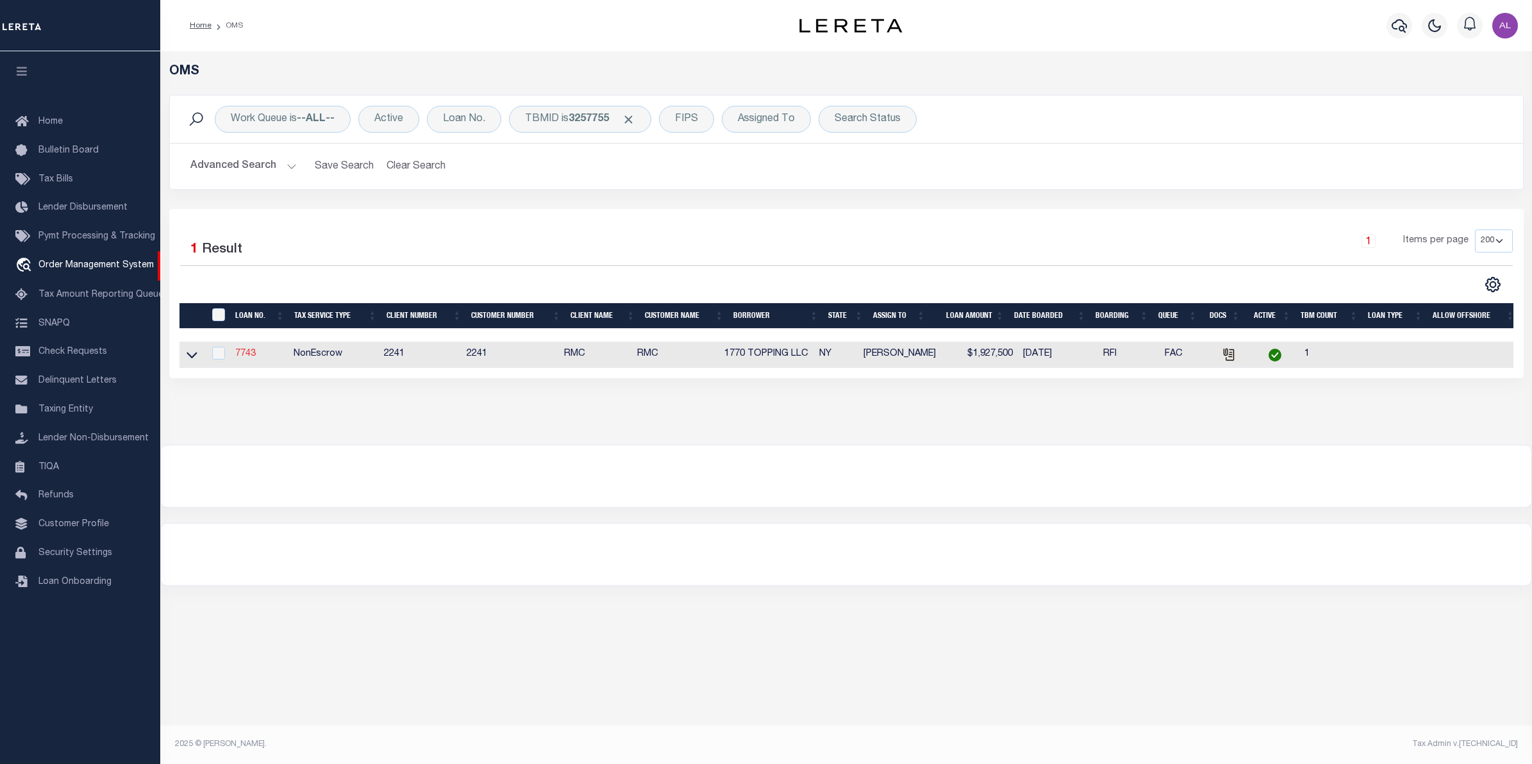
click at [254, 355] on link "7743" at bounding box center [245, 353] width 21 height 9
type input "7743"
type input "1770 TOPPING LLC"
select select
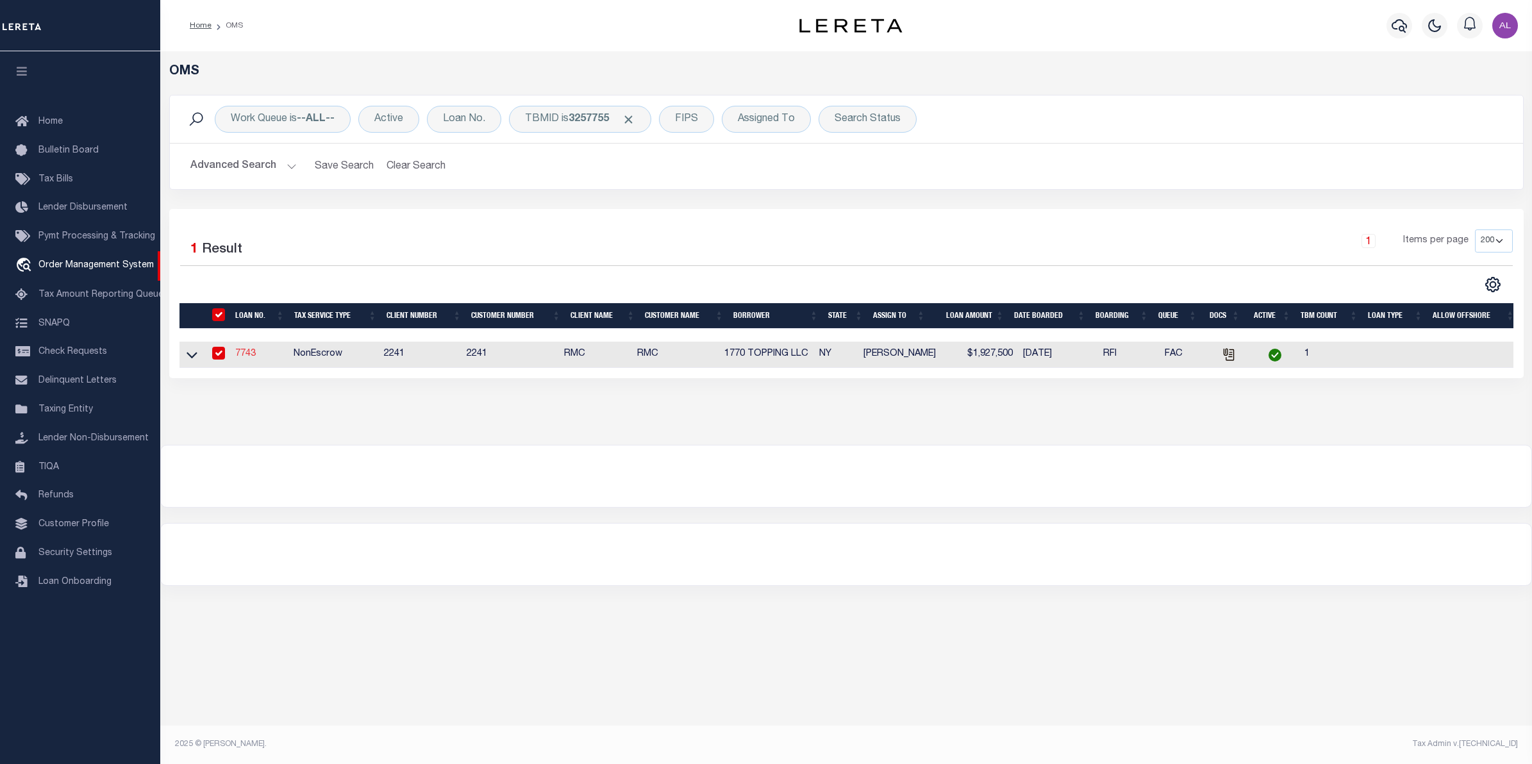
type input "252 Wallabout Street, Apt. 6A"
type input "Brooklyn NY 11206"
select select
select select "NonEscrow"
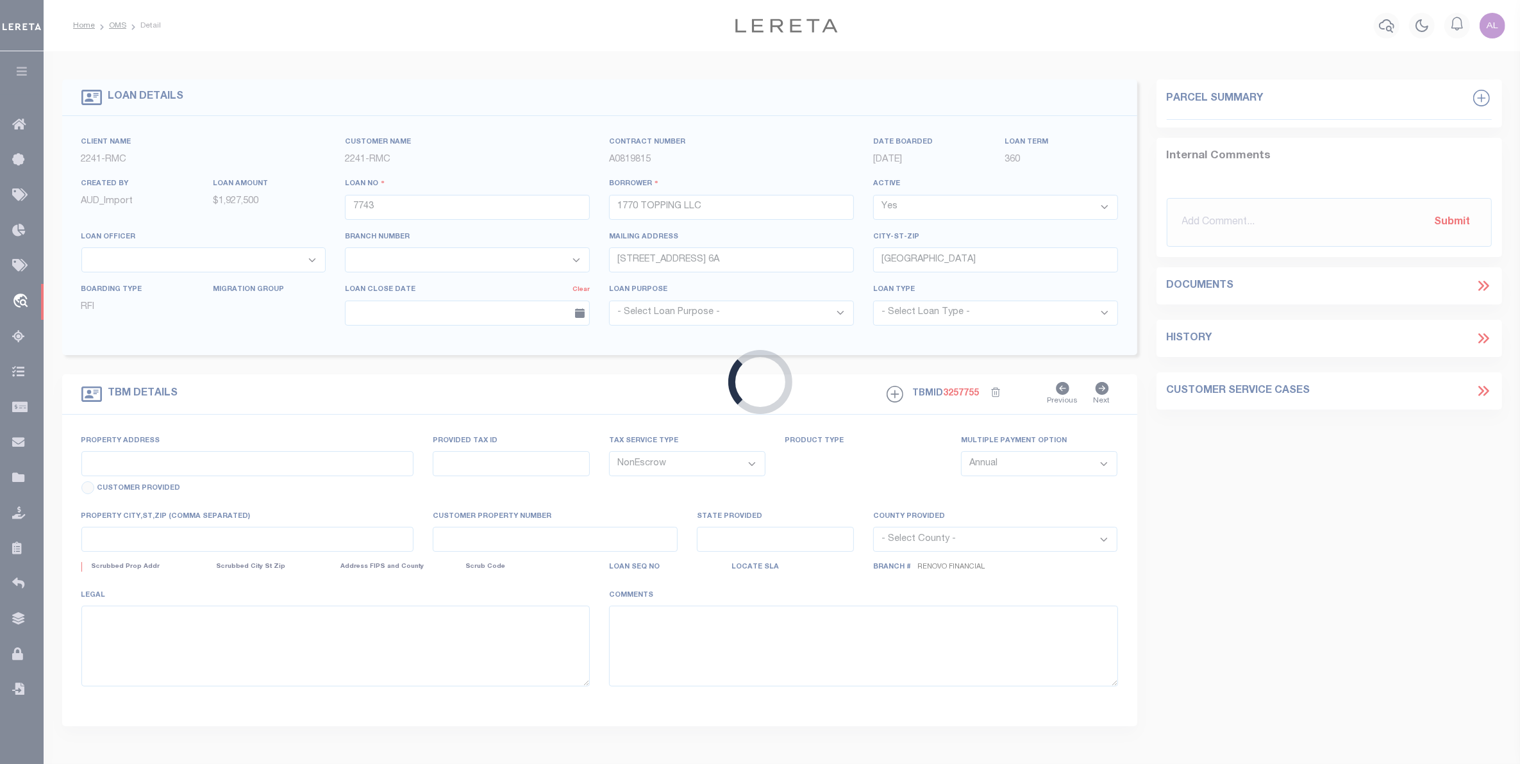
select select "14701"
select select "25066"
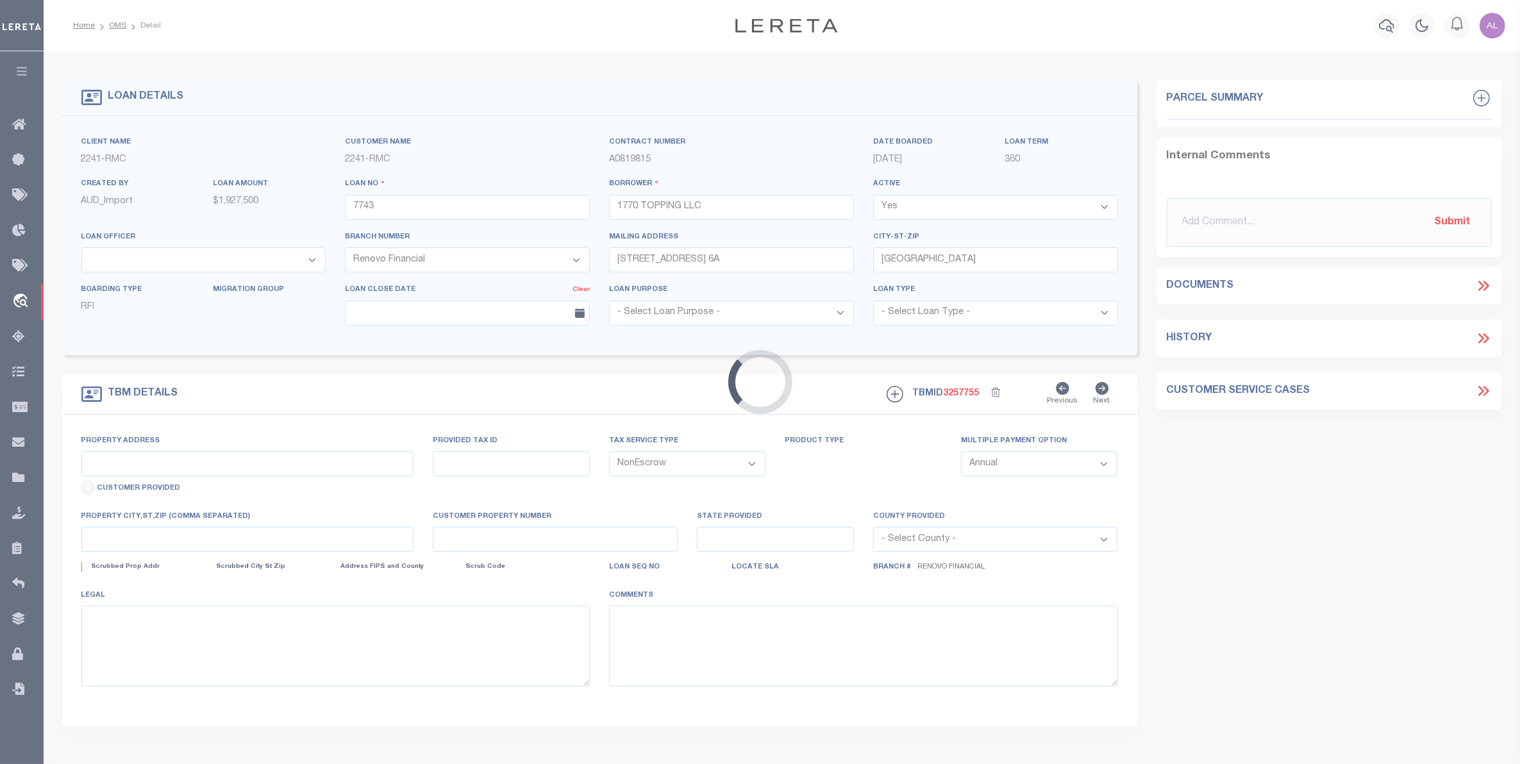
type input "1770 Topping Avenue"
type input "Bronx, NY 10457"
type input "a0k8Y00000d1RHT"
type input "NY"
select select
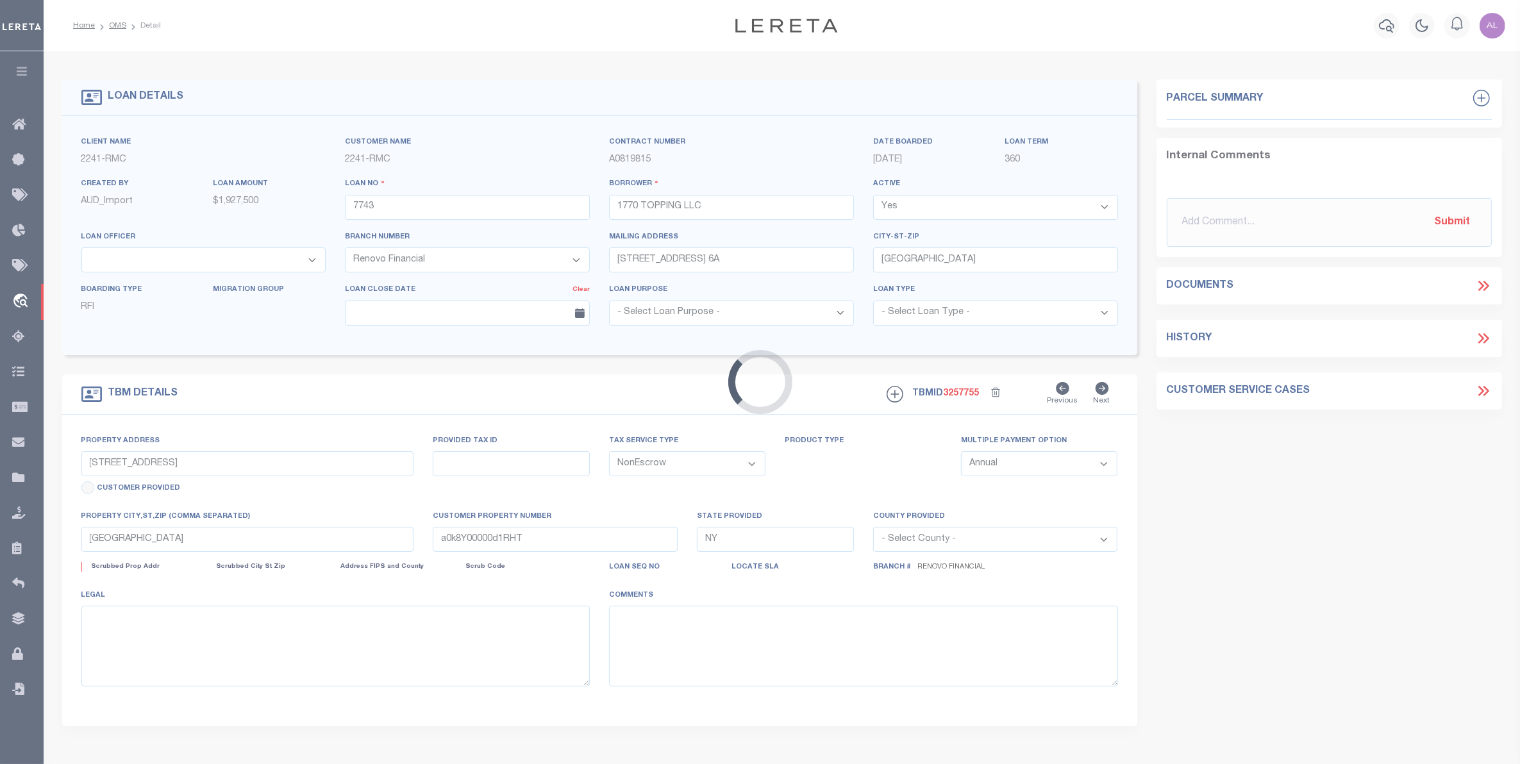
select select
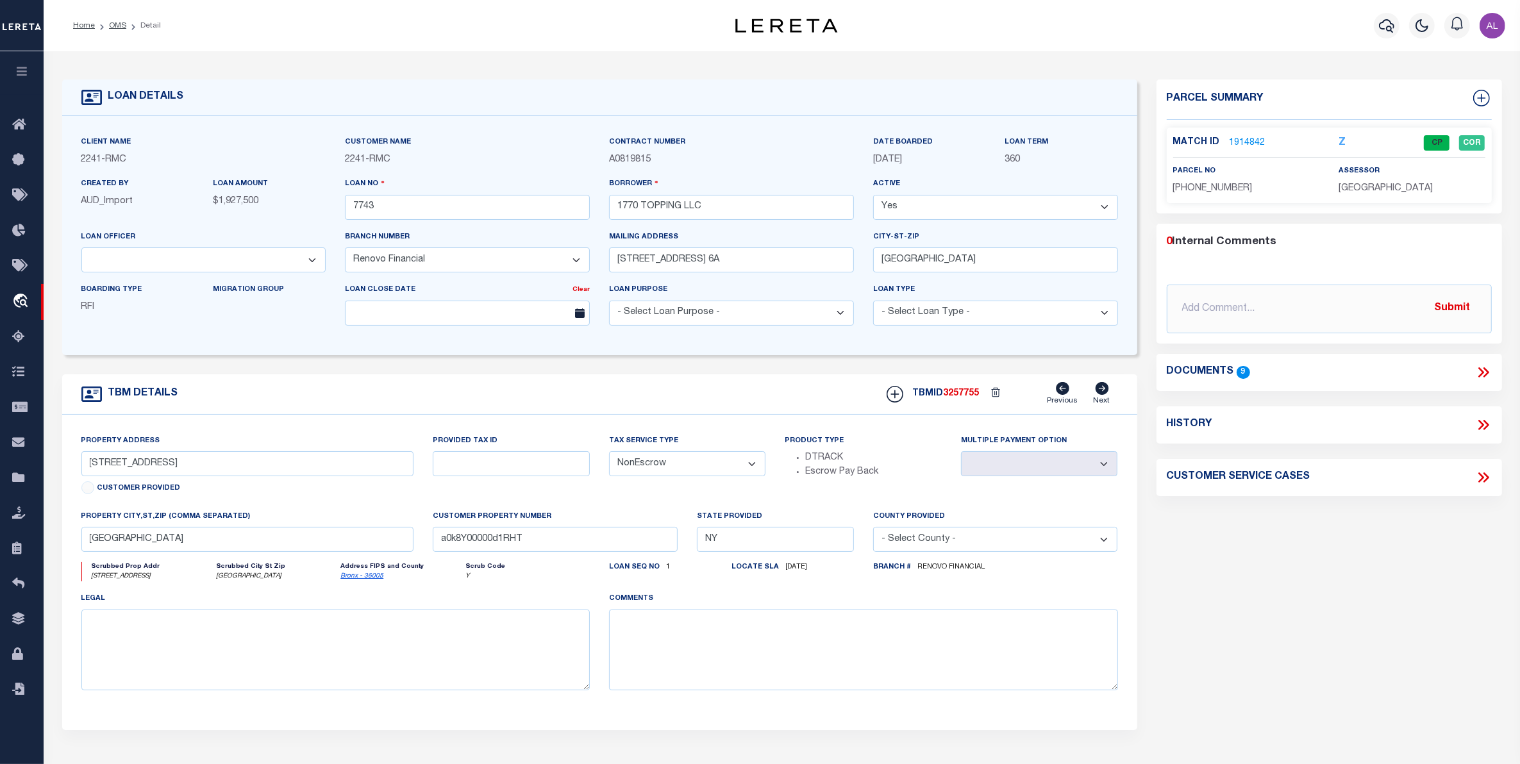
click at [1245, 142] on link "1914842" at bounding box center [1248, 143] width 36 height 13
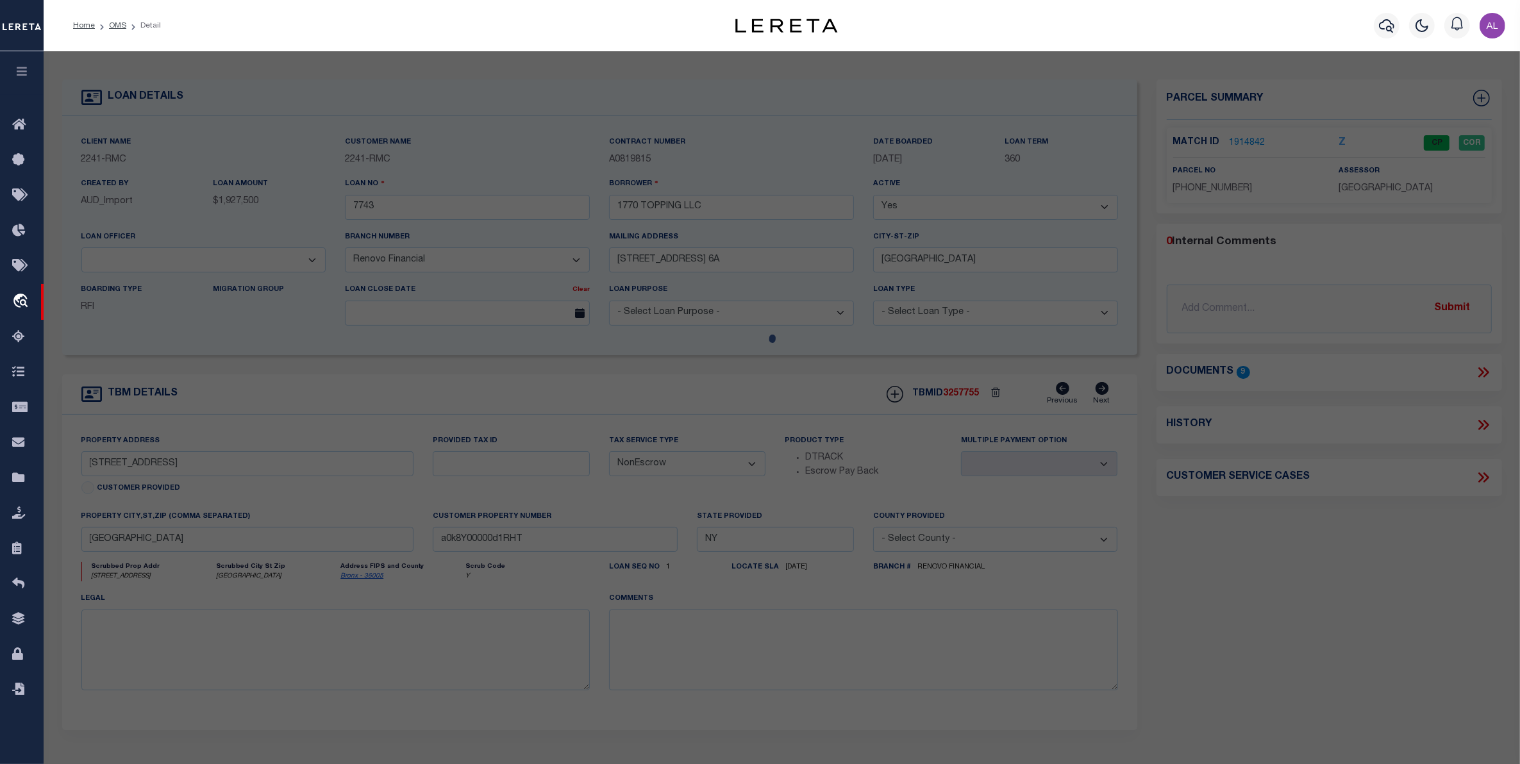
checkbox input "false"
select select "CP"
type input "1770 TOPPING LLC"
select select
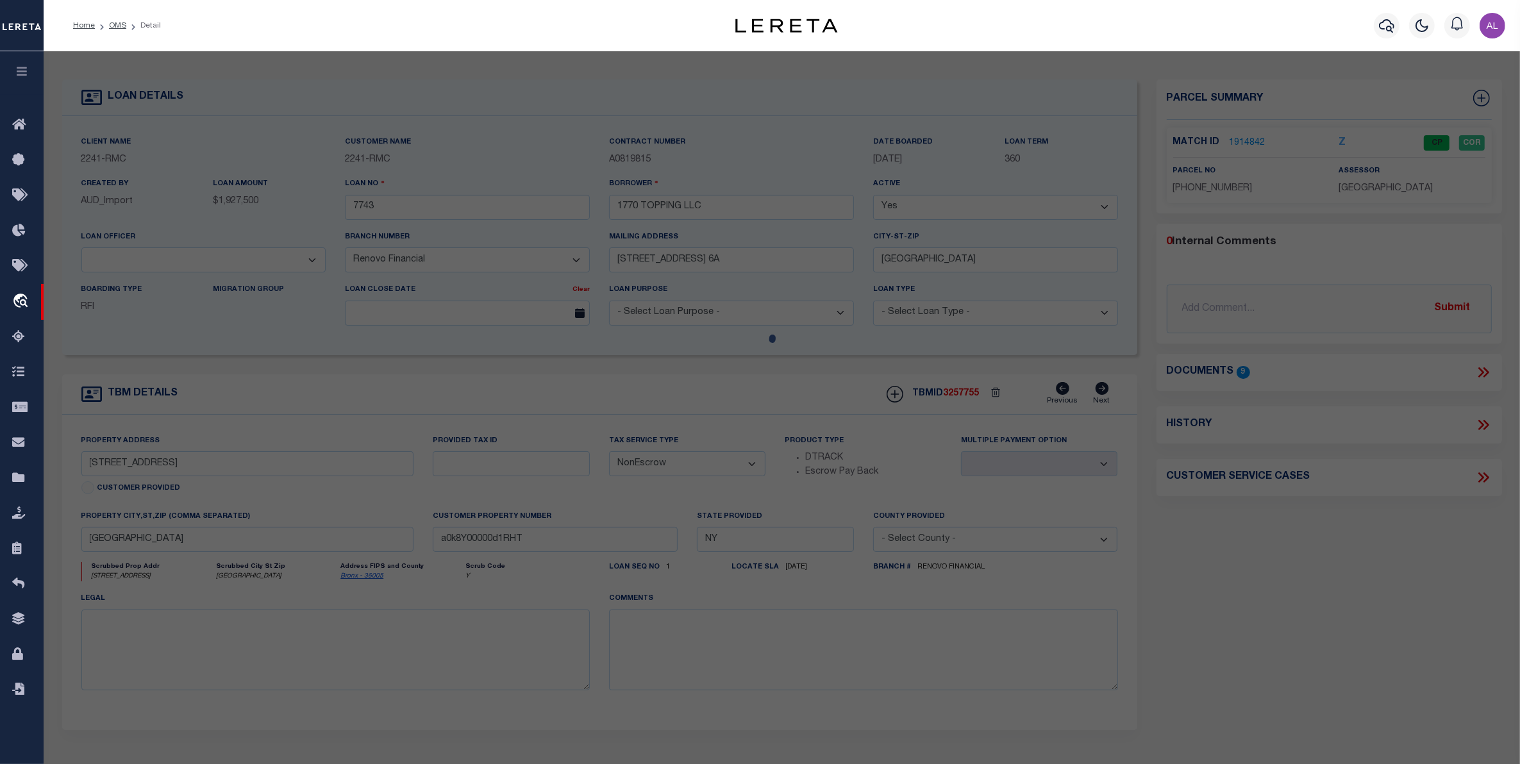
type input "1770 TOPPING AVENUE"
checkbox input "false"
type input "[GEOGRAPHIC_DATA]"
type textarea "Lot Area: 1,900 sf Lot Frontage: 20.00' Lot Depth: 95.00'"
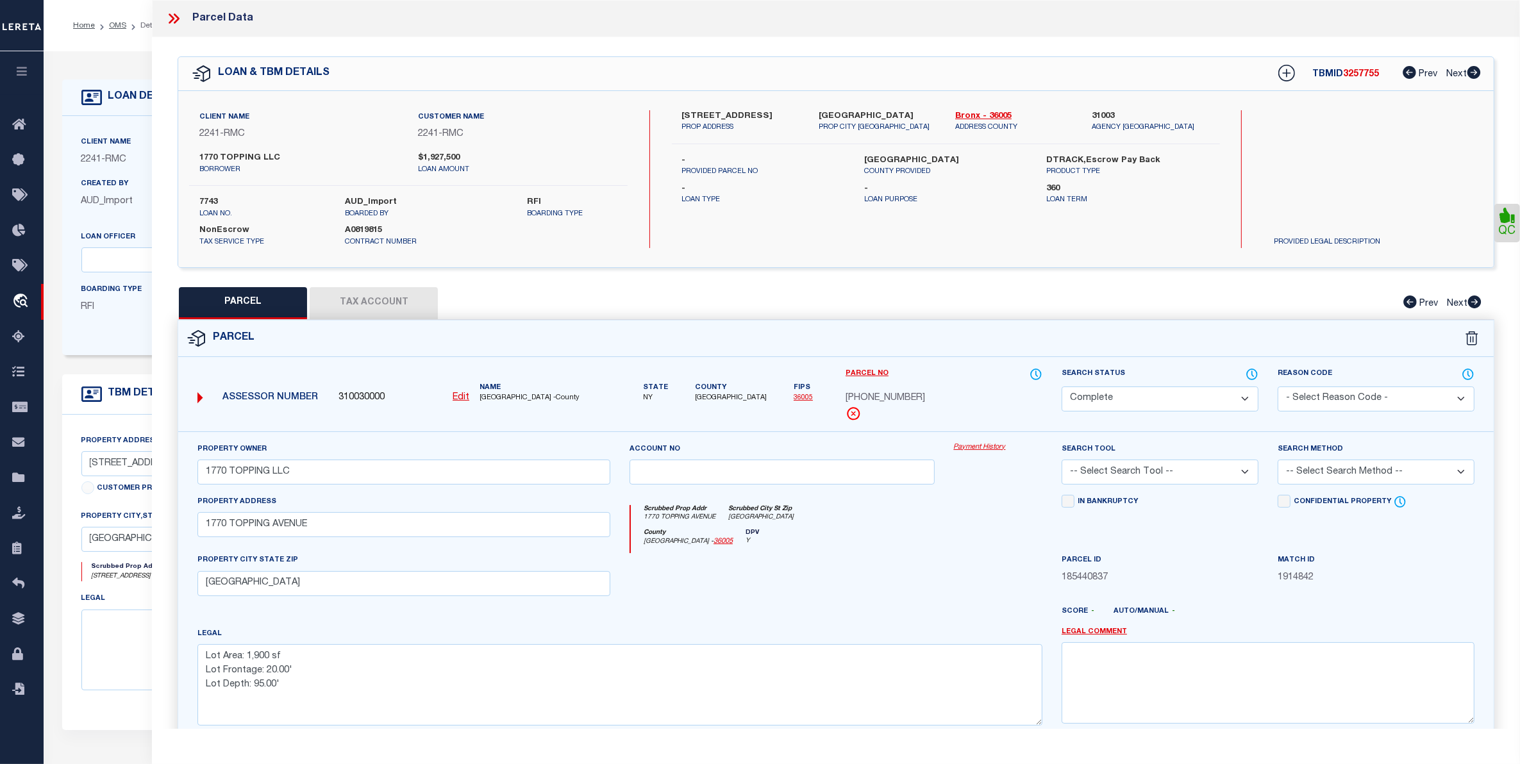
click at [992, 449] on link "Payment History" at bounding box center [998, 447] width 88 height 11
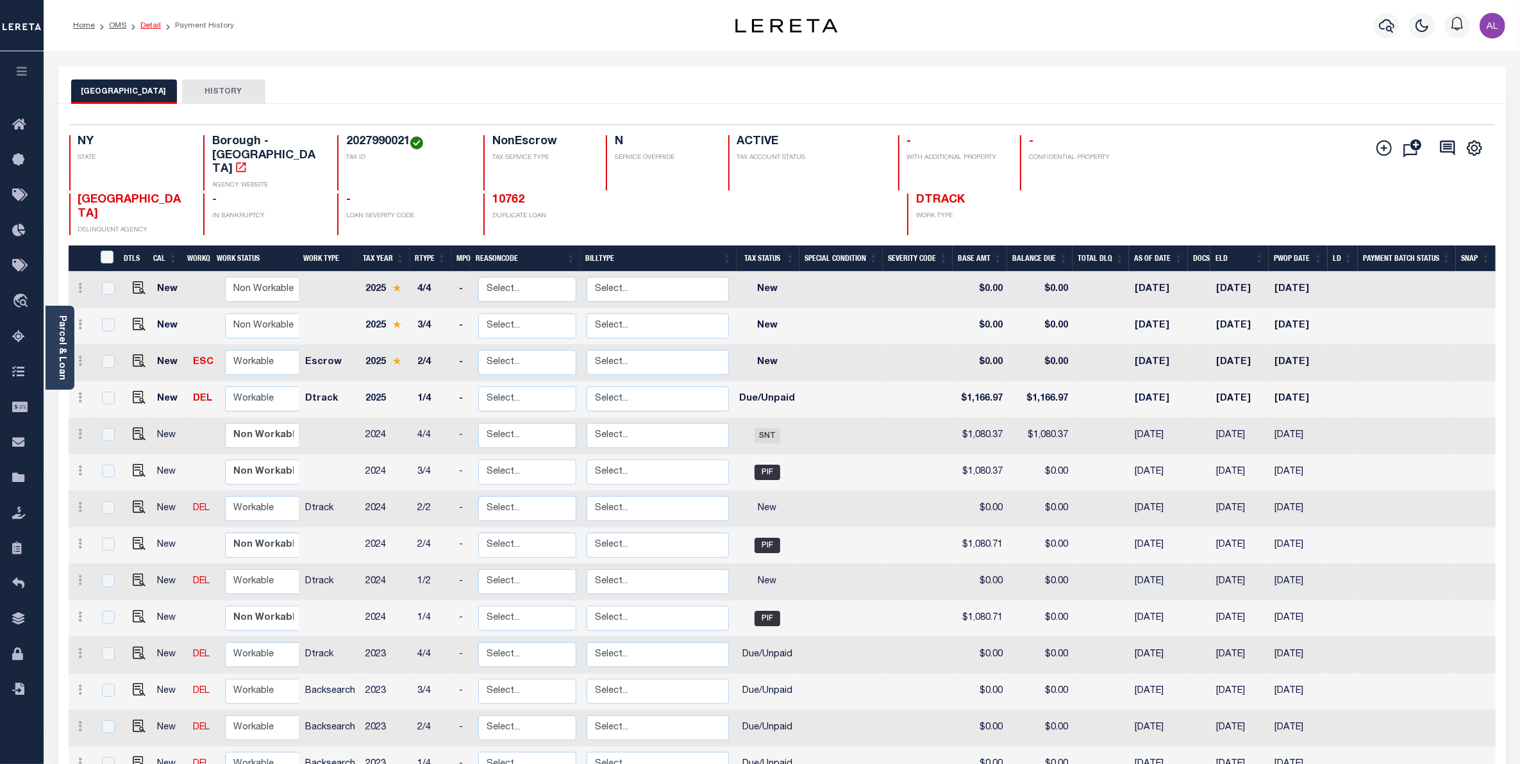
click at [146, 28] on link "Detail" at bounding box center [150, 26] width 21 height 8
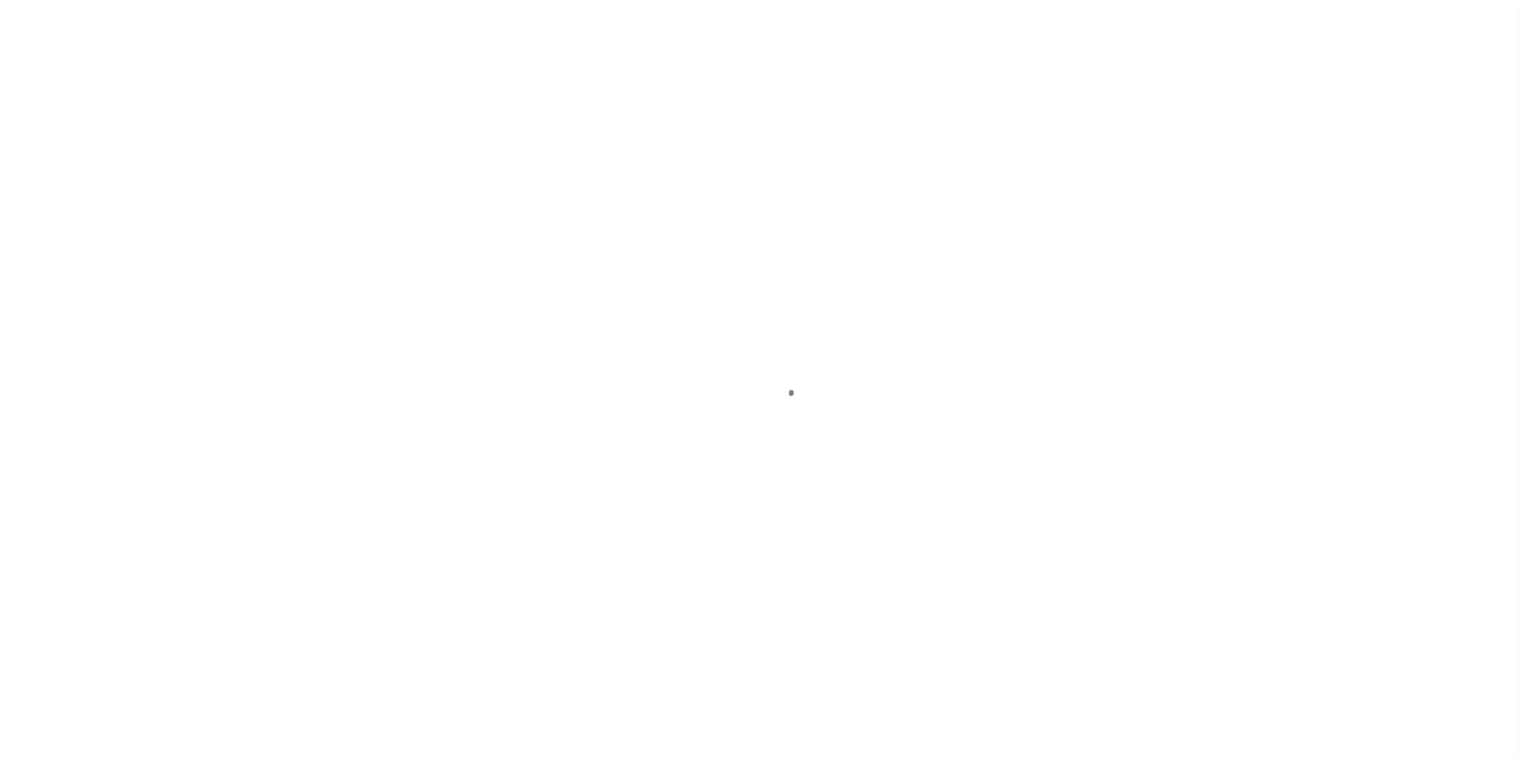
select select "14701"
select select "25066"
select select "NonEscrow"
select select
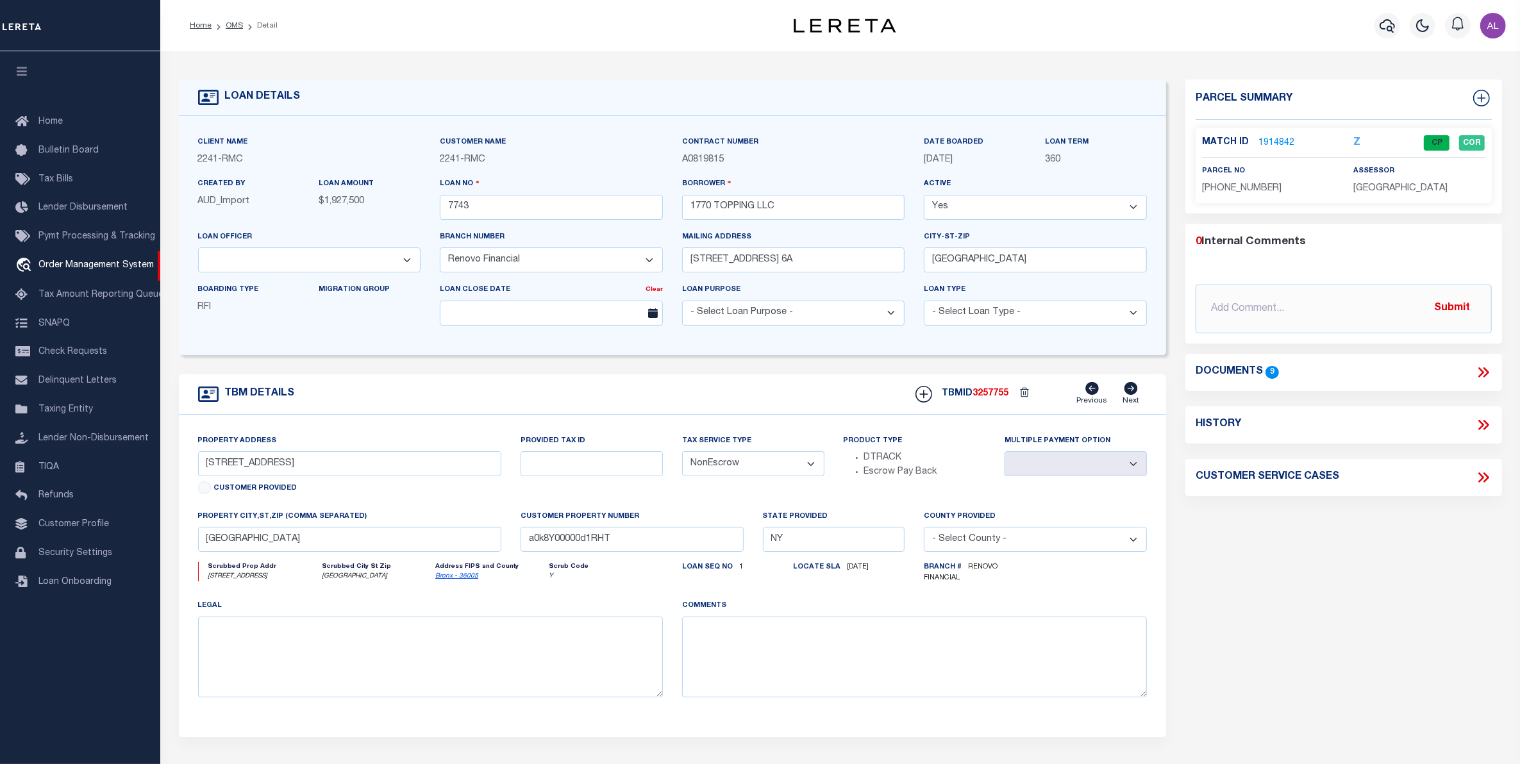
click at [953, 164] on span "[DATE]" at bounding box center [938, 159] width 29 height 9
click at [1287, 143] on link "1914842" at bounding box center [1276, 143] width 36 height 13
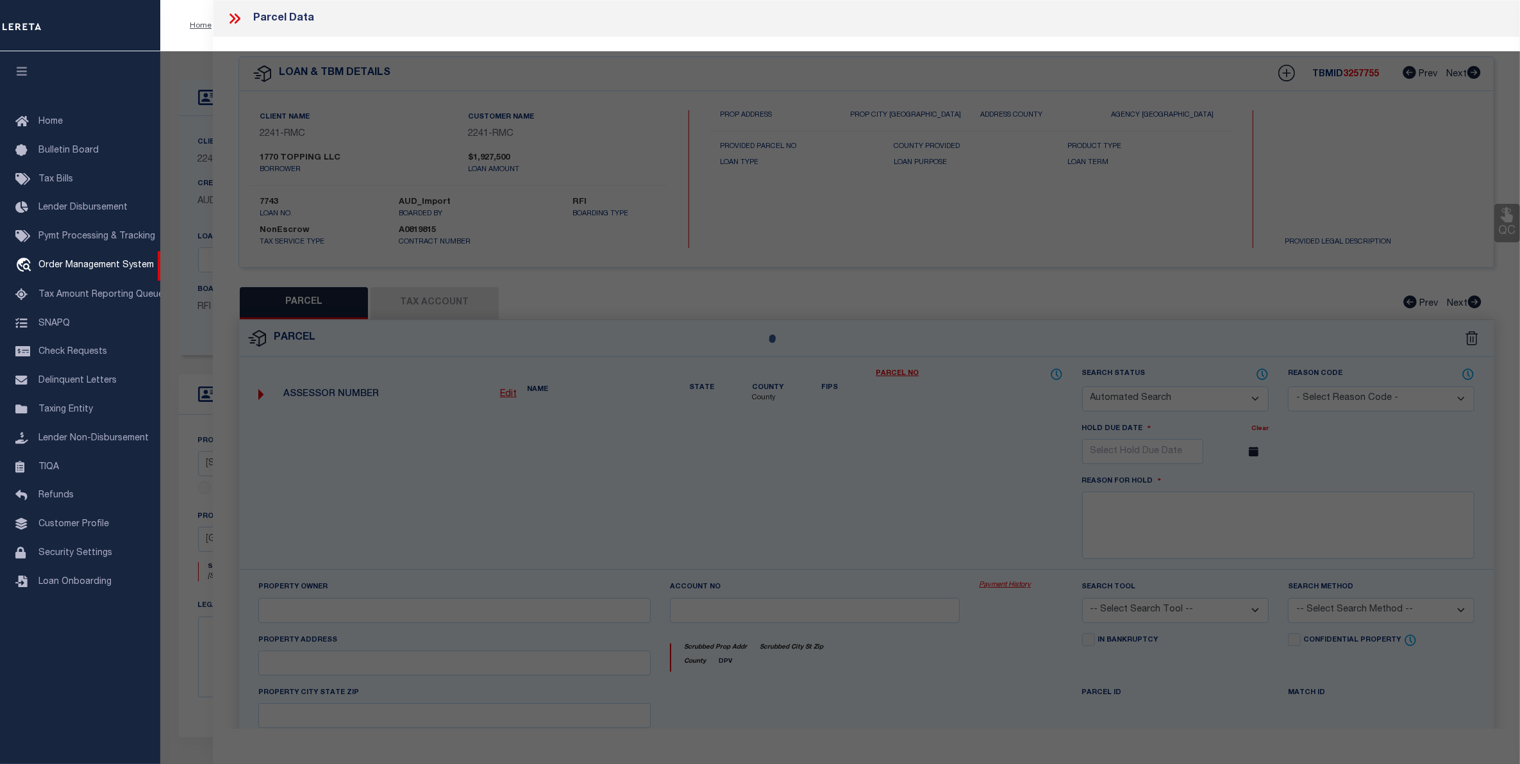
checkbox input "false"
select select "CP"
type input "1770 TOPPING LLC"
select select
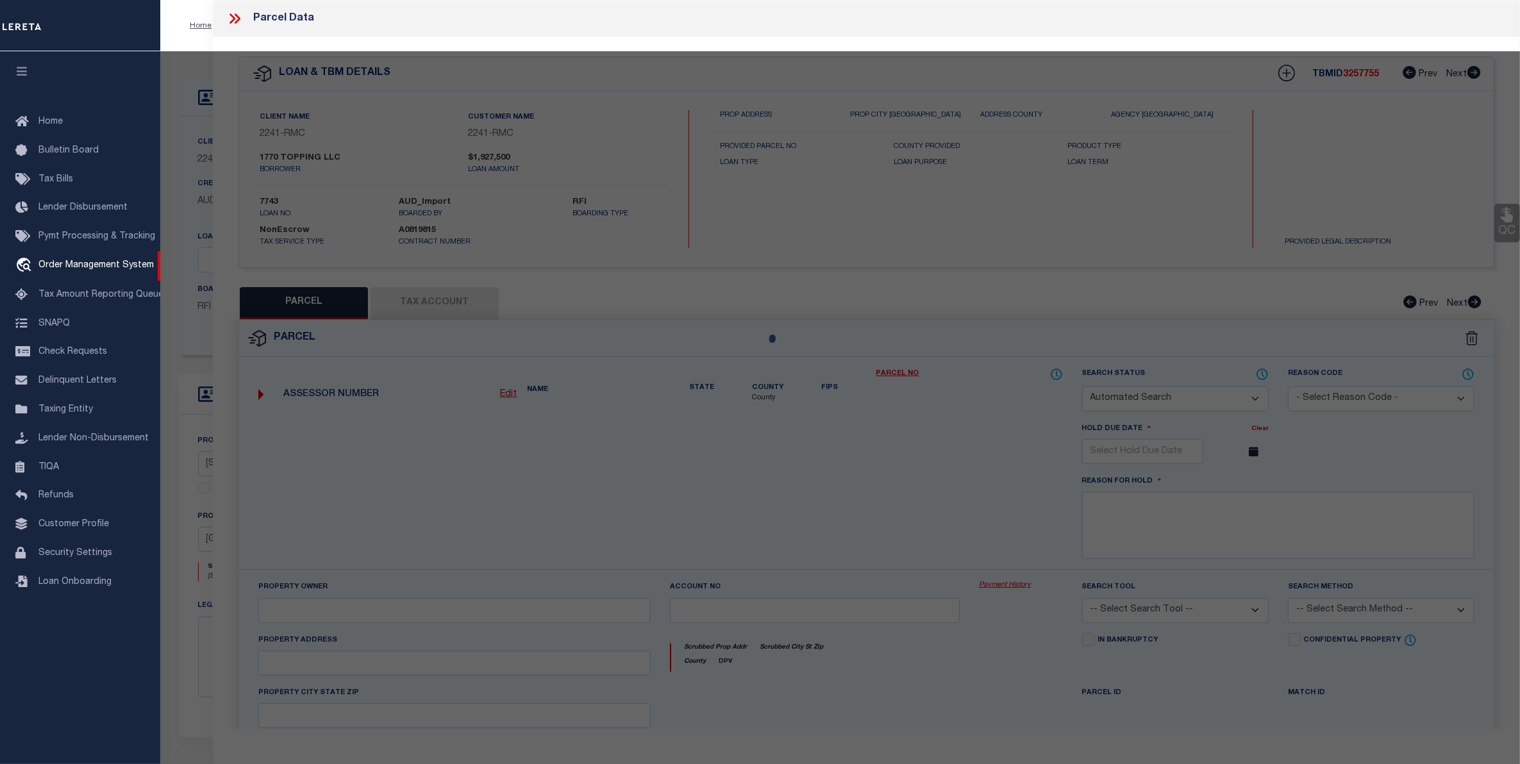
type input "1770 TOPPING AVENUE"
checkbox input "false"
type input "[GEOGRAPHIC_DATA]"
type textarea "Lot Area: 1,900 sf Lot Frontage: 20.00' Lot Depth: 95.00'"
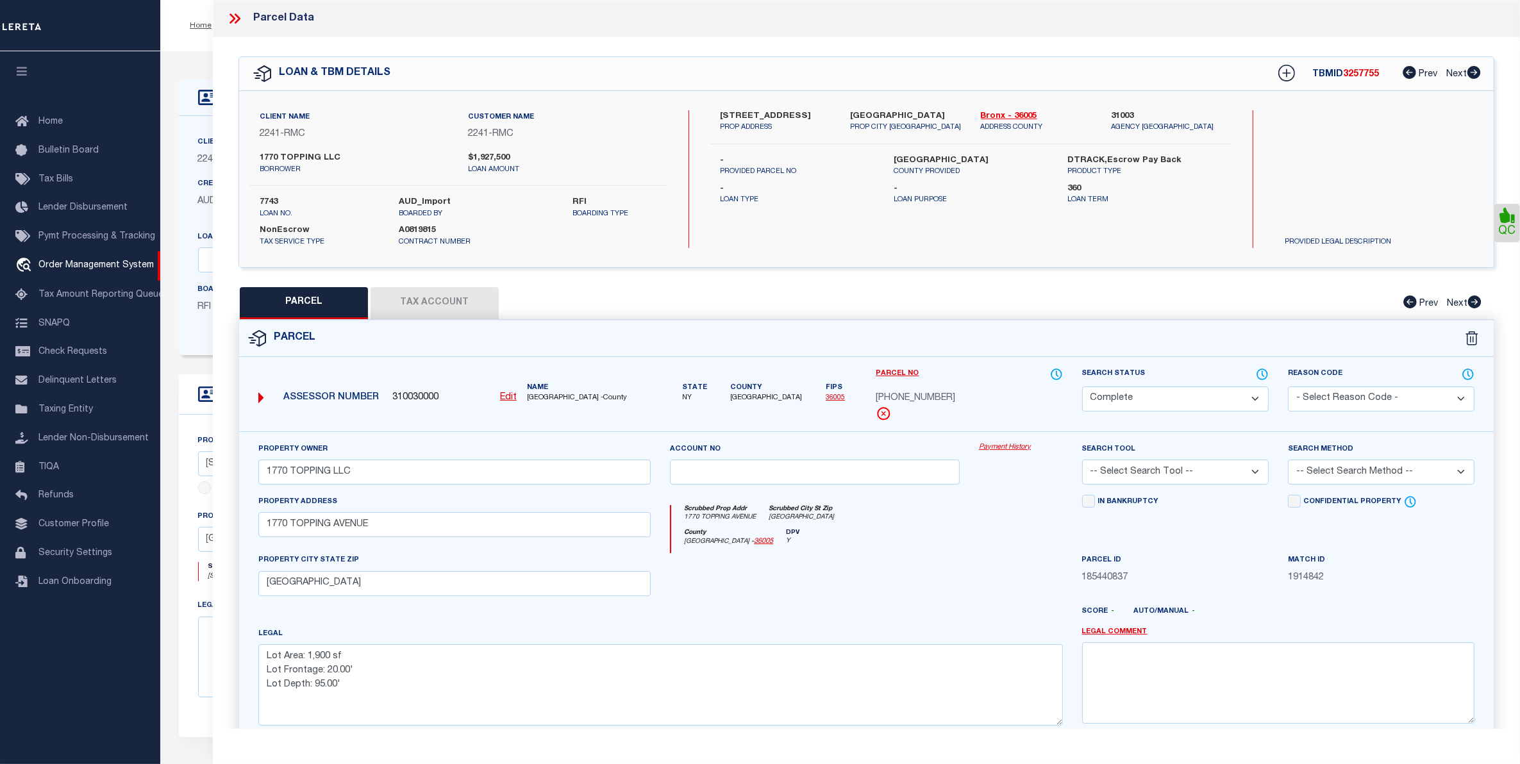
click at [994, 447] on link "Payment History" at bounding box center [1021, 447] width 84 height 11
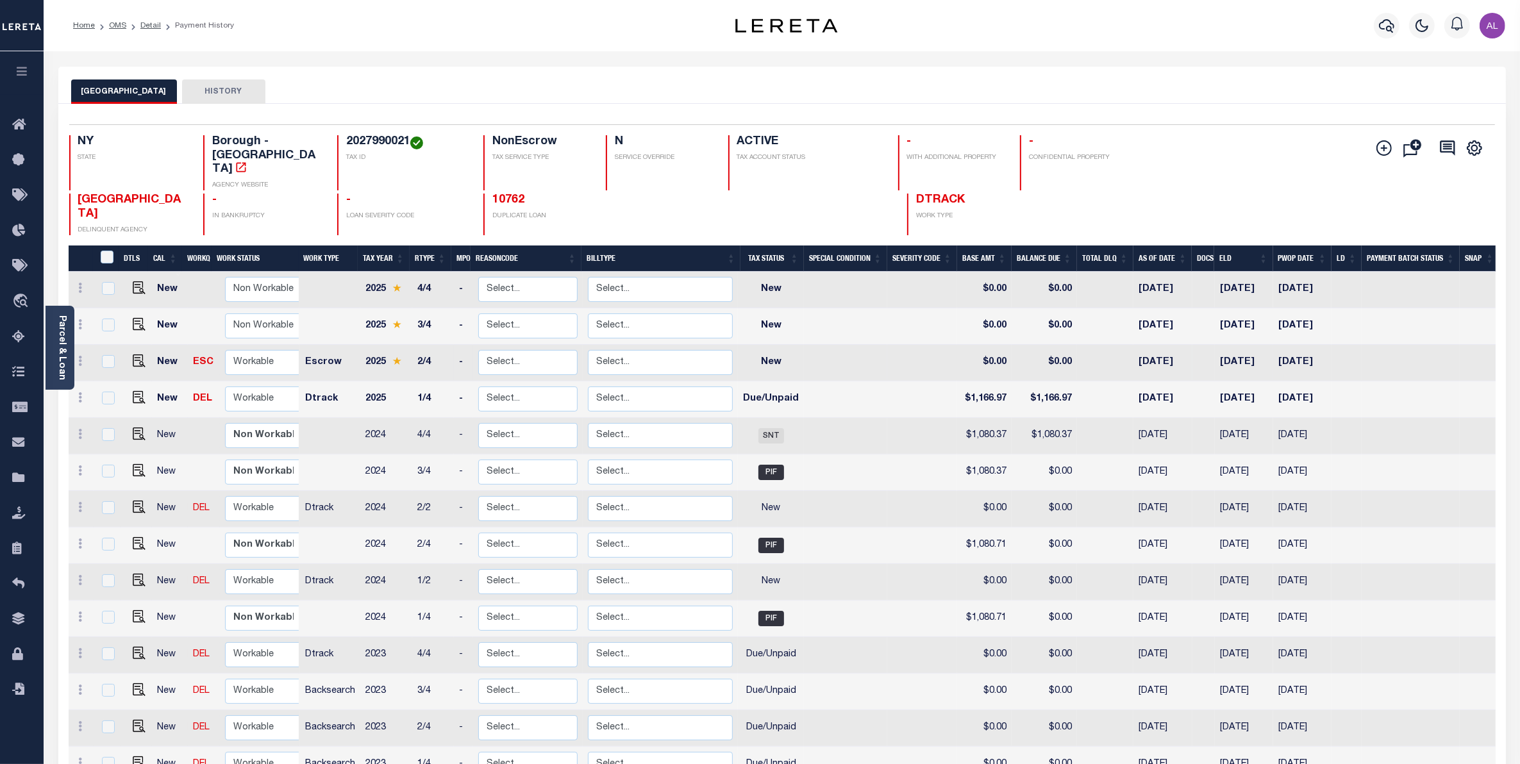
scroll to position [62, 0]
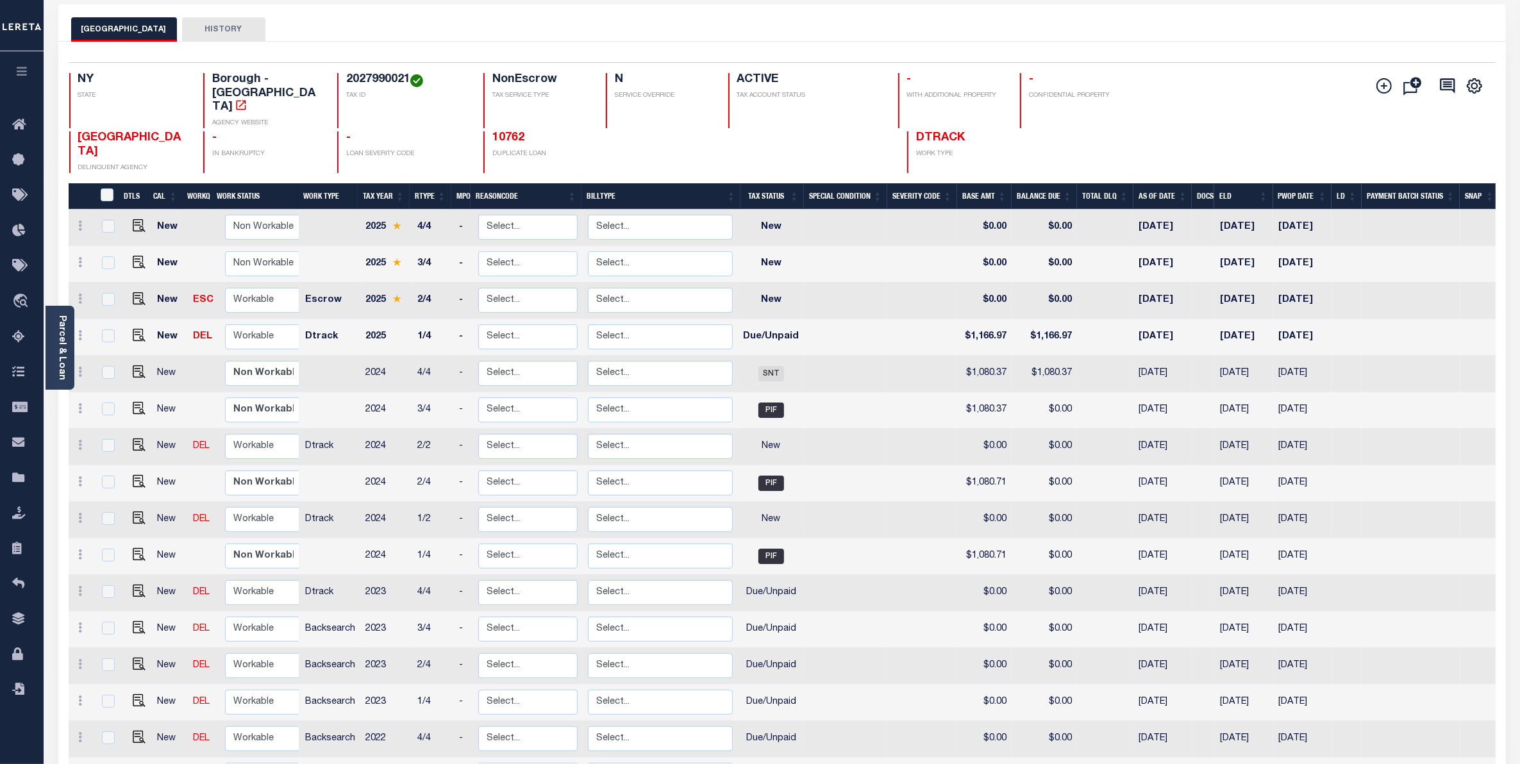
click at [369, 575] on td "2023" at bounding box center [386, 593] width 52 height 37
checkbox input "true"
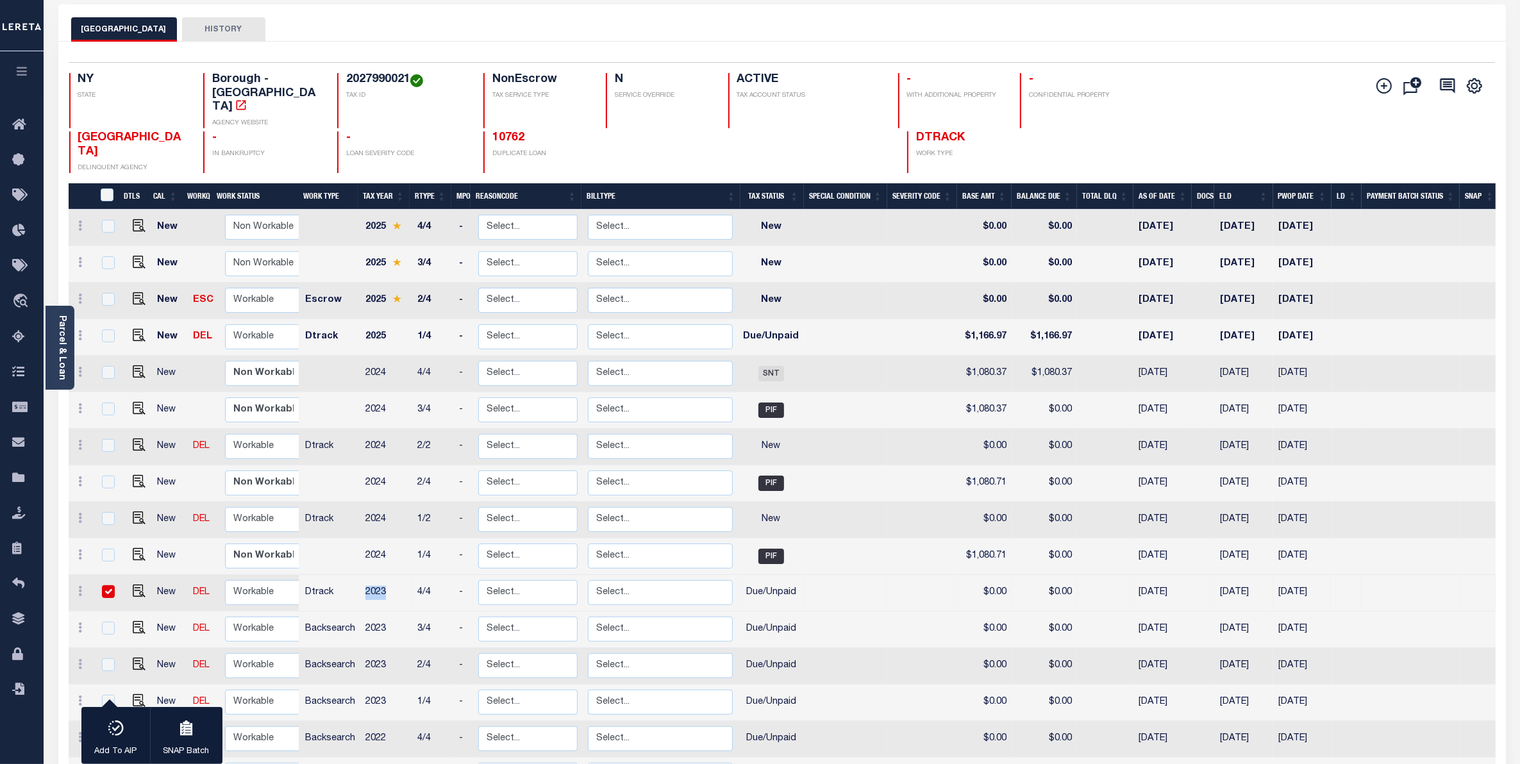
click at [369, 575] on td "2023" at bounding box center [386, 593] width 52 height 37
checkbox input "false"
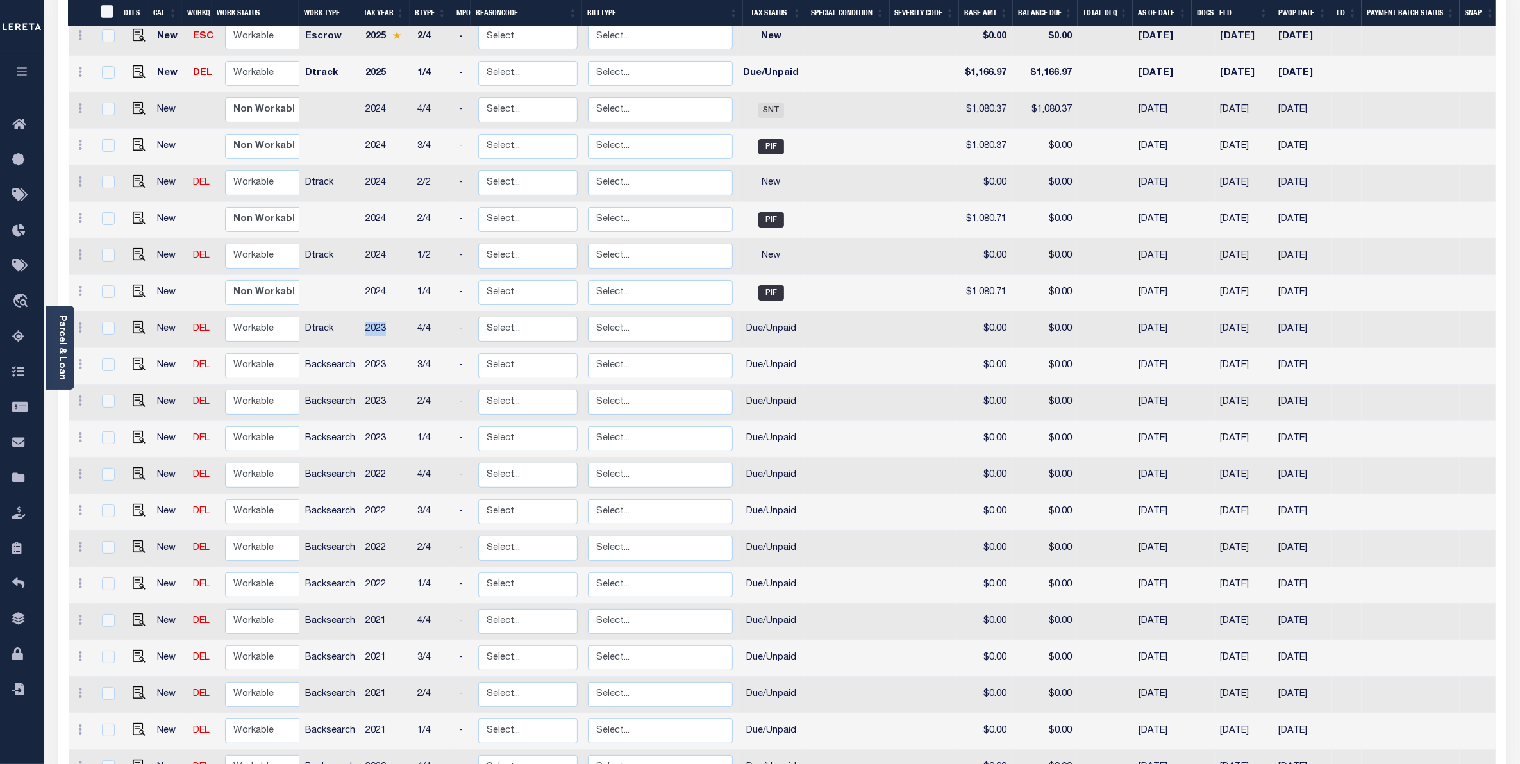
scroll to position [420, 0]
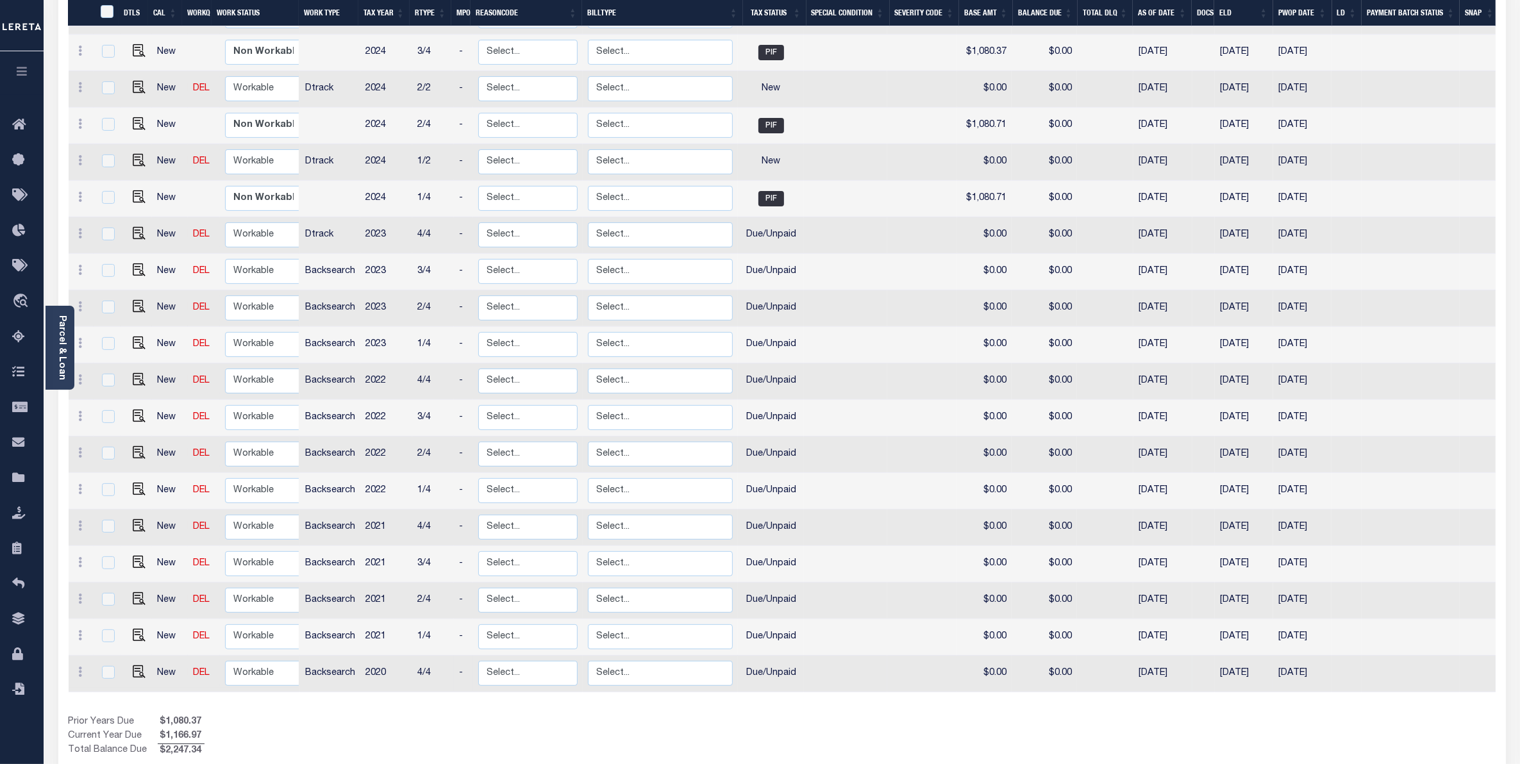
click at [374, 656] on td "2020" at bounding box center [386, 674] width 52 height 37
checkbox input "true"
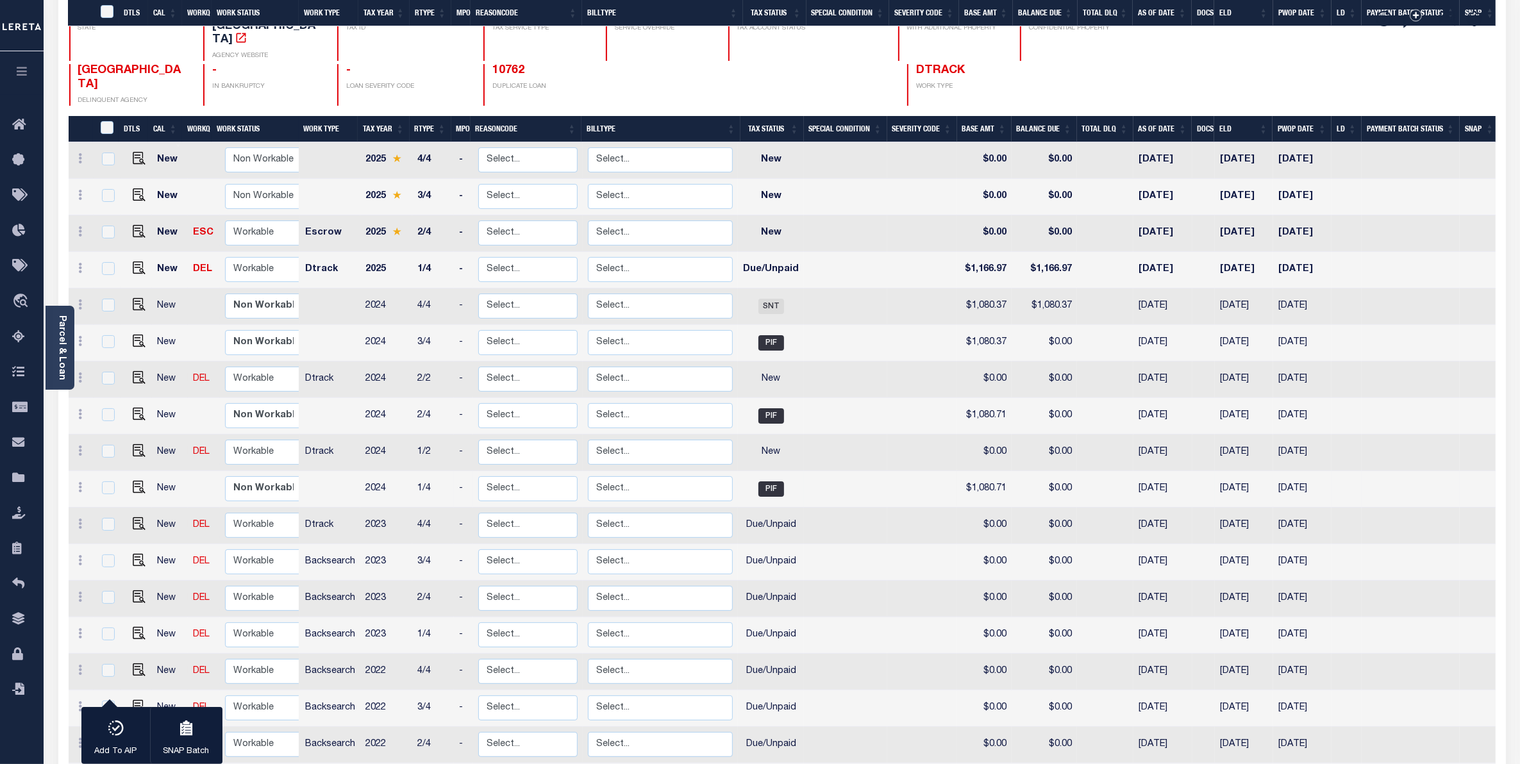
scroll to position [0, 0]
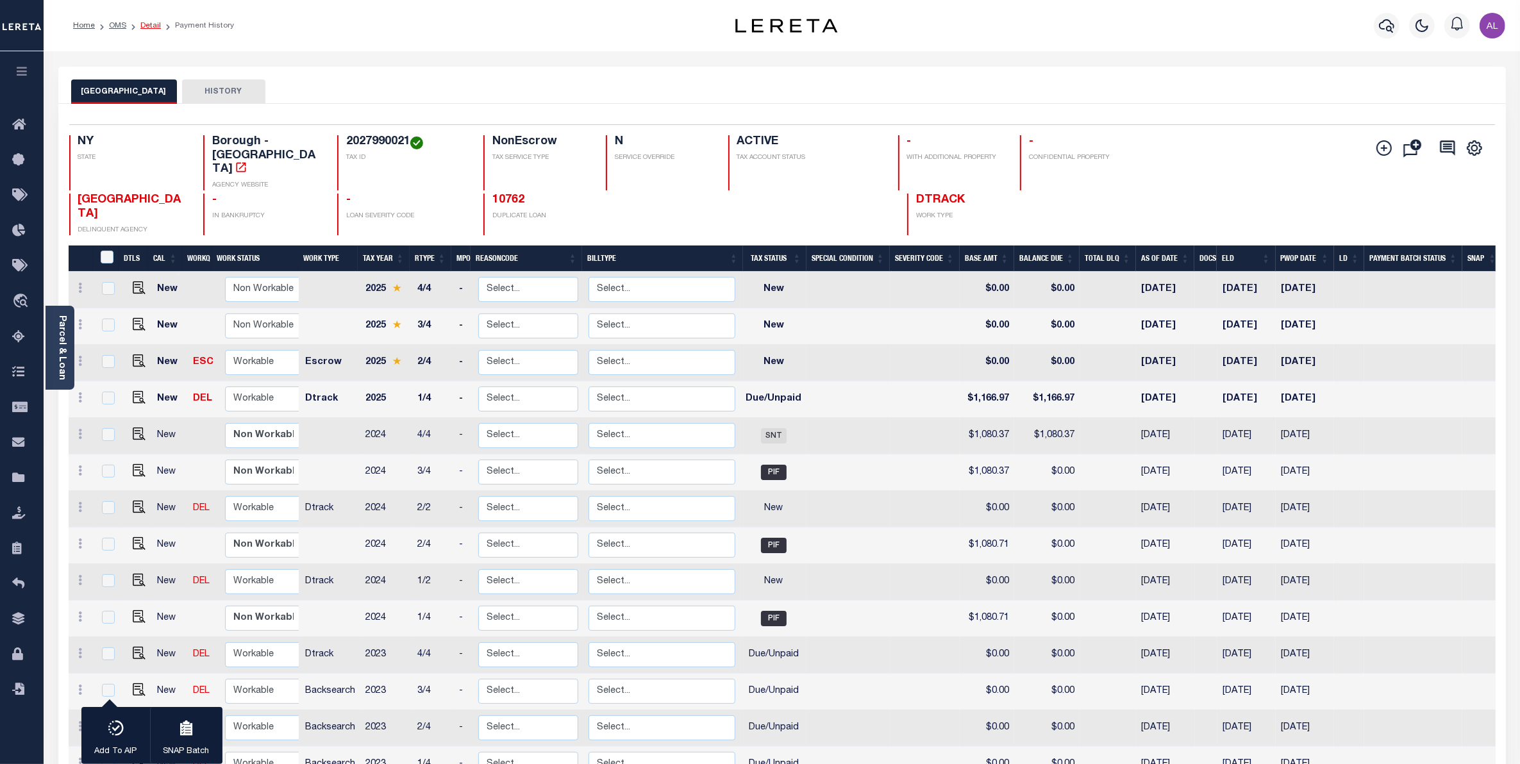
click at [143, 28] on link "Detail" at bounding box center [150, 26] width 21 height 8
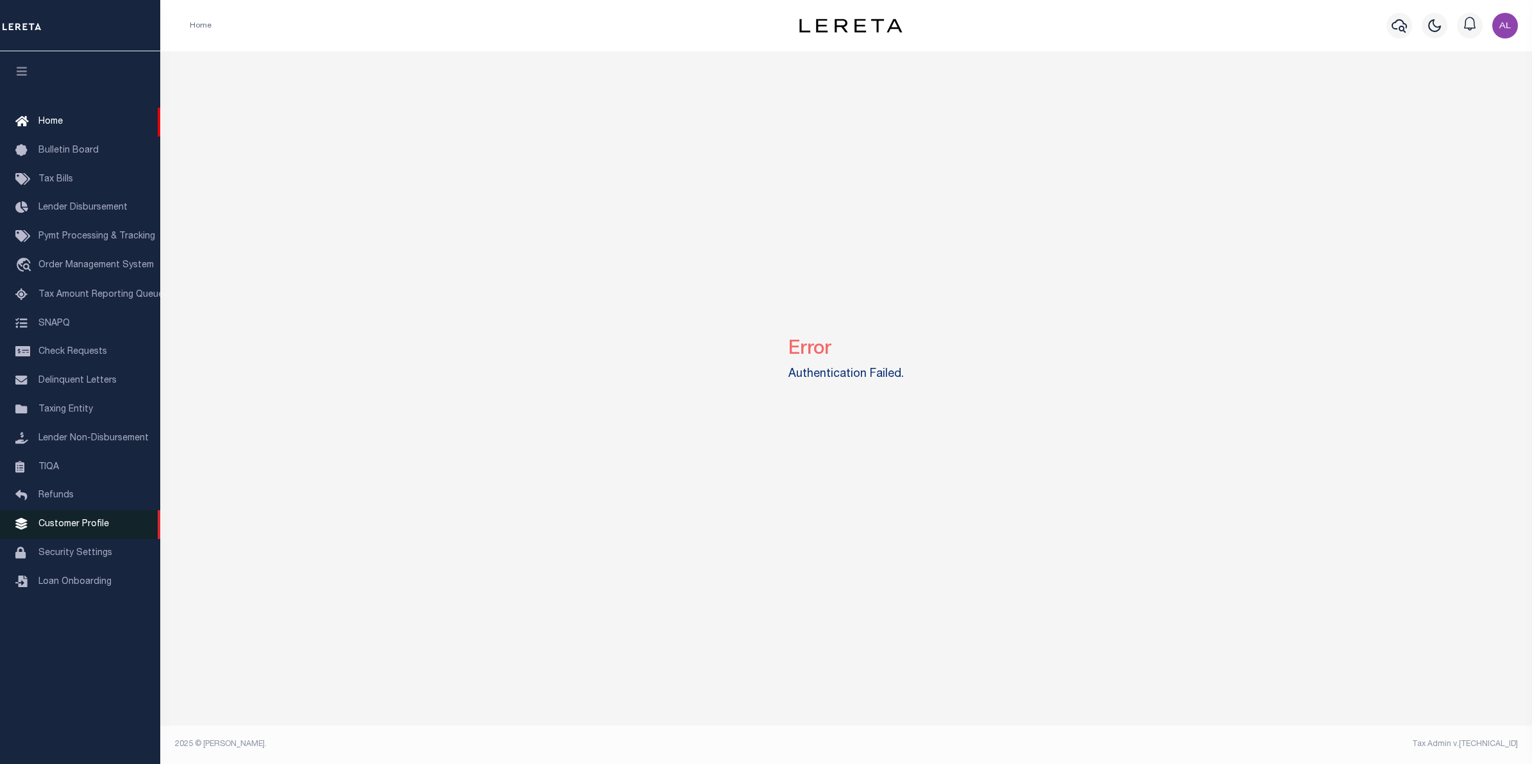
click at [79, 526] on span "Customer Profile" at bounding box center [73, 524] width 71 height 9
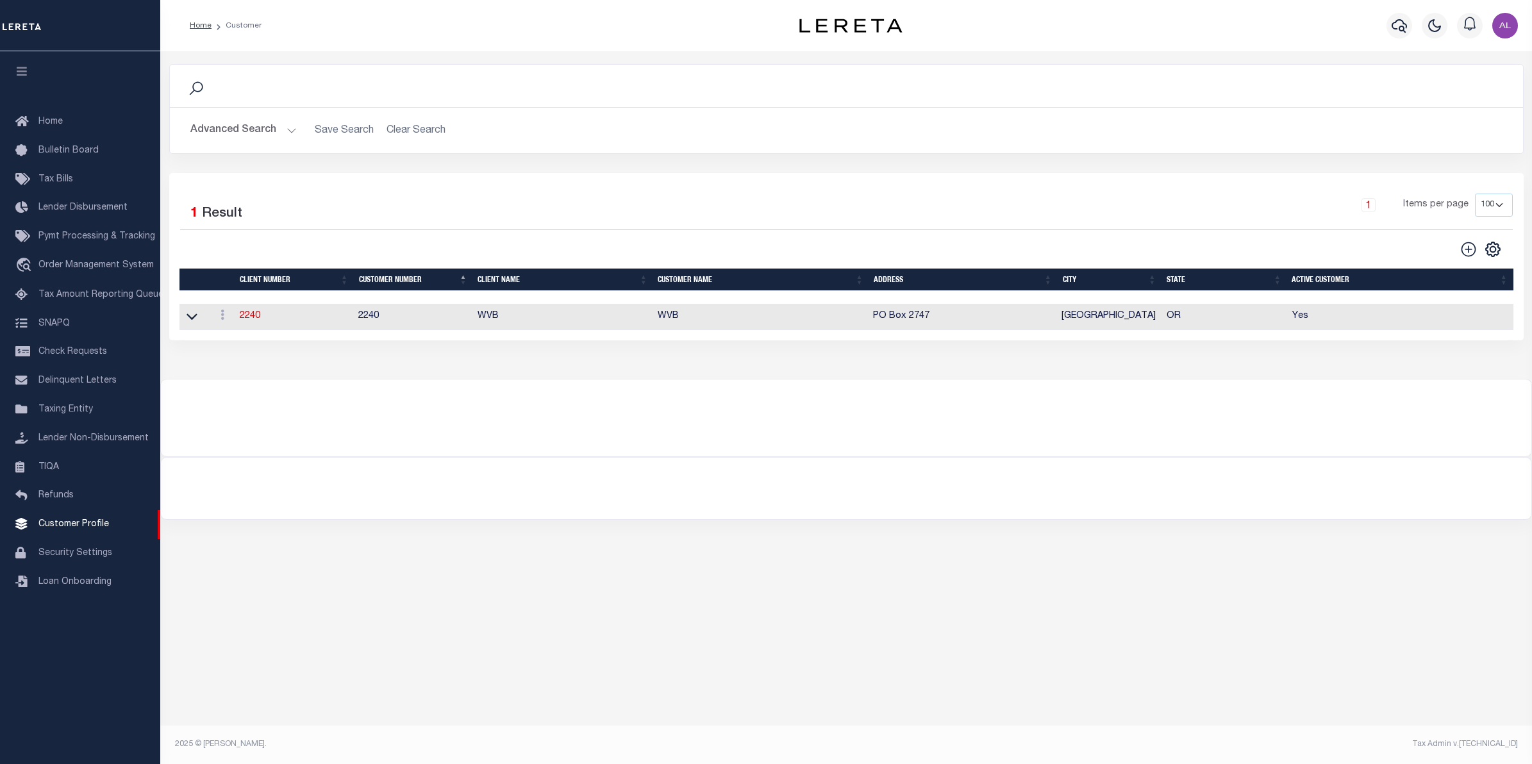
click at [287, 135] on button "Advanced Search" at bounding box center [243, 130] width 106 height 25
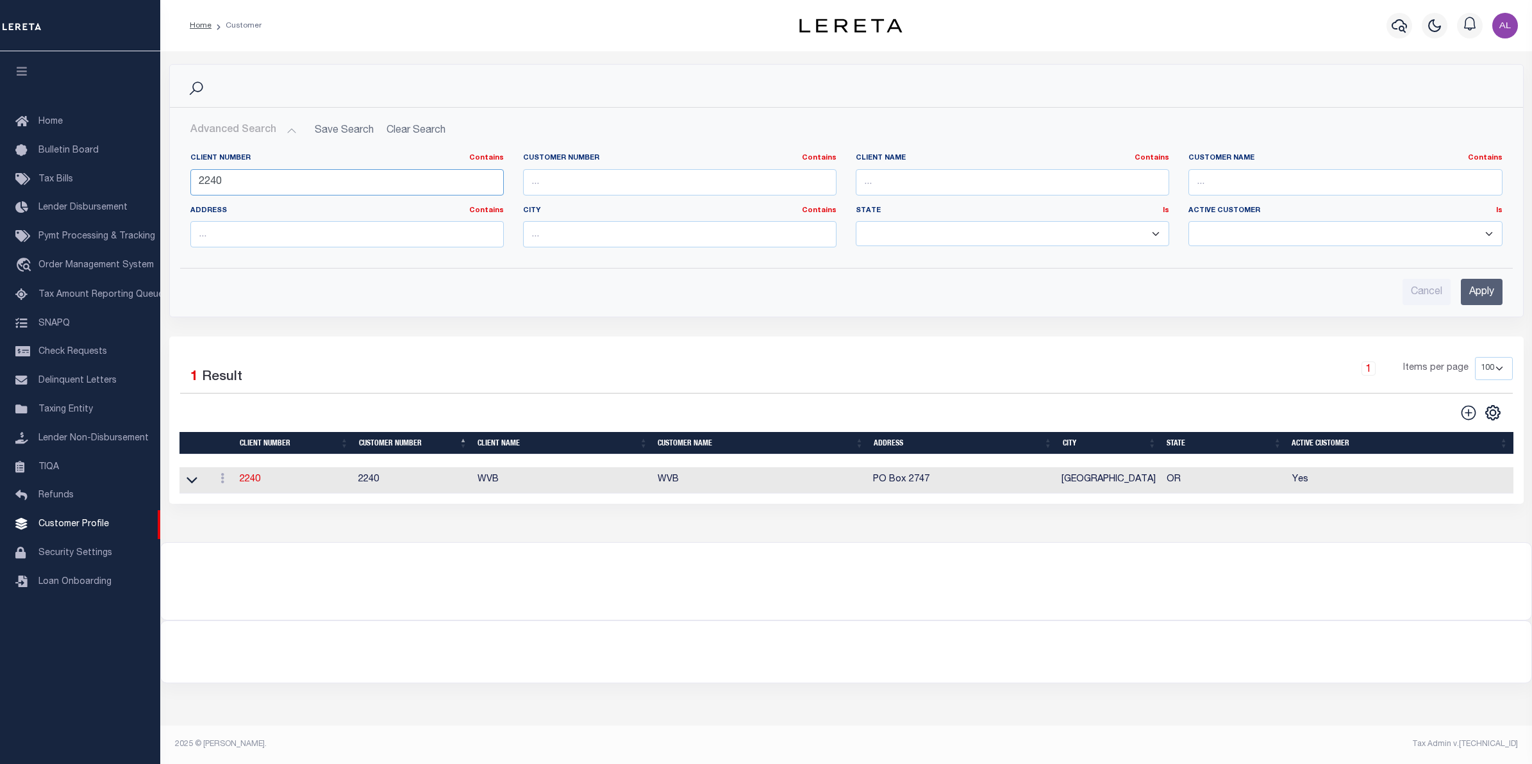
click at [255, 181] on input "2240" at bounding box center [346, 182] width 313 height 26
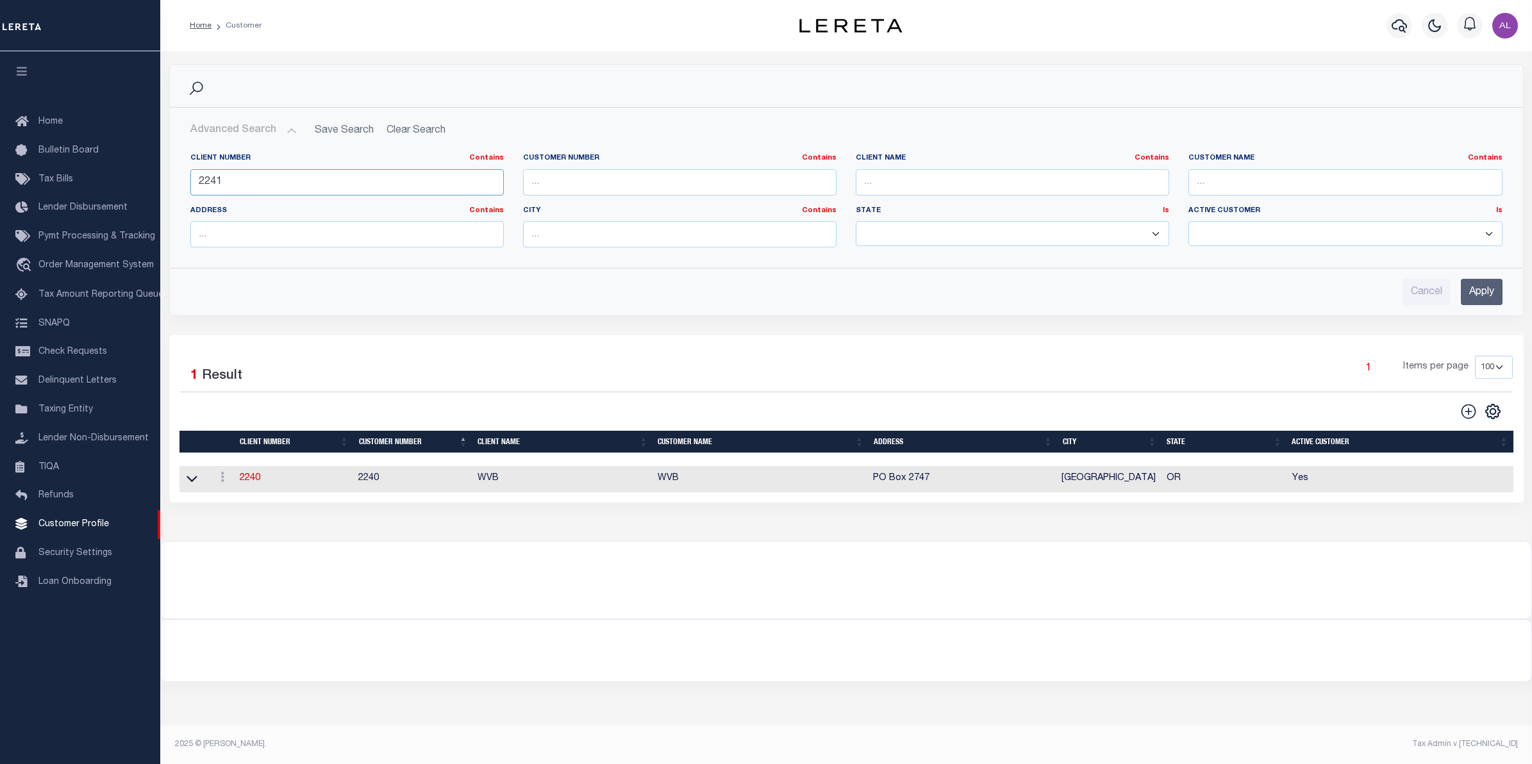
type input "2241"
click at [1489, 298] on input "Apply" at bounding box center [1482, 292] width 42 height 26
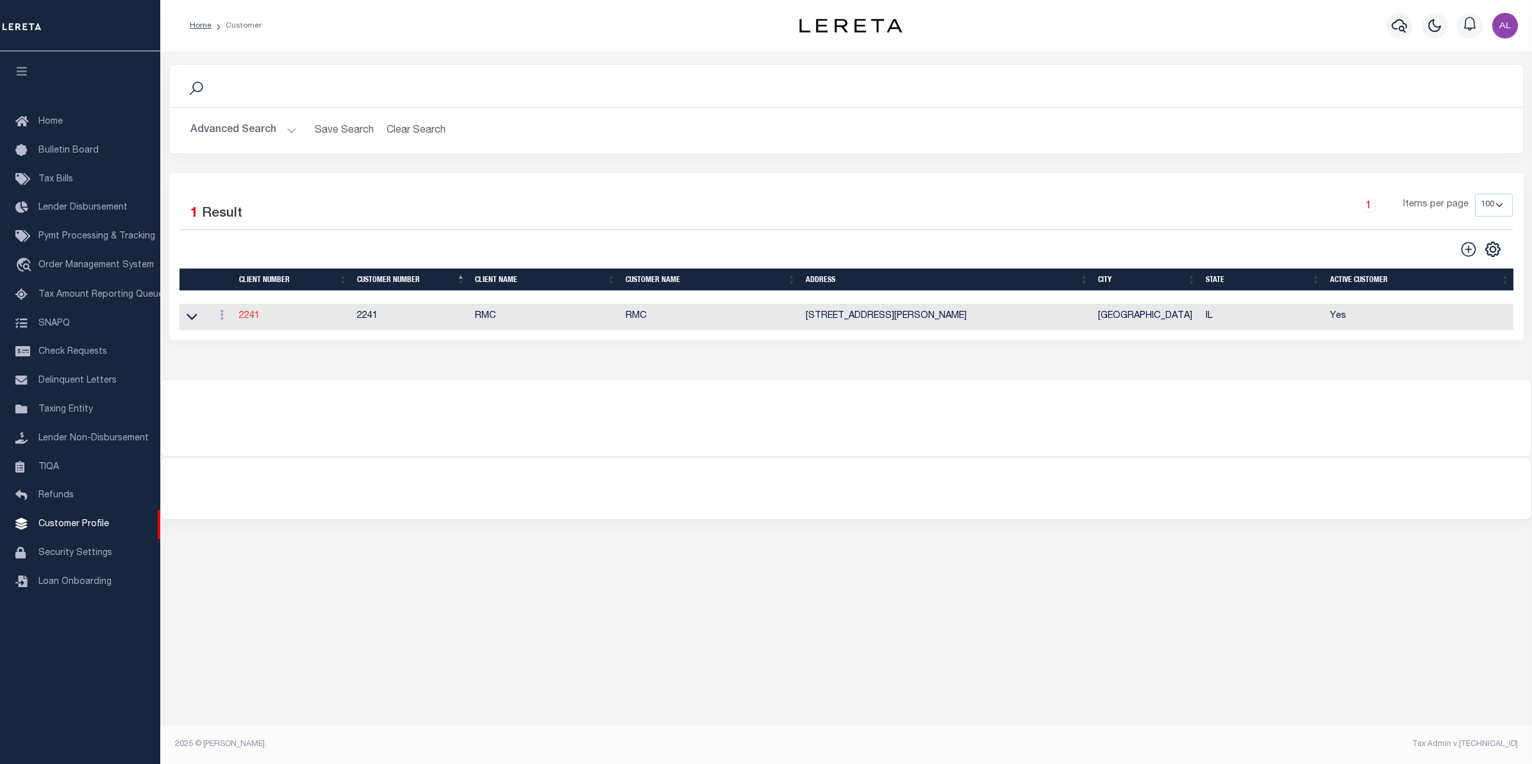
click at [252, 321] on link "2241" at bounding box center [249, 316] width 21 height 9
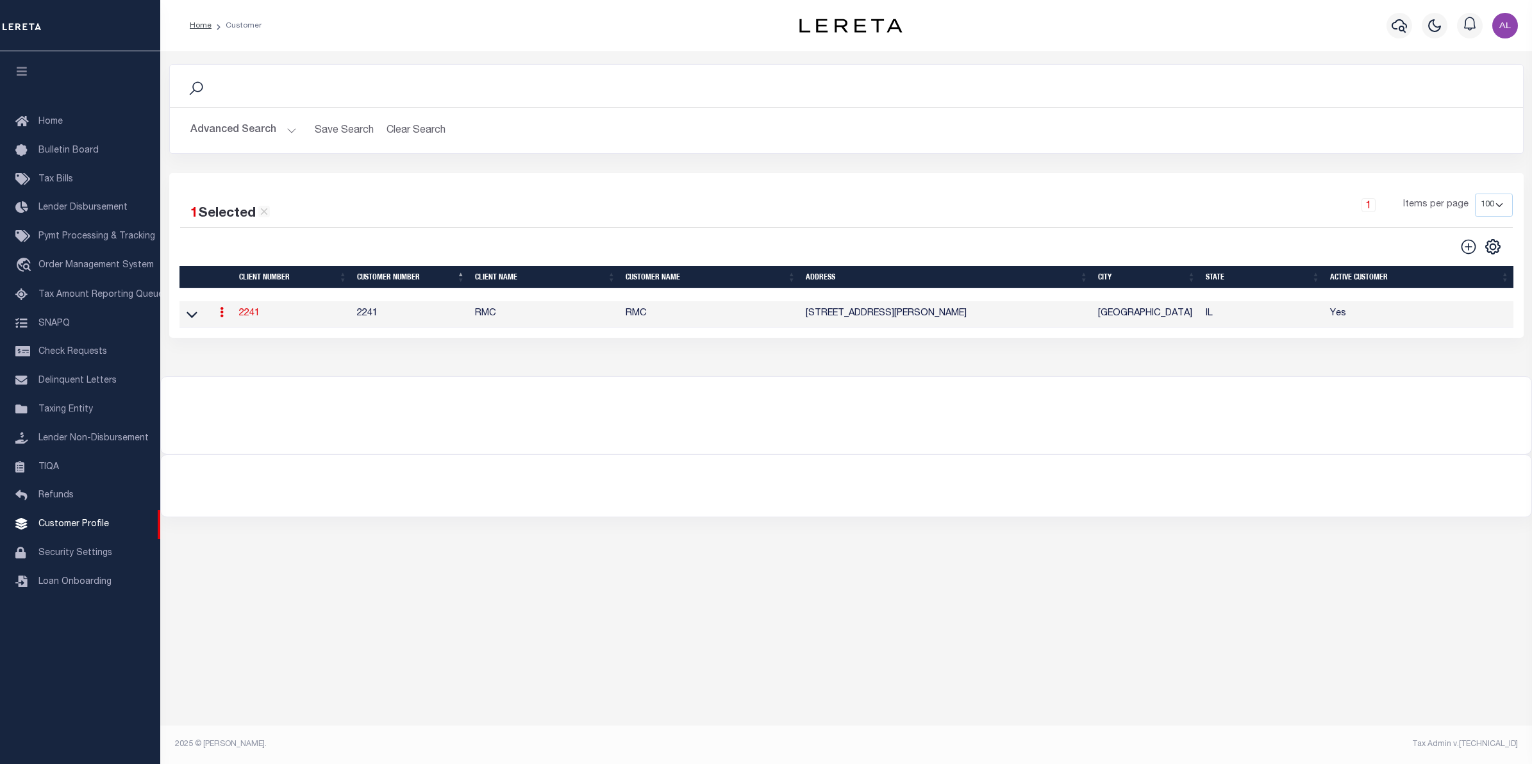
select select
type input "RMC"
type input "2241"
type input "RMC"
type input "Steven"
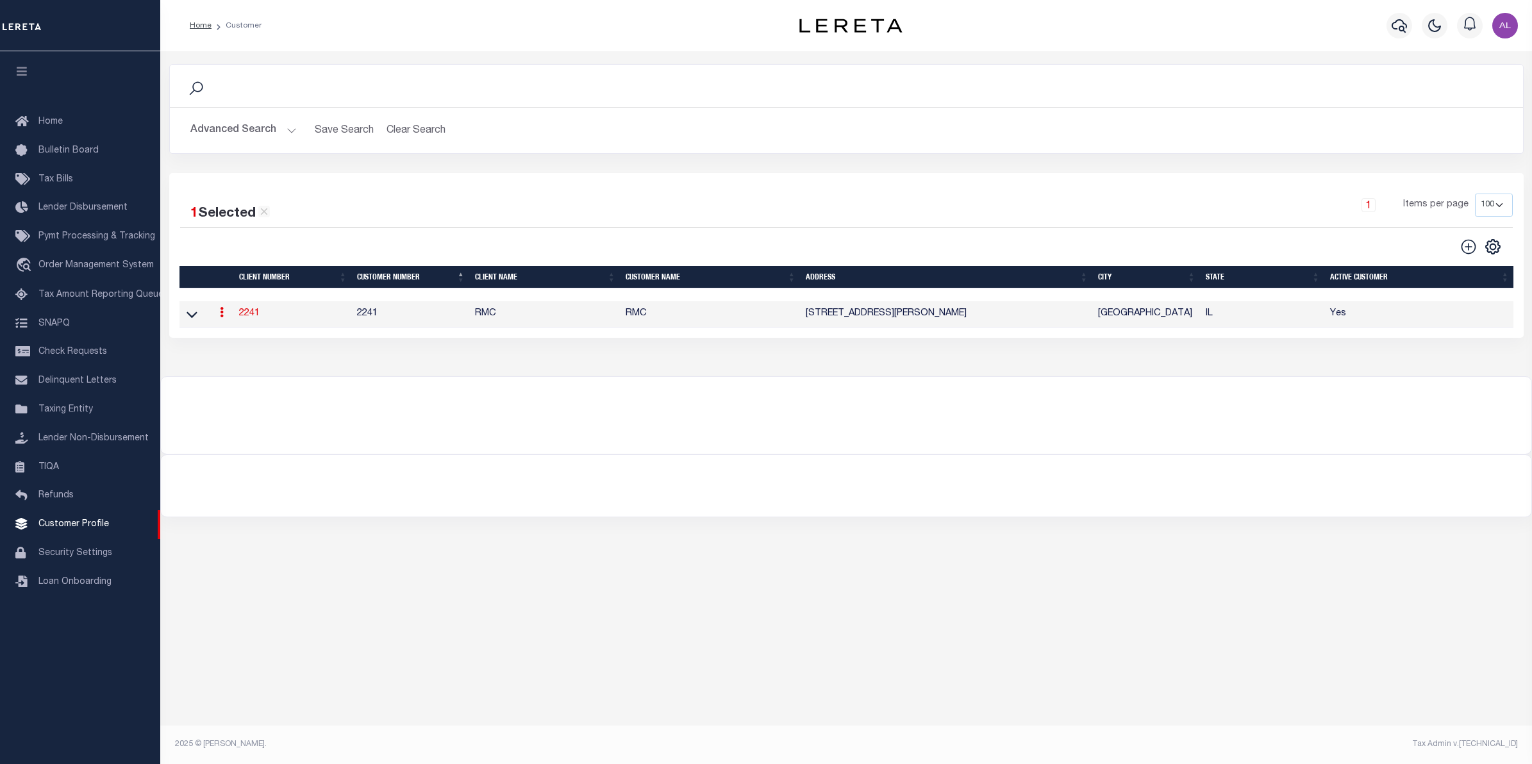
type input "Klemp"
select select "Mixed Portfolio"
type input "Tiffany Stringfellow"
type input "Barbara Kendrick"
type input "Debbie Vecellio"
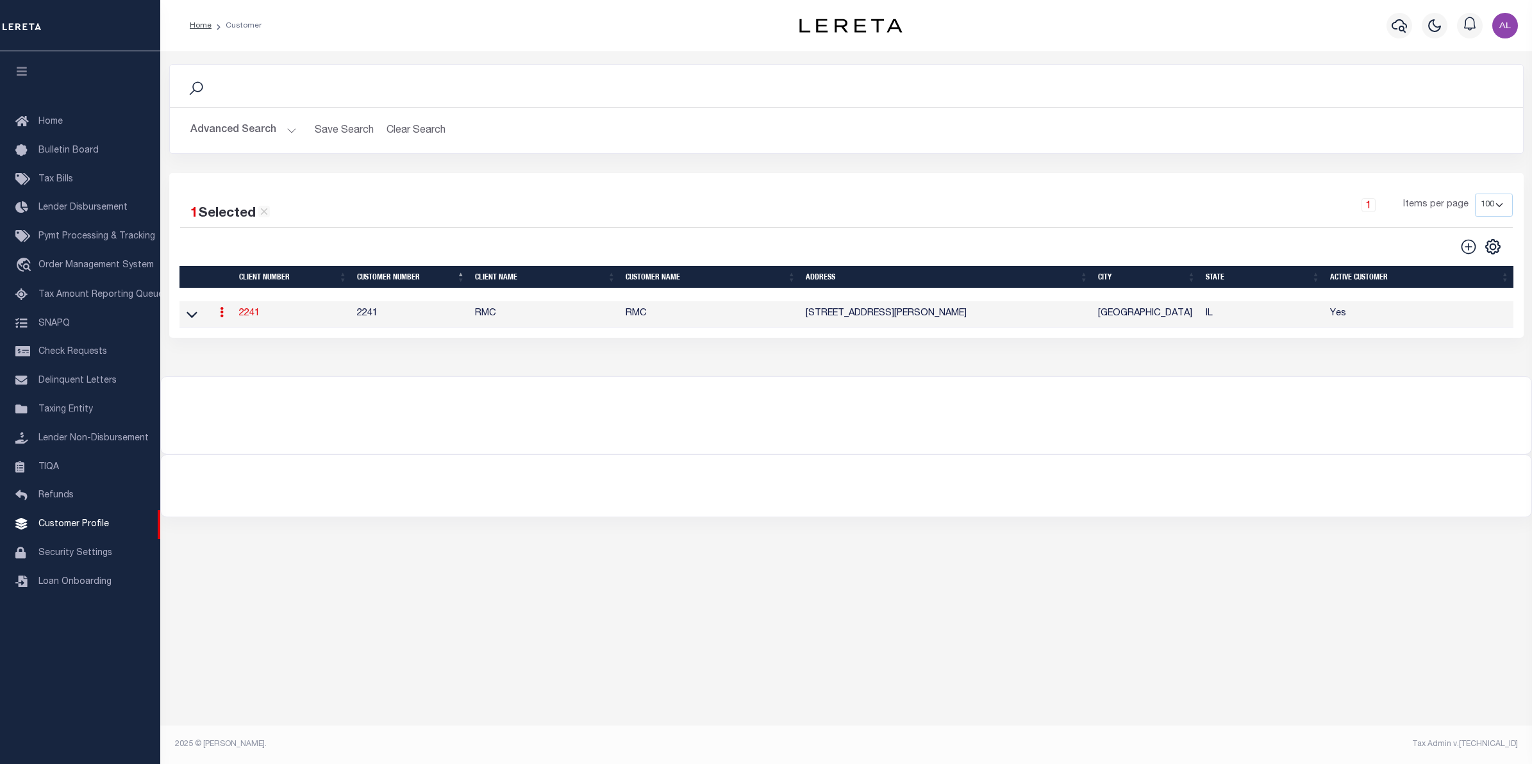
checkbox input "true"
select select
type textarea "$1.10 monthly tracking fee per parcel per month for Refi Parcel in excess of 5 …"
type input "90"
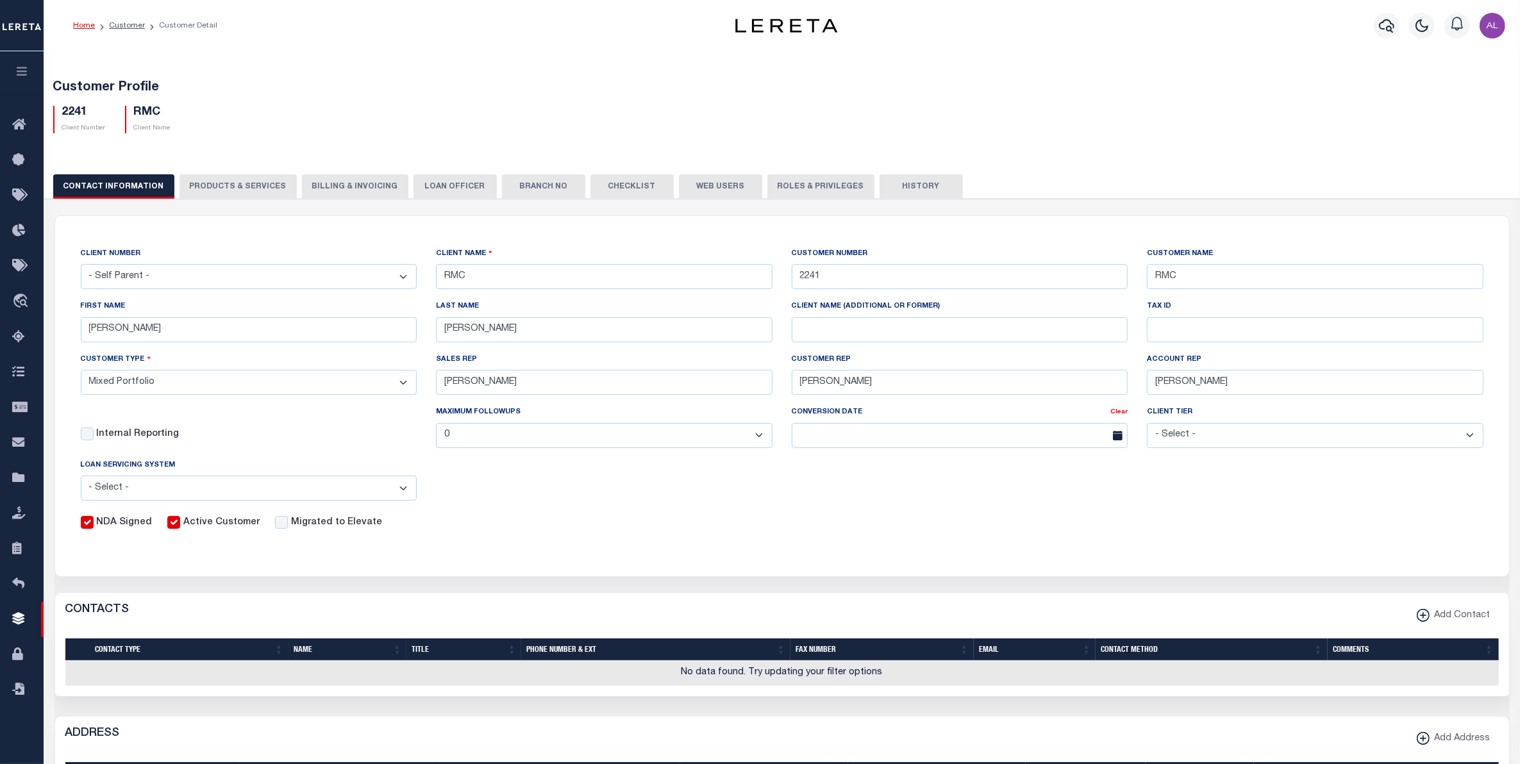
click at [239, 178] on button "PRODUCTS & SERVICES" at bounding box center [238, 186] width 117 height 24
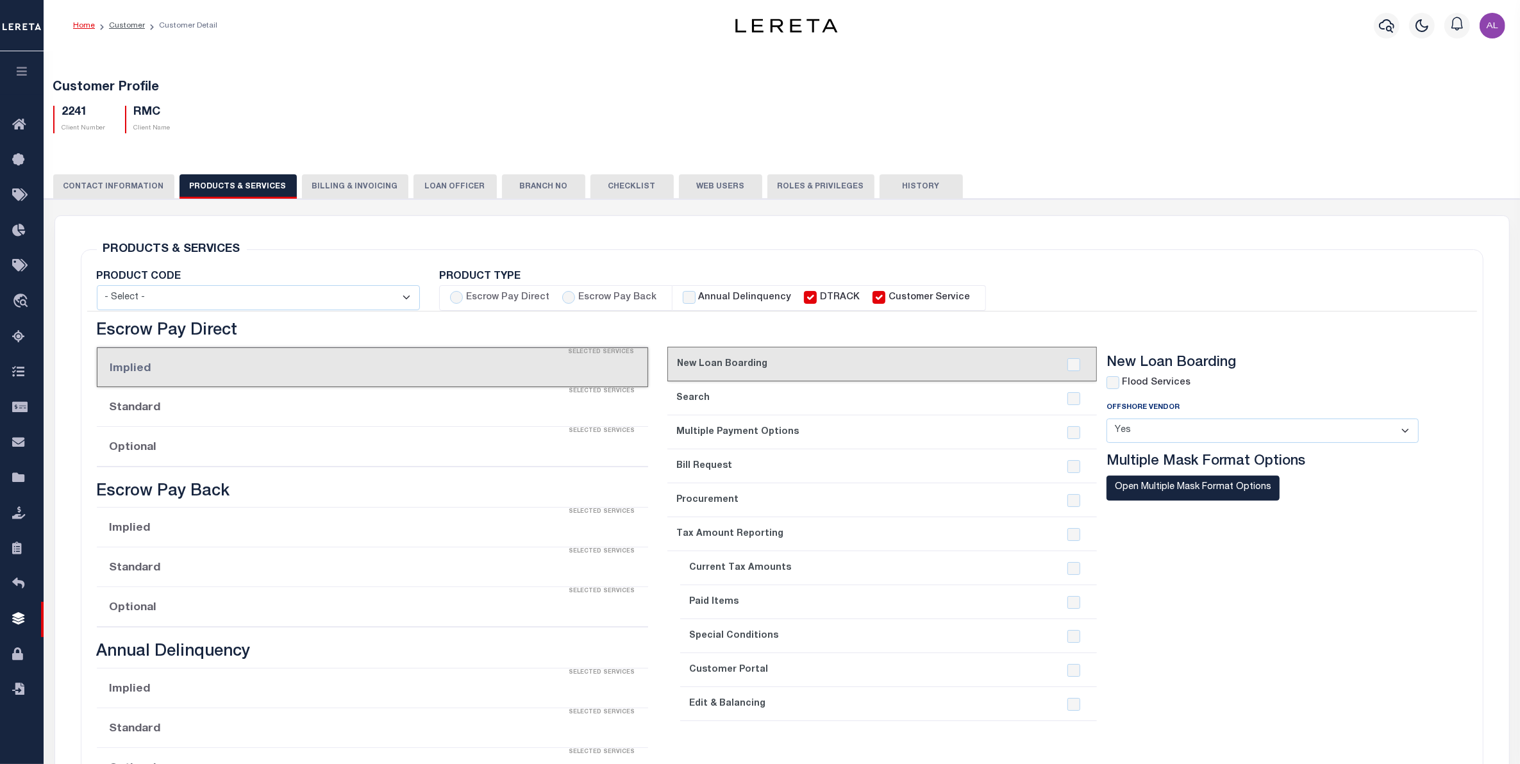
select select "STX"
radio input "true"
checkbox input "true"
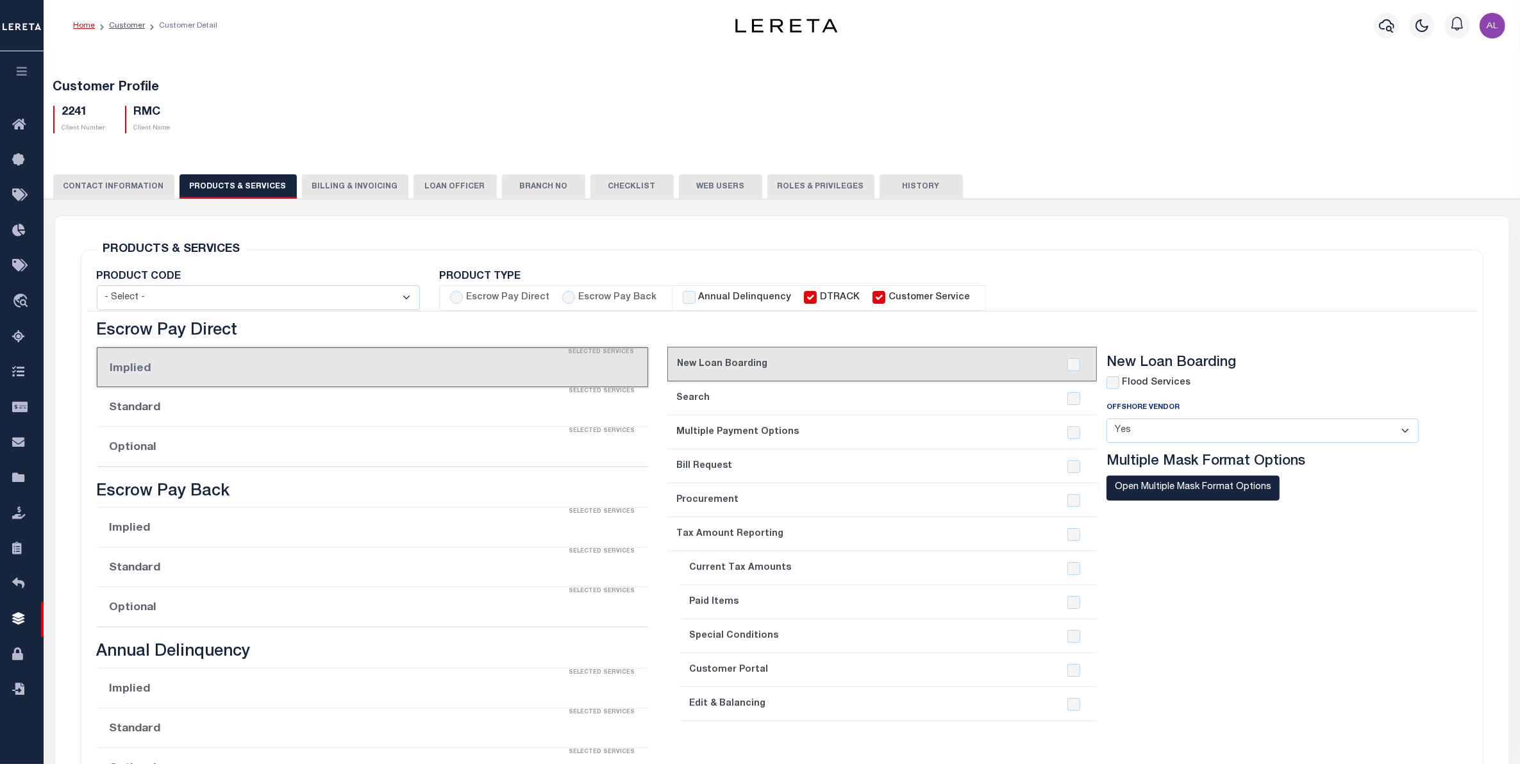
checkbox input "true"
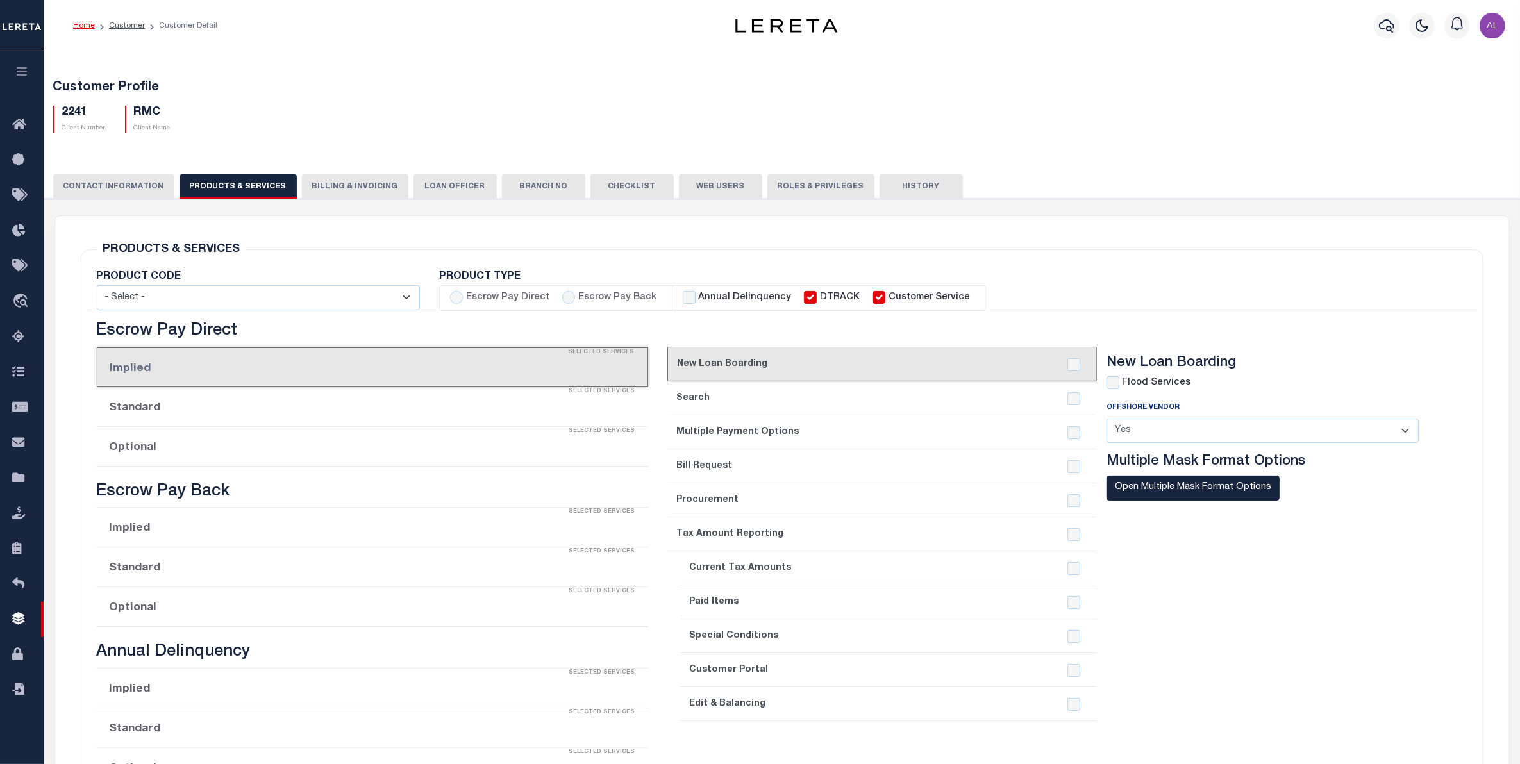
checkbox input "true"
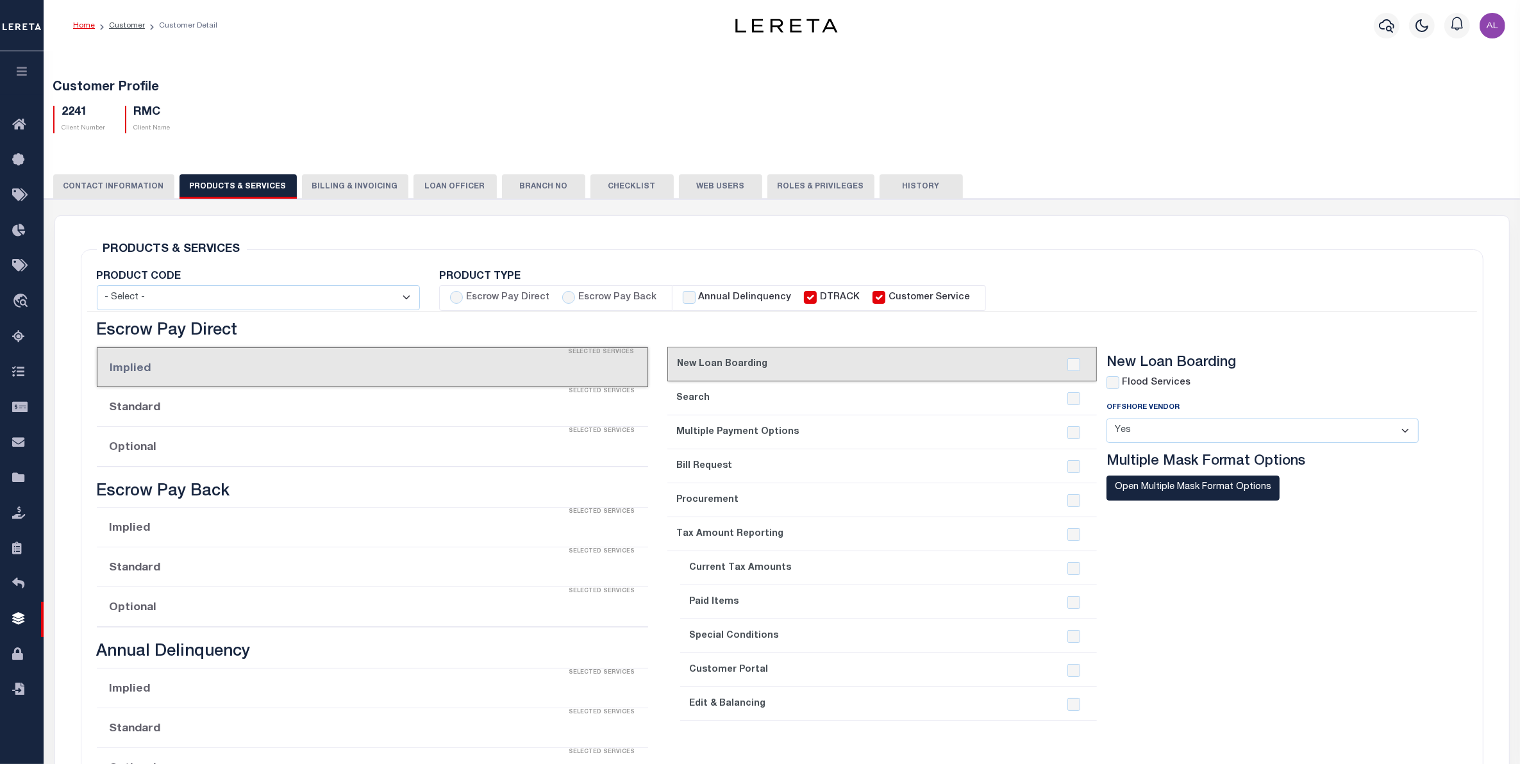
checkbox input "true"
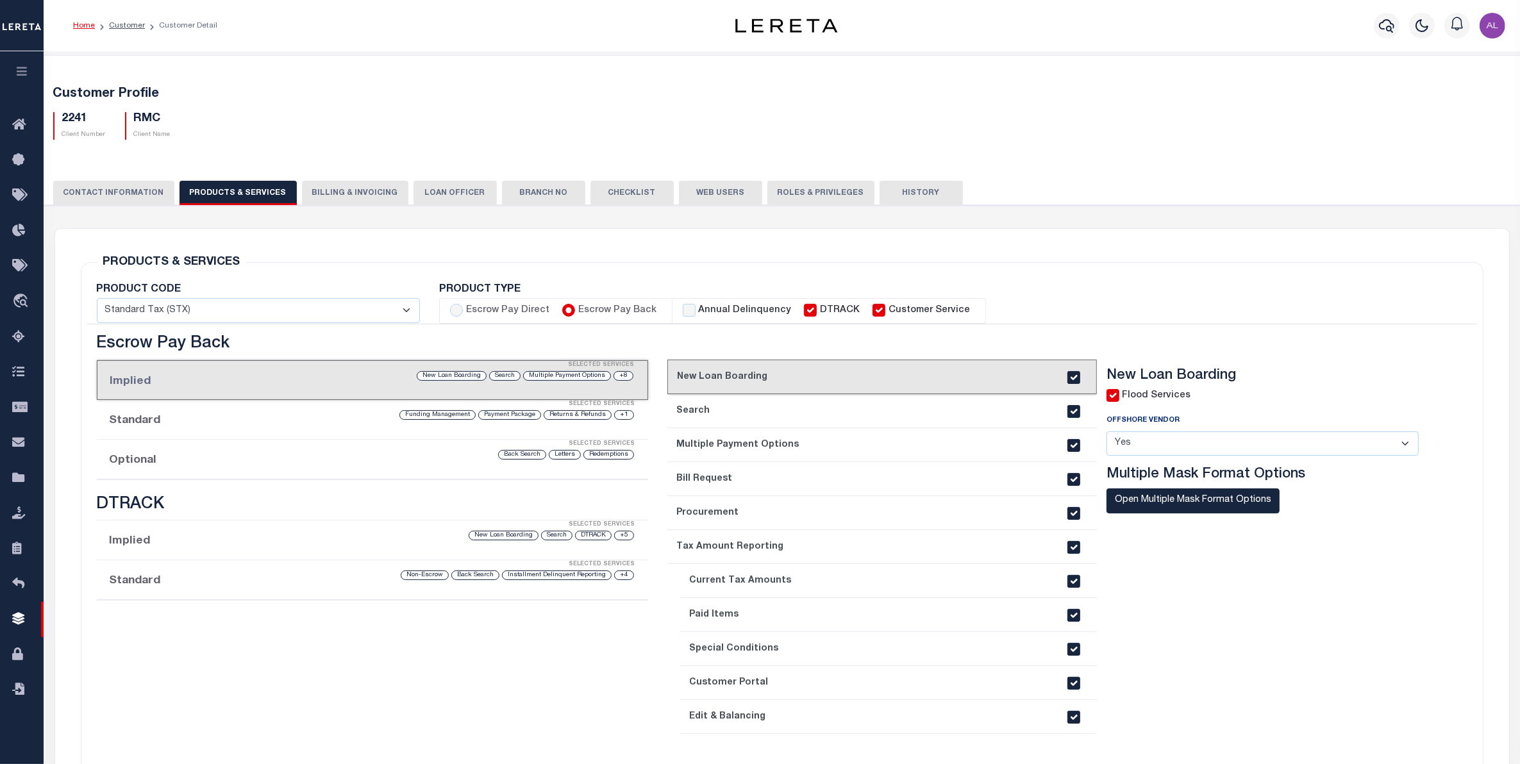
click at [263, 467] on li "Optional Selected Services Redemptions Letters Back Search" at bounding box center [373, 460] width 552 height 40
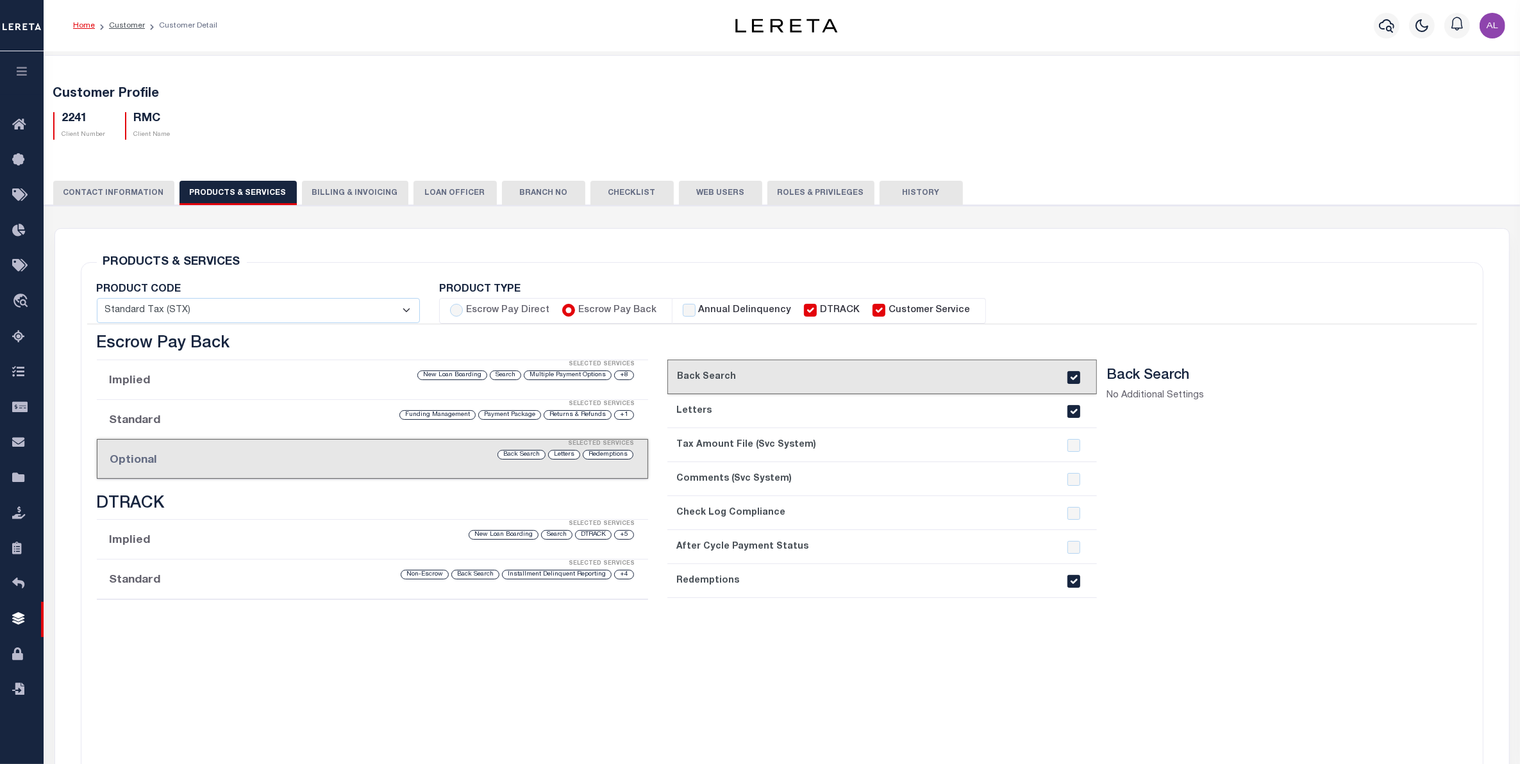
click at [194, 585] on li "Standard Selected Services +4 Installment Delinquent Reporting Back Search Non-…" at bounding box center [373, 580] width 552 height 40
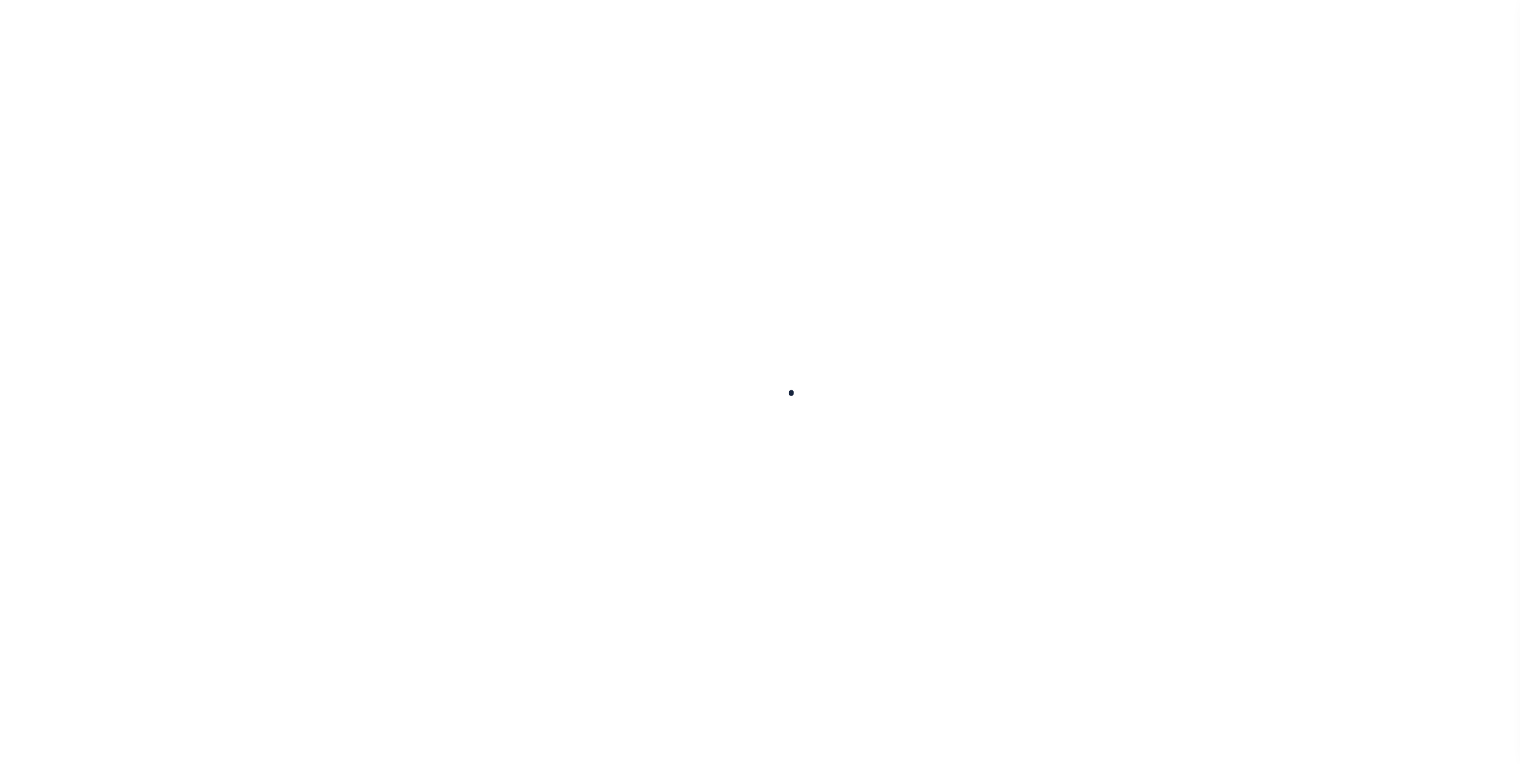
select select "14701"
select select "25066"
select select "NonEscrow"
select select
